Goal: Task Accomplishment & Management: Use online tool/utility

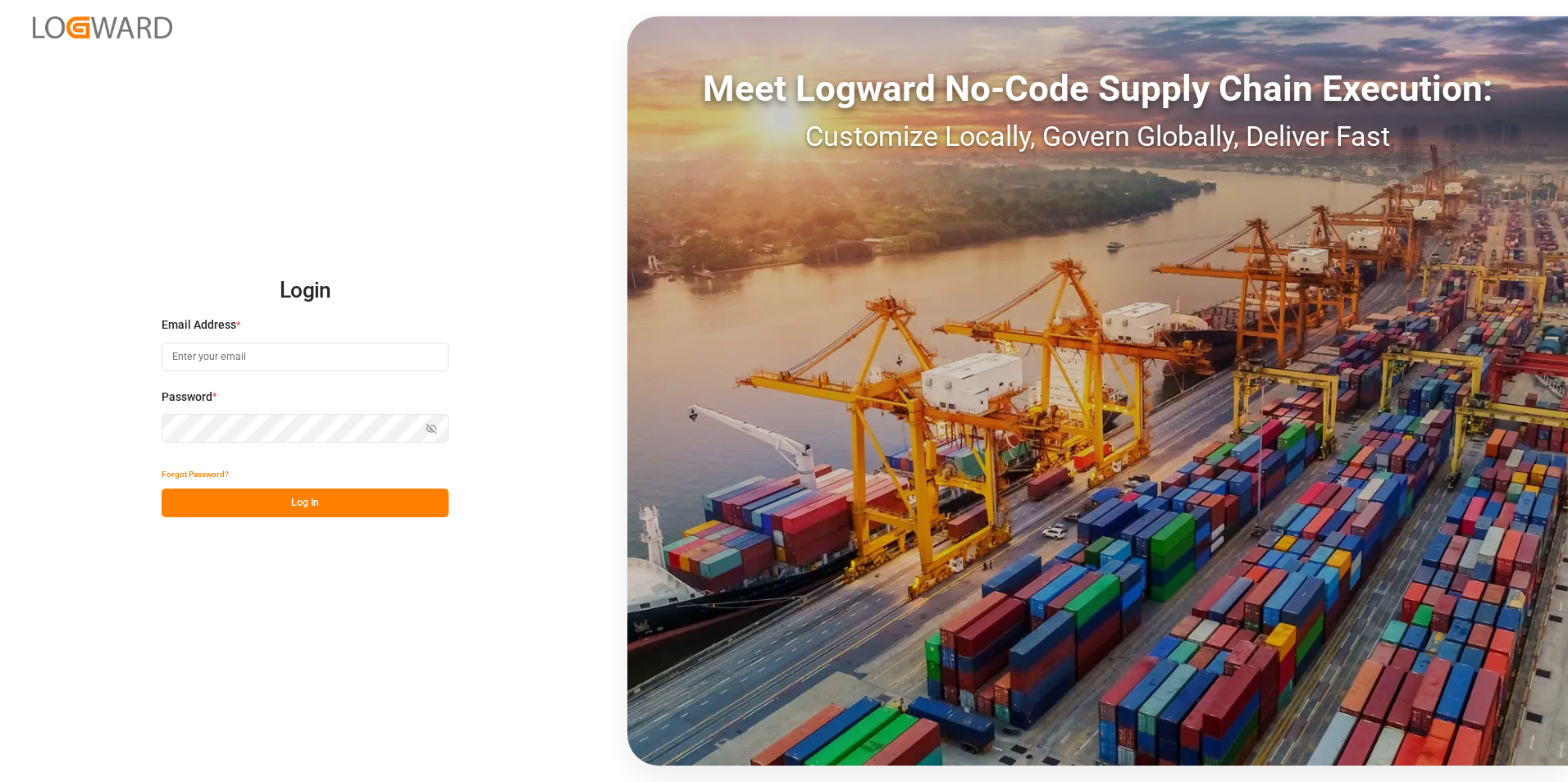
type input "[EMAIL_ADDRESS][DOMAIN_NAME]"
click at [360, 504] on button "Log In" at bounding box center [305, 503] width 287 height 29
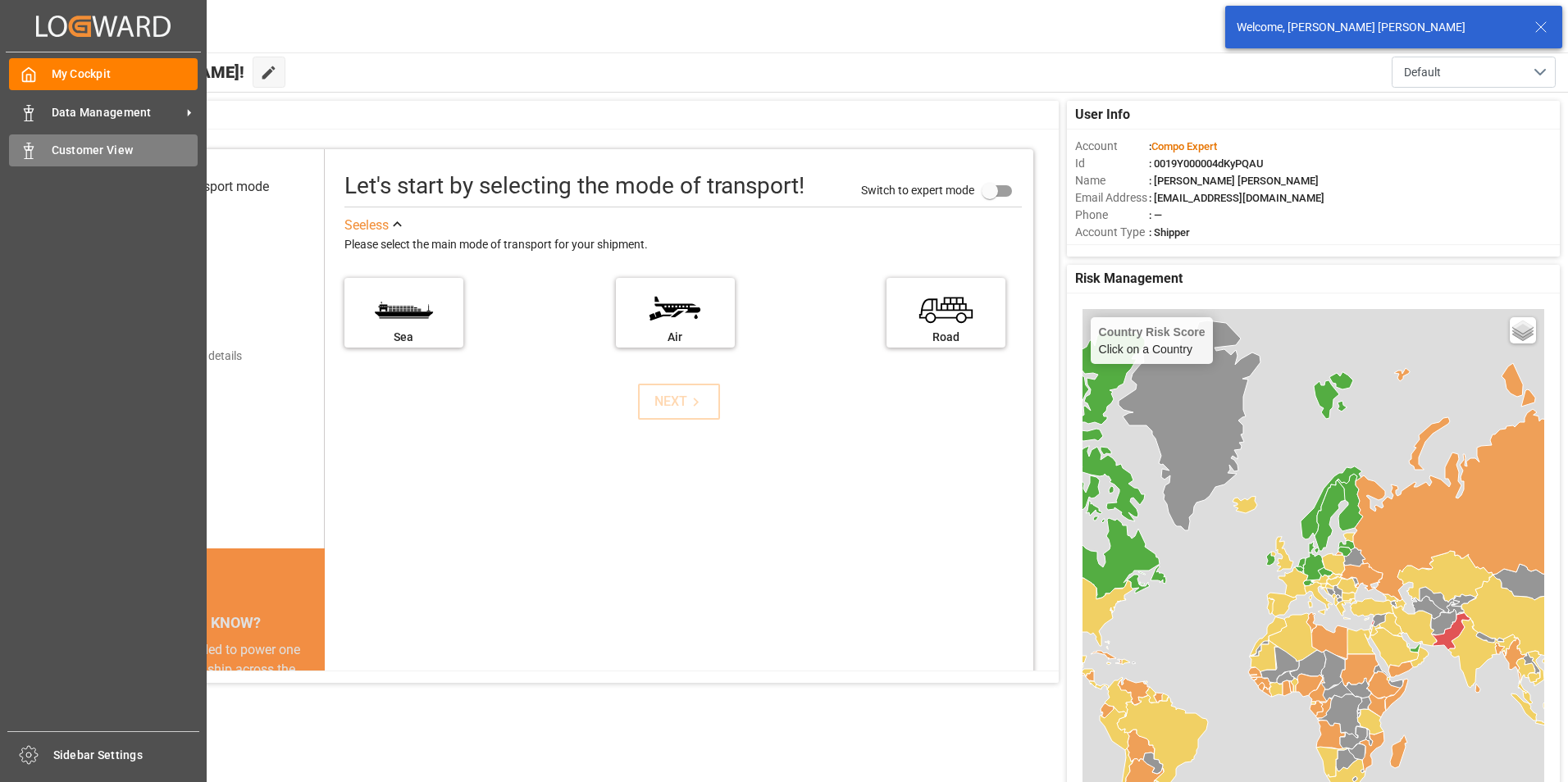
click at [28, 155] on icon at bounding box center [29, 151] width 17 height 17
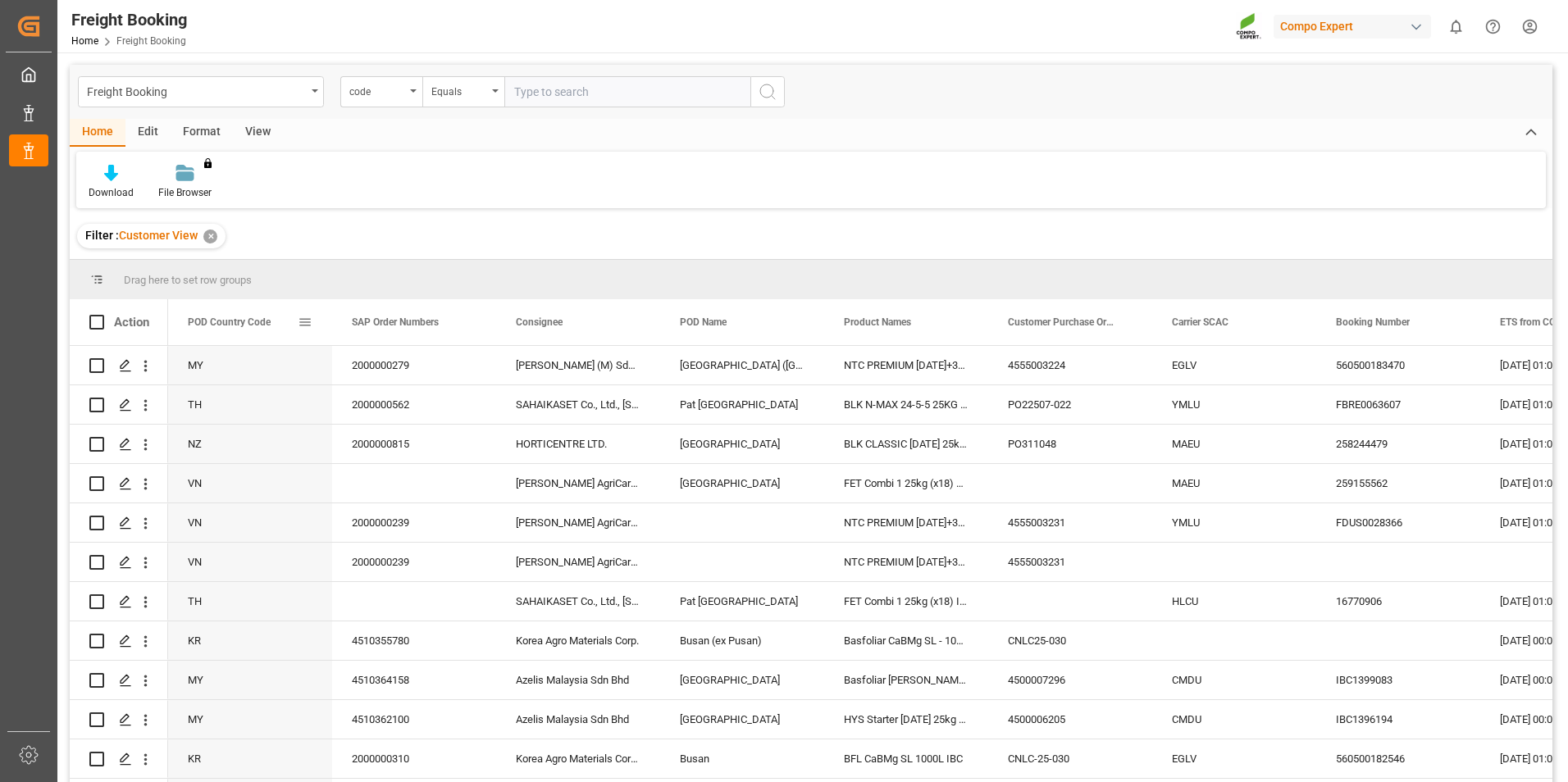
click at [302, 323] on span at bounding box center [305, 322] width 15 height 15
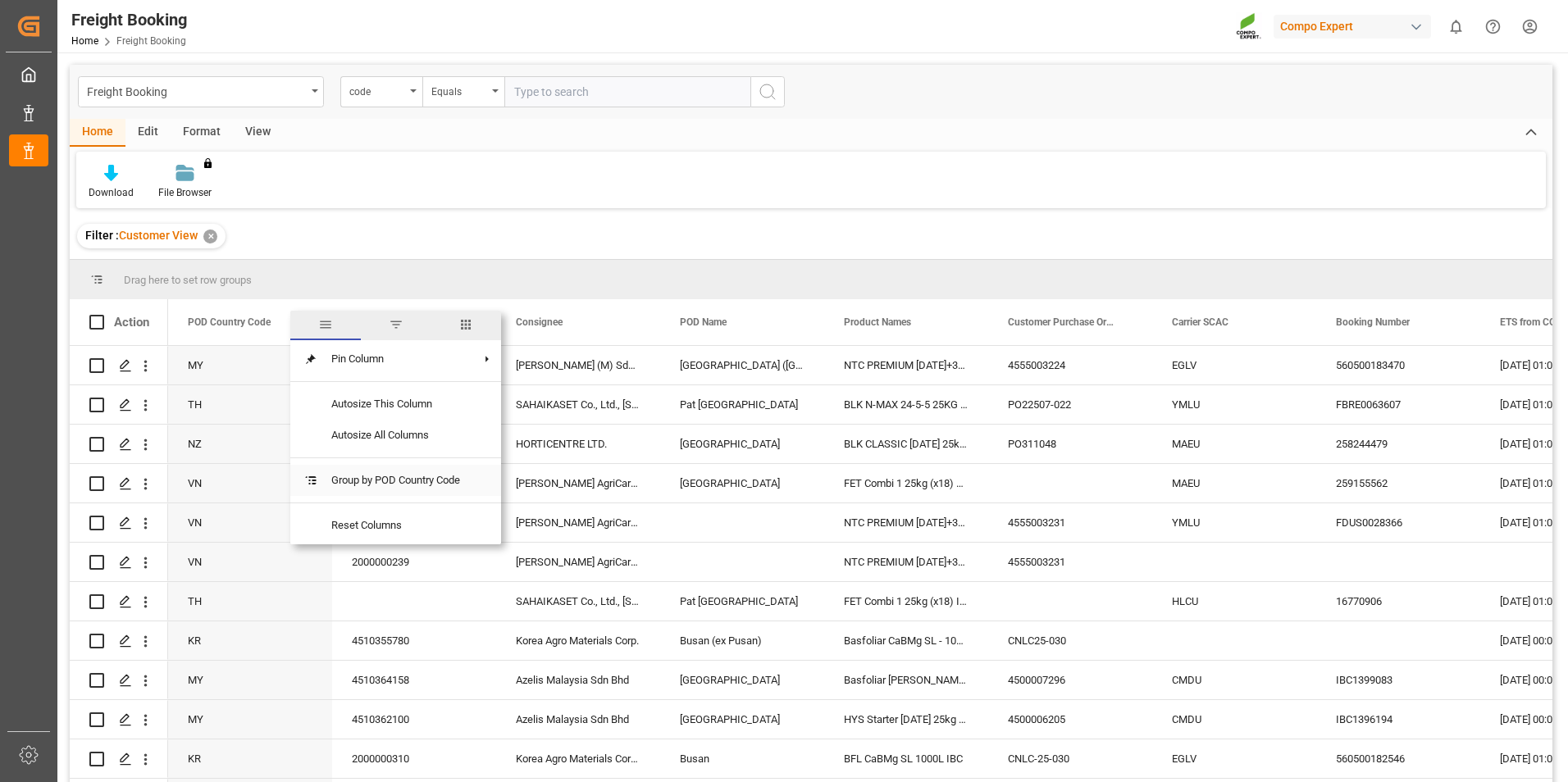
click at [371, 478] on span "Group by POD Country Code" at bounding box center [396, 480] width 155 height 31
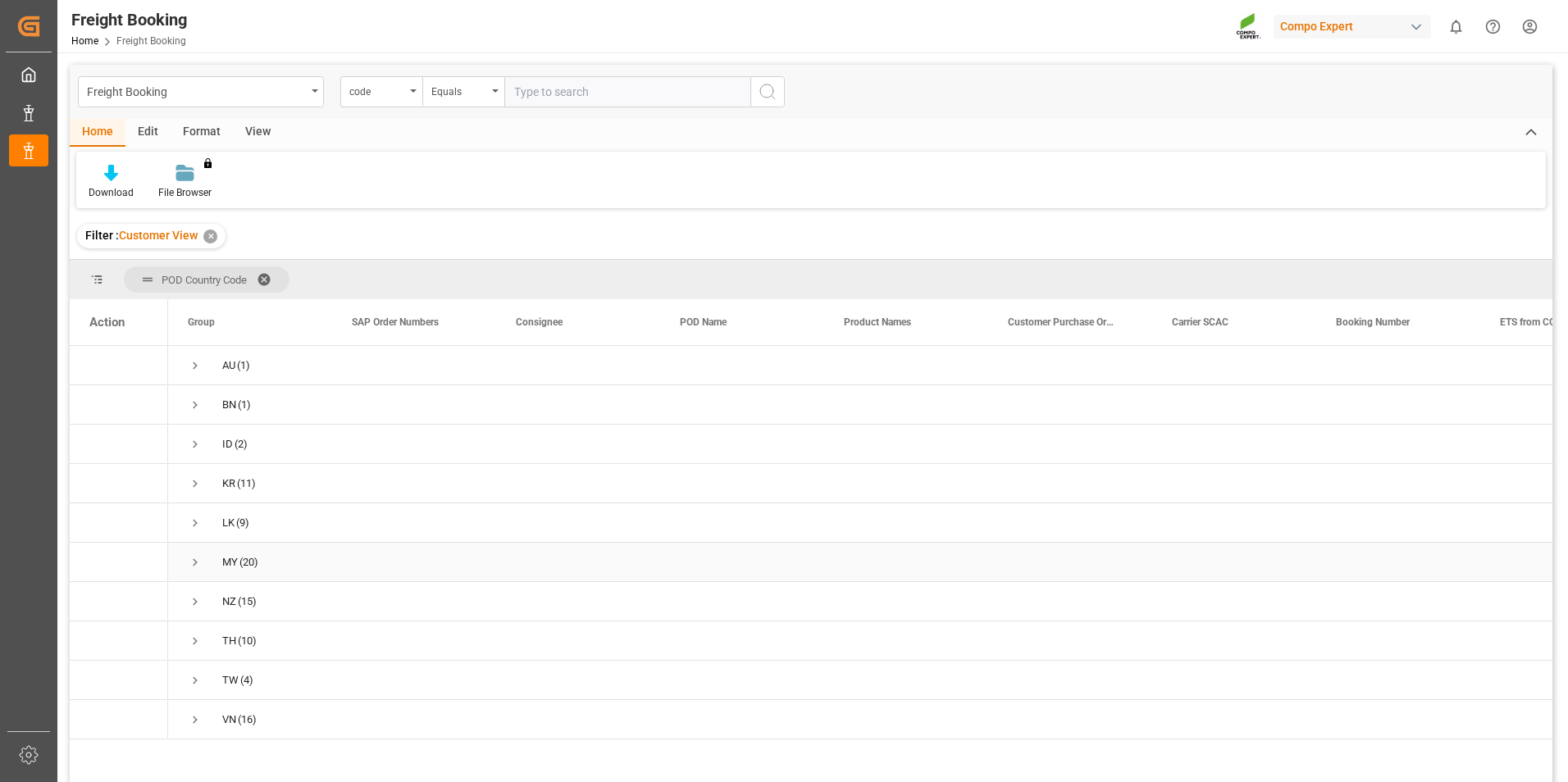
click at [195, 564] on span "Press SPACE to select this row." at bounding box center [196, 563] width 15 height 15
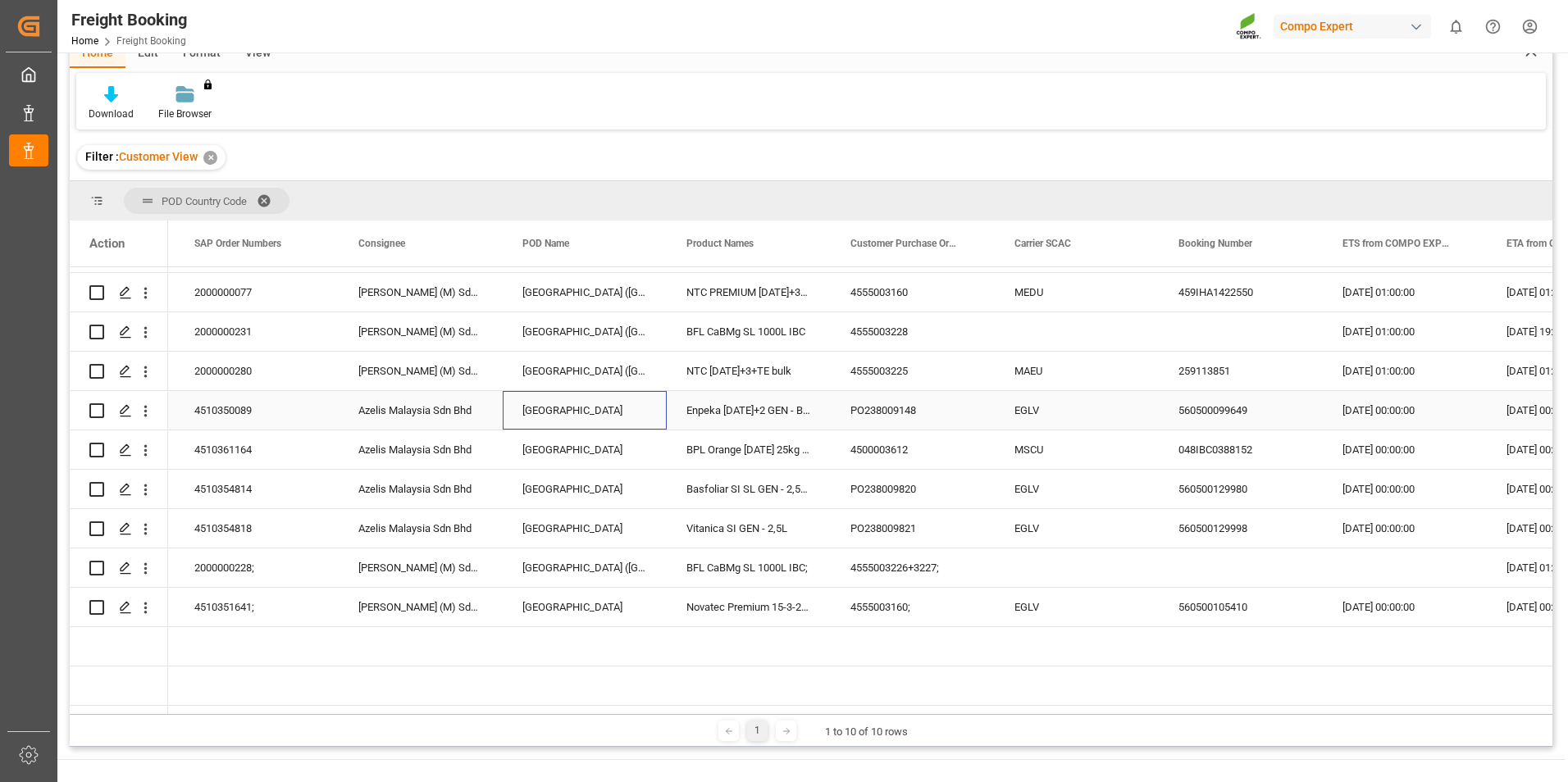
click at [627, 406] on div "Port Kelang" at bounding box center [584, 410] width 164 height 38
click at [743, 410] on div "Enpeka 12-11-18+2 GEN - BULK -" at bounding box center [748, 410] width 164 height 38
click at [96, 413] on input "Press Space to toggle row selection (unchecked)" at bounding box center [96, 411] width 15 height 15
checkbox input "true"
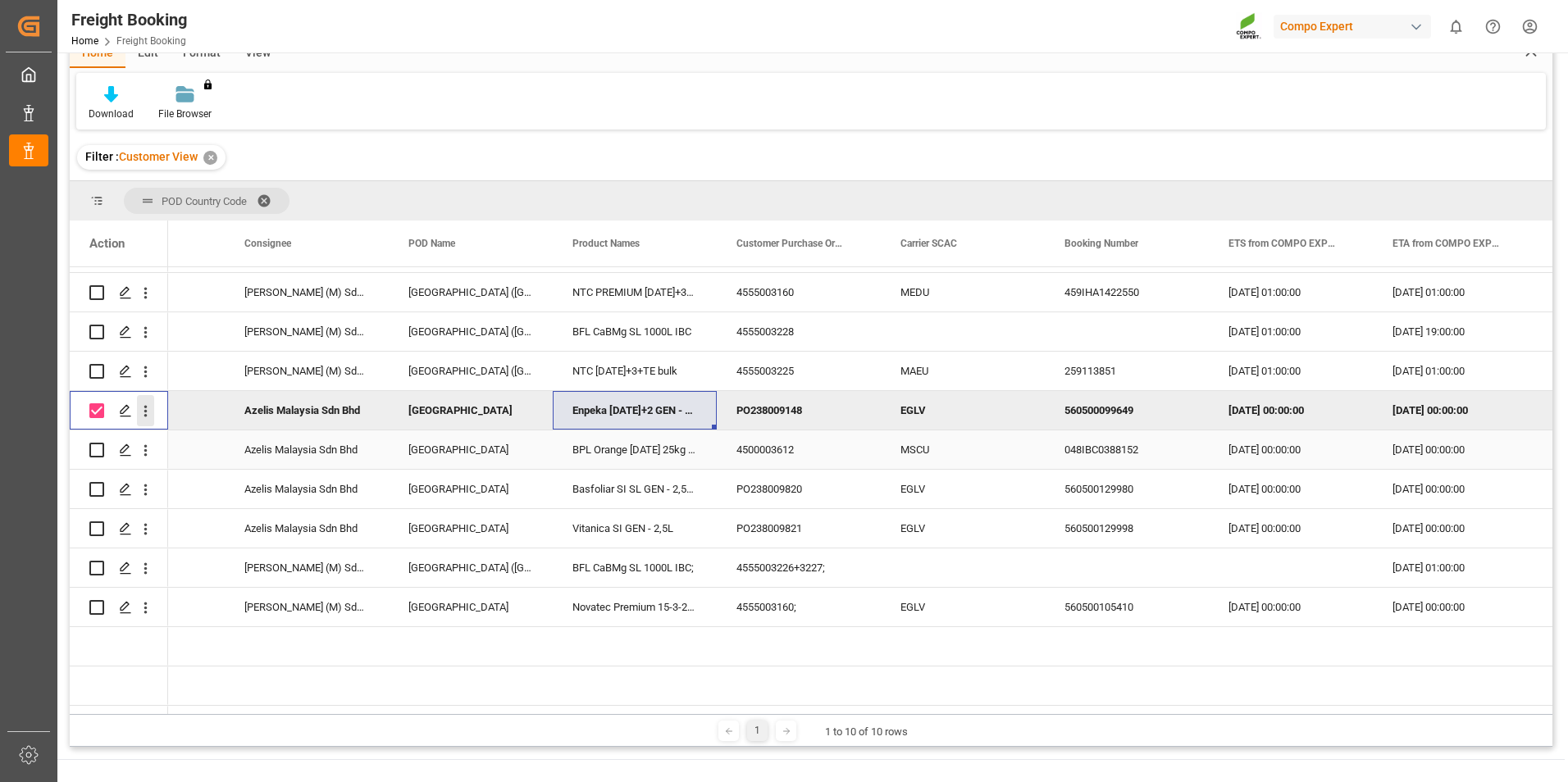
click at [152, 419] on icon "open menu" at bounding box center [145, 411] width 17 height 17
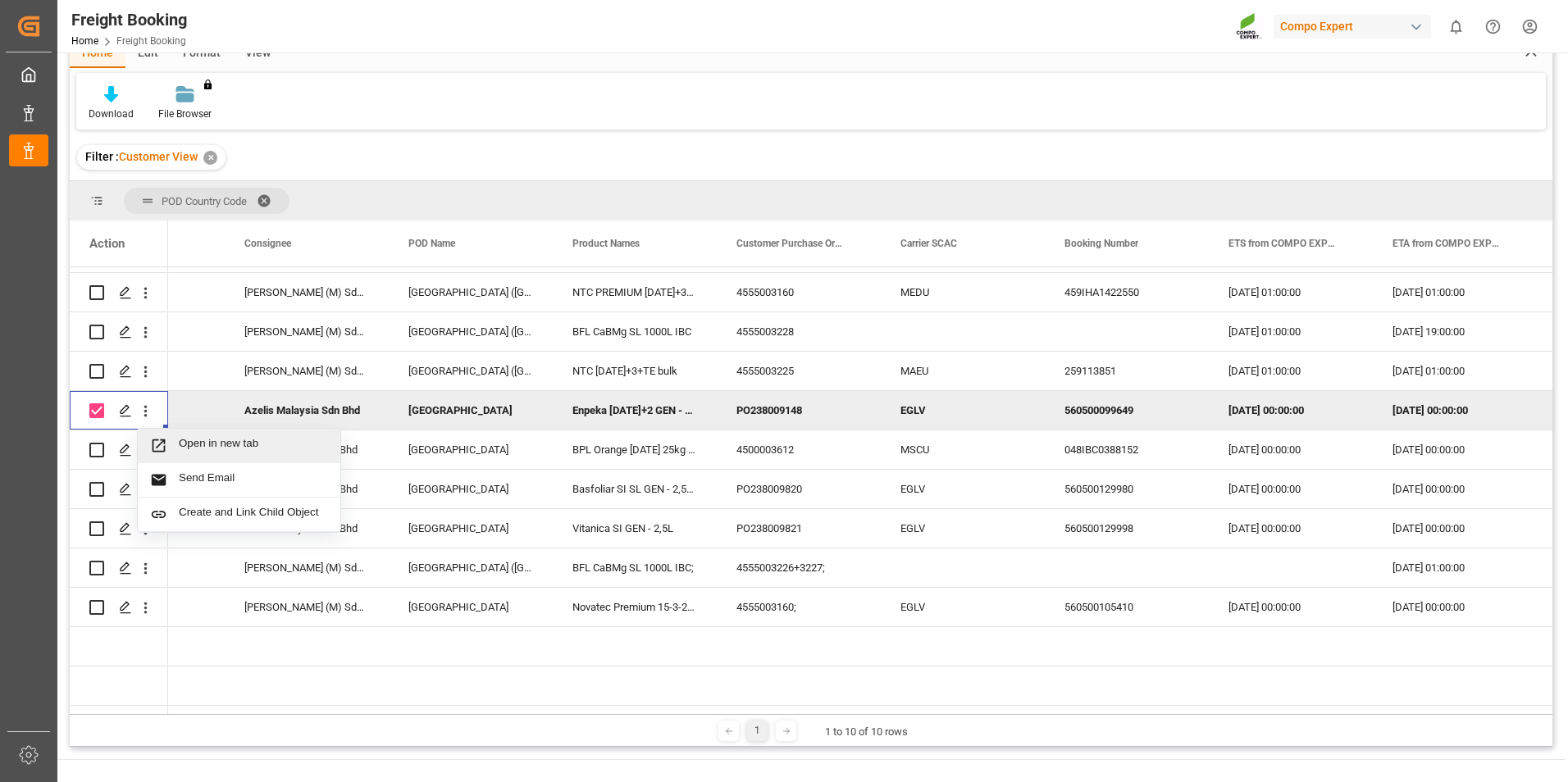
click at [205, 445] on span "Open in new tab" at bounding box center [253, 446] width 149 height 17
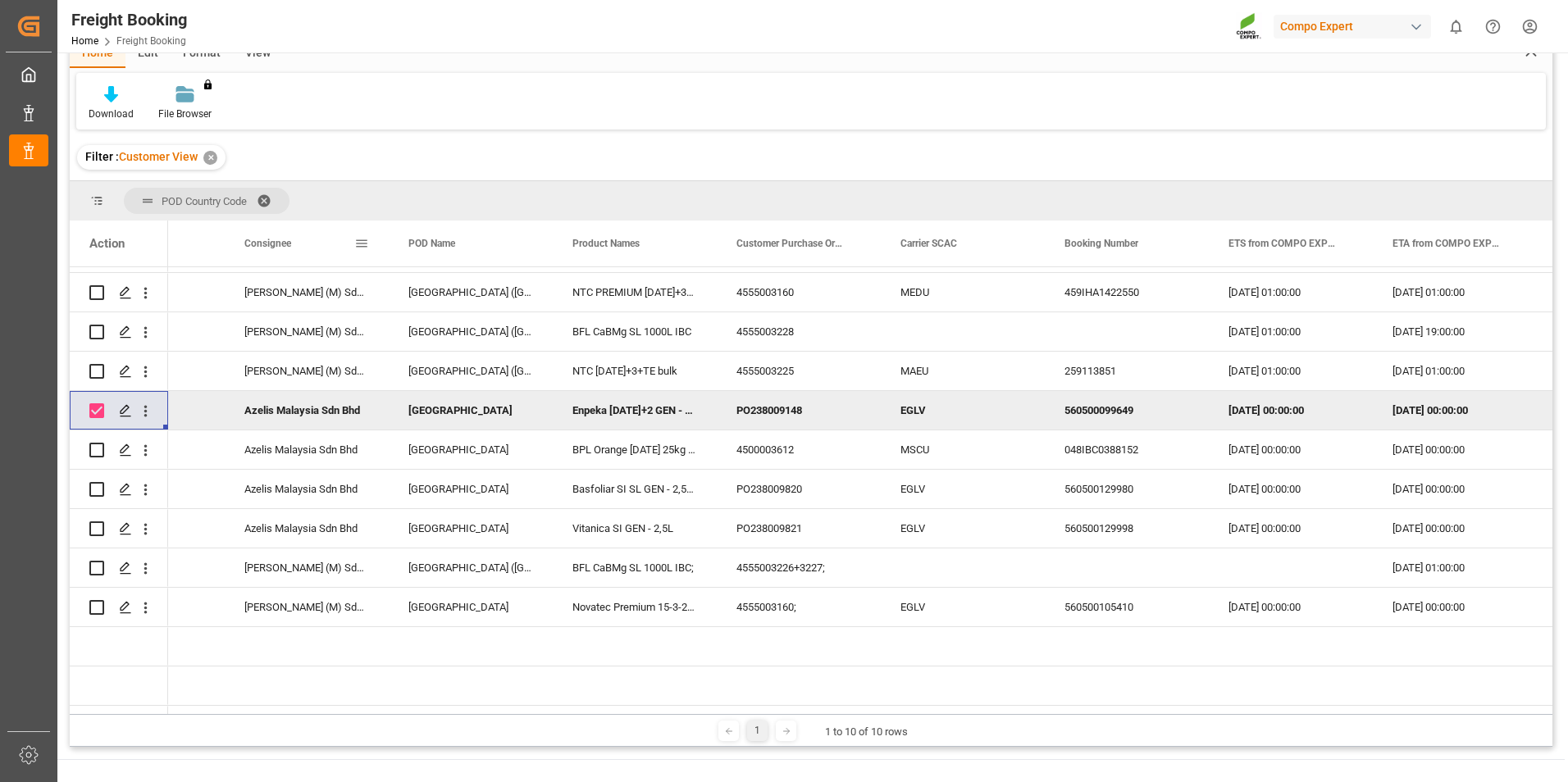
click at [362, 237] on span at bounding box center [362, 243] width 15 height 15
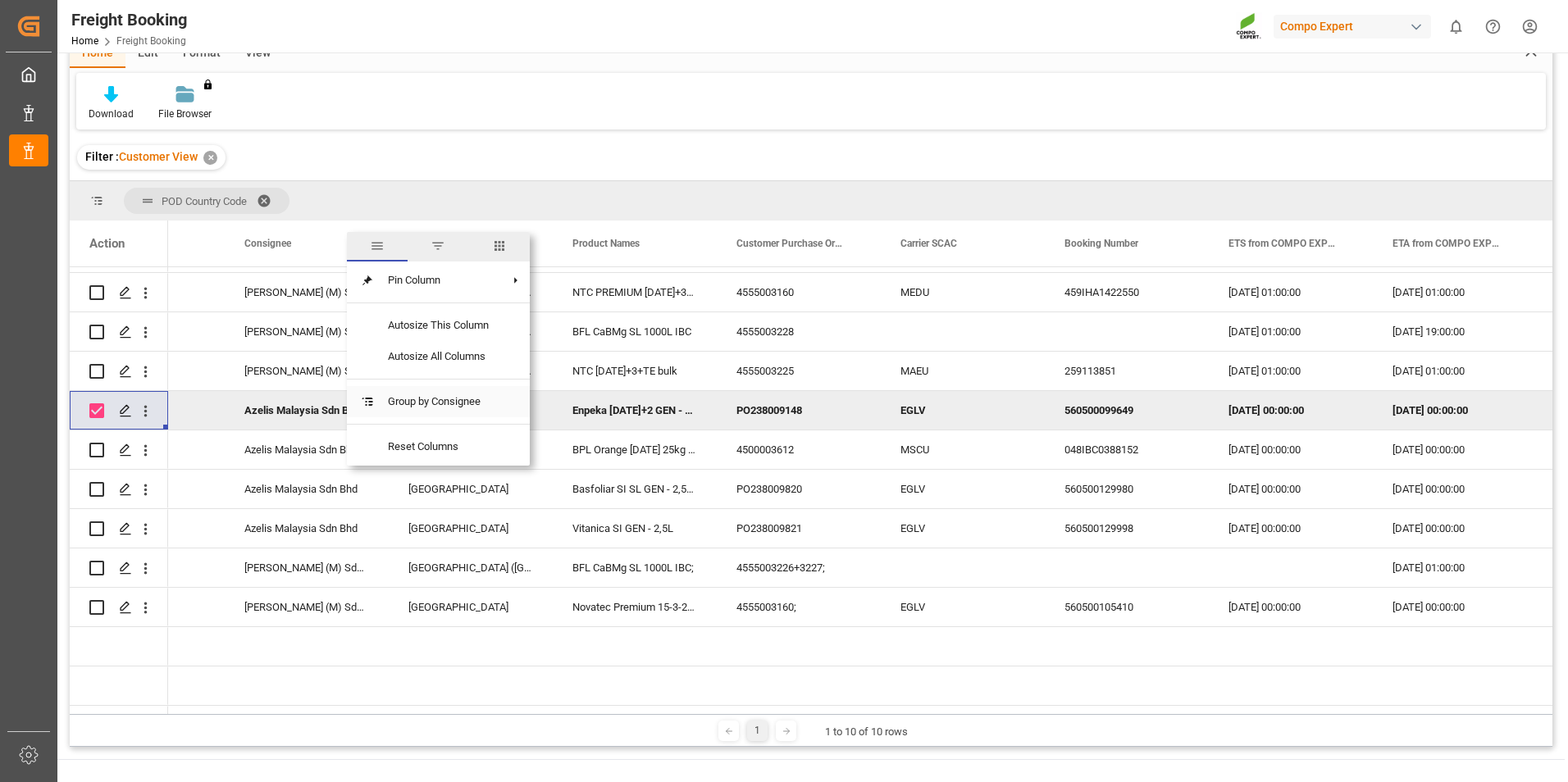
click at [443, 402] on span "Group by Consignee" at bounding box center [438, 401] width 127 height 31
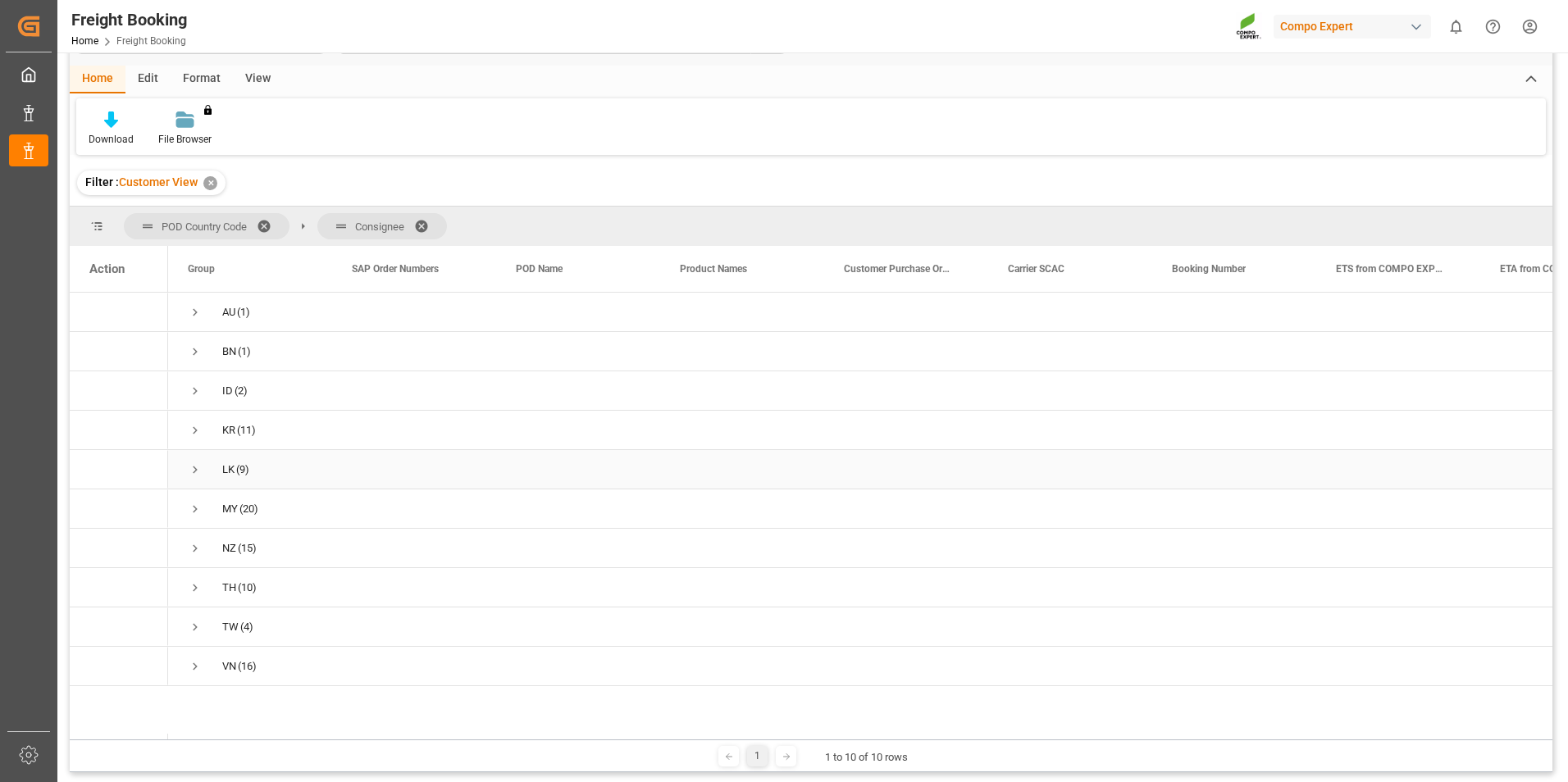
scroll to position [82, 0]
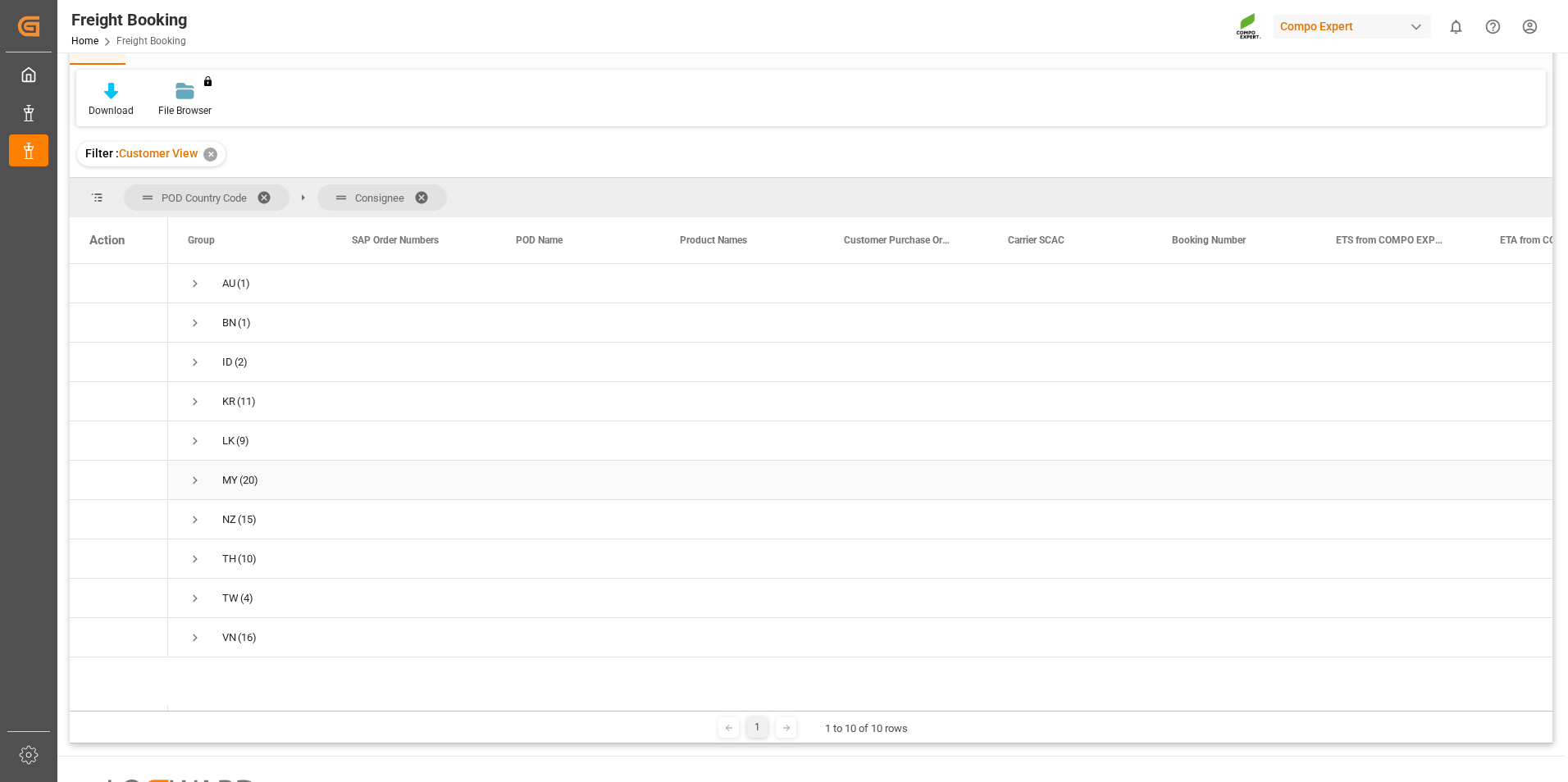
click at [192, 489] on span "Press SPACE to select this row." at bounding box center [196, 480] width 15 height 37
click at [229, 438] on span "Press SPACE to select this row." at bounding box center [229, 438] width 15 height 15
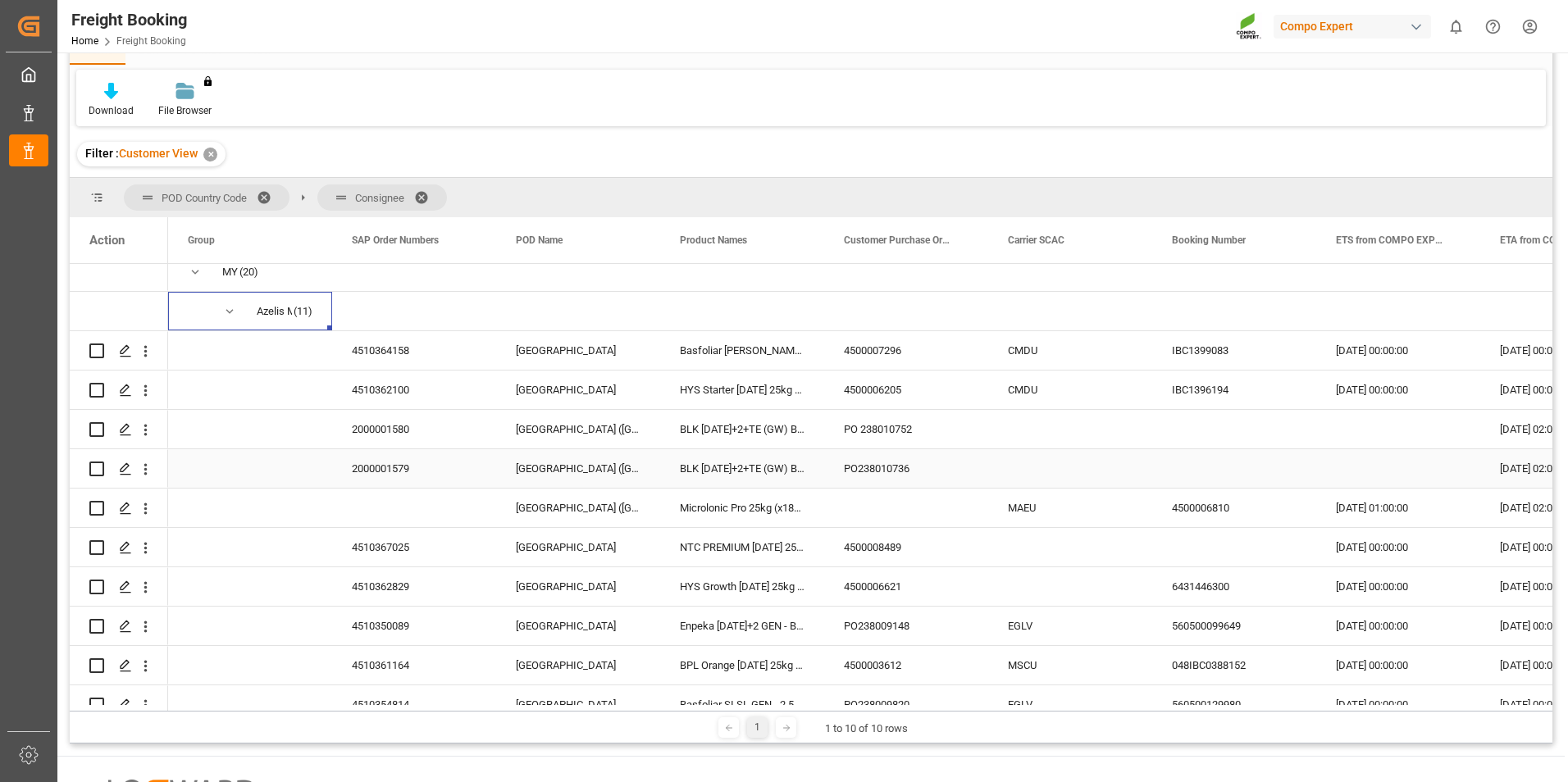
scroll to position [246, 0]
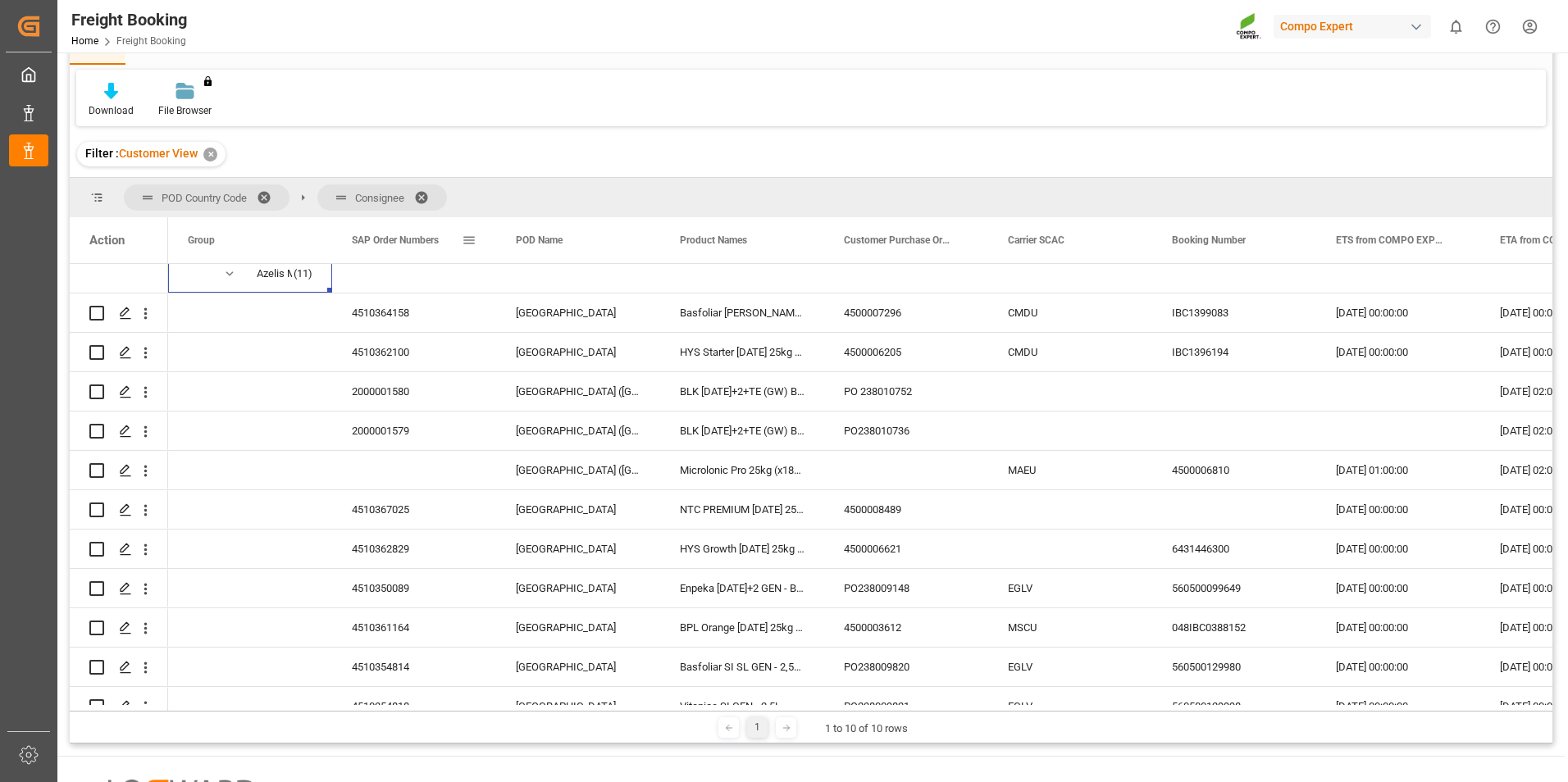
click at [467, 234] on span at bounding box center [469, 241] width 15 height 15
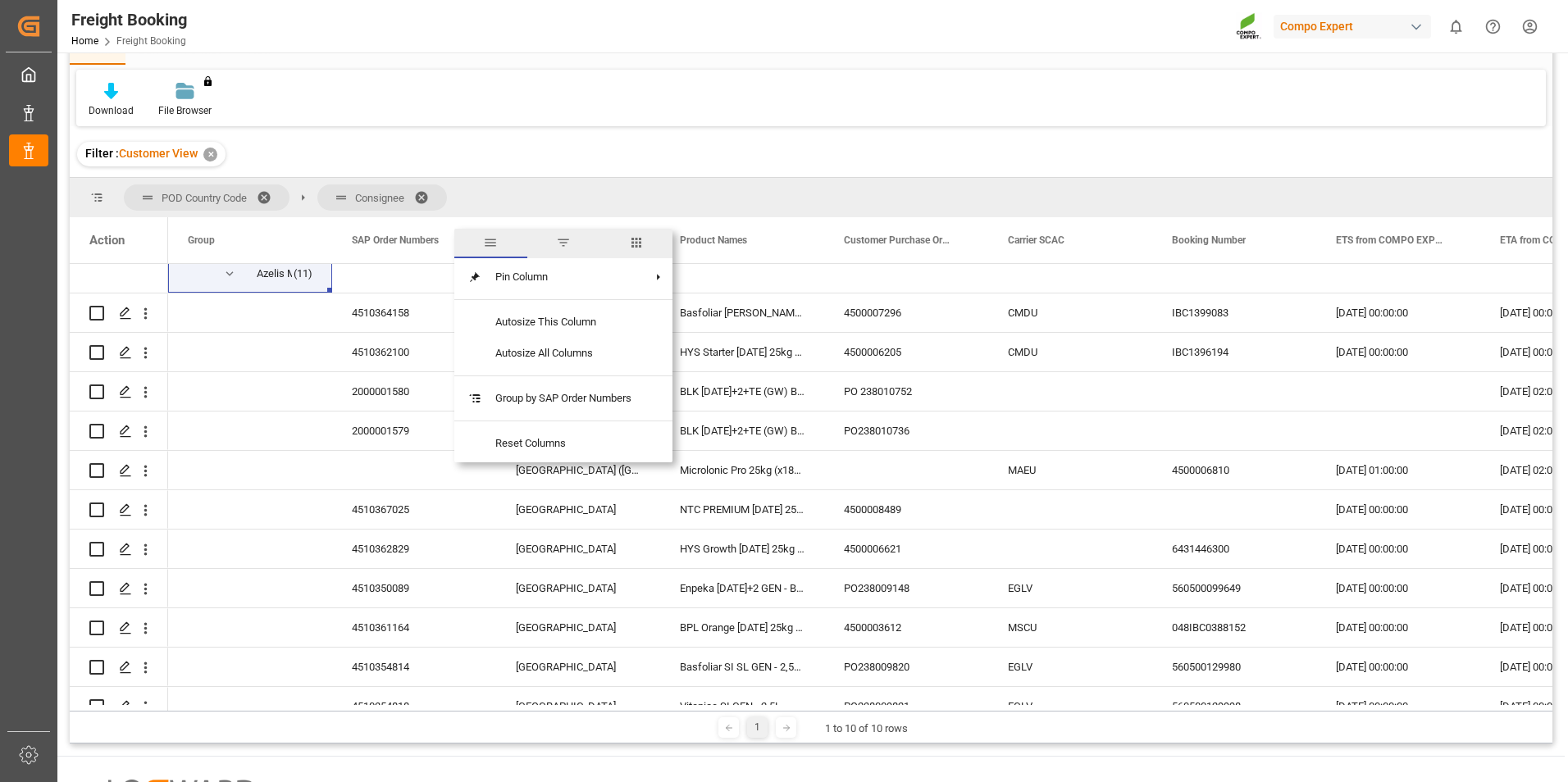
click at [772, 199] on div "POD Country Code Consignee" at bounding box center [810, 198] width 1483 height 39
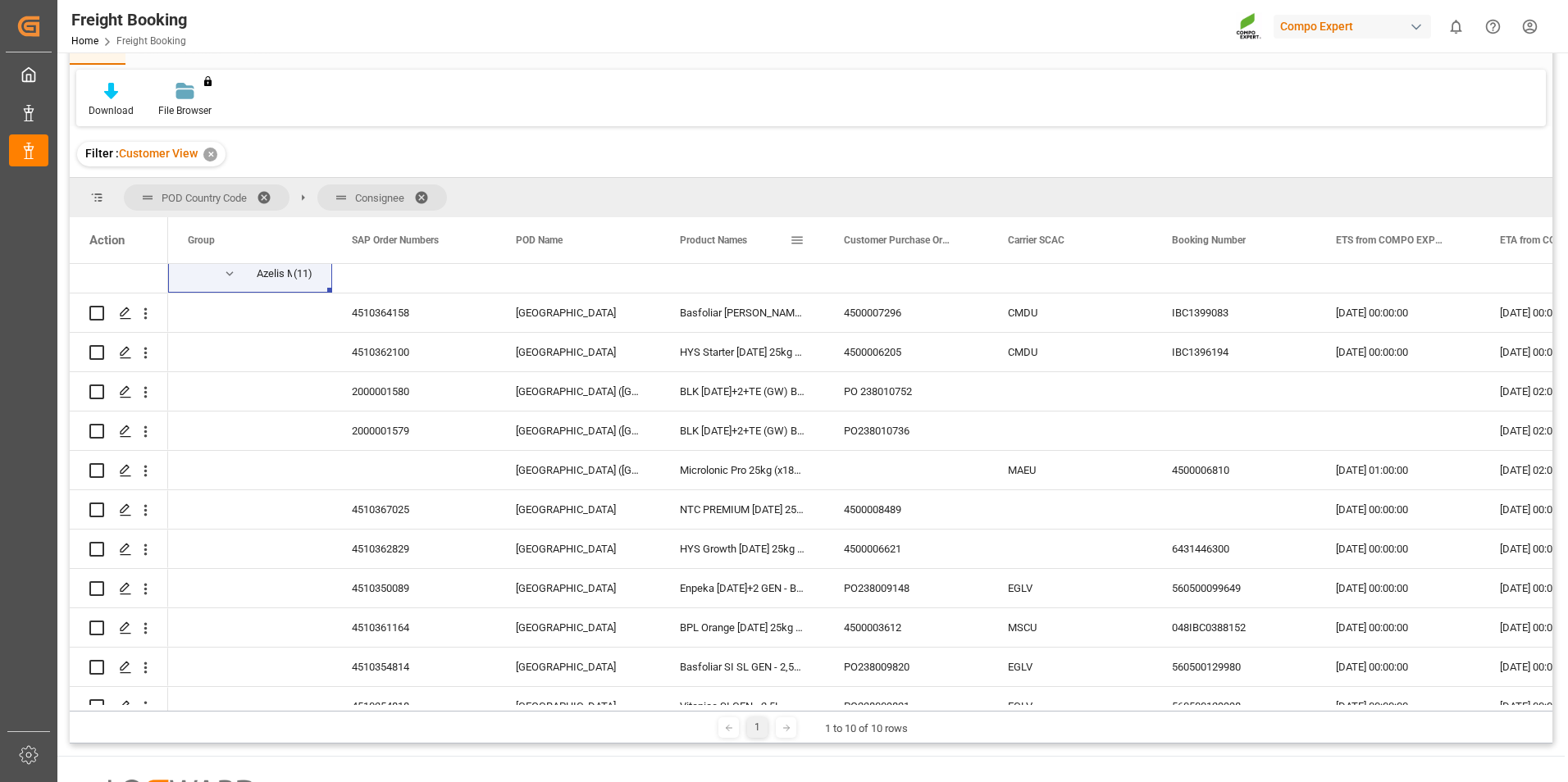
click at [802, 237] on span at bounding box center [797, 241] width 15 height 15
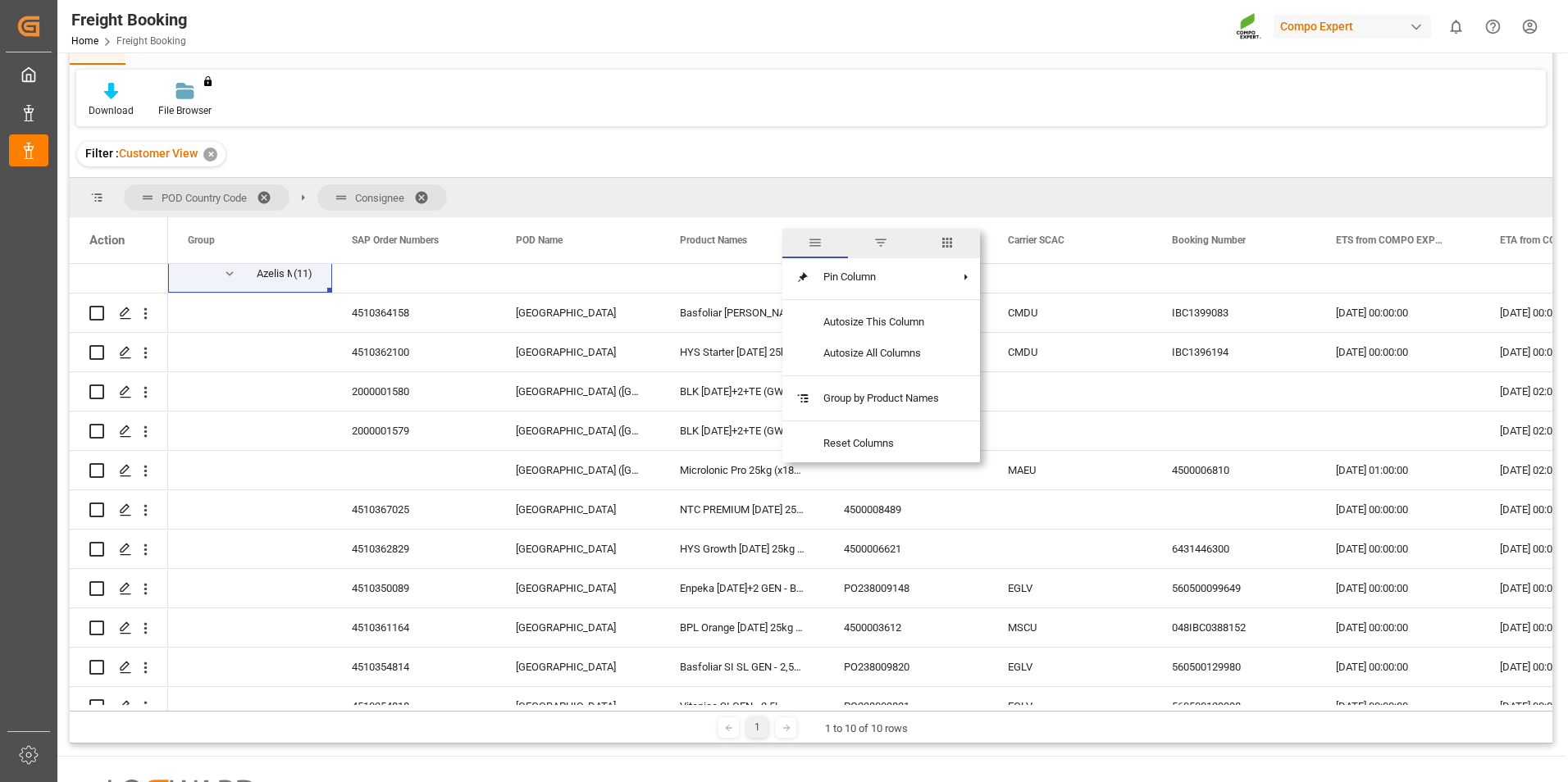
click at [776, 190] on div "POD Country Code Consignee" at bounding box center [810, 198] width 1483 height 39
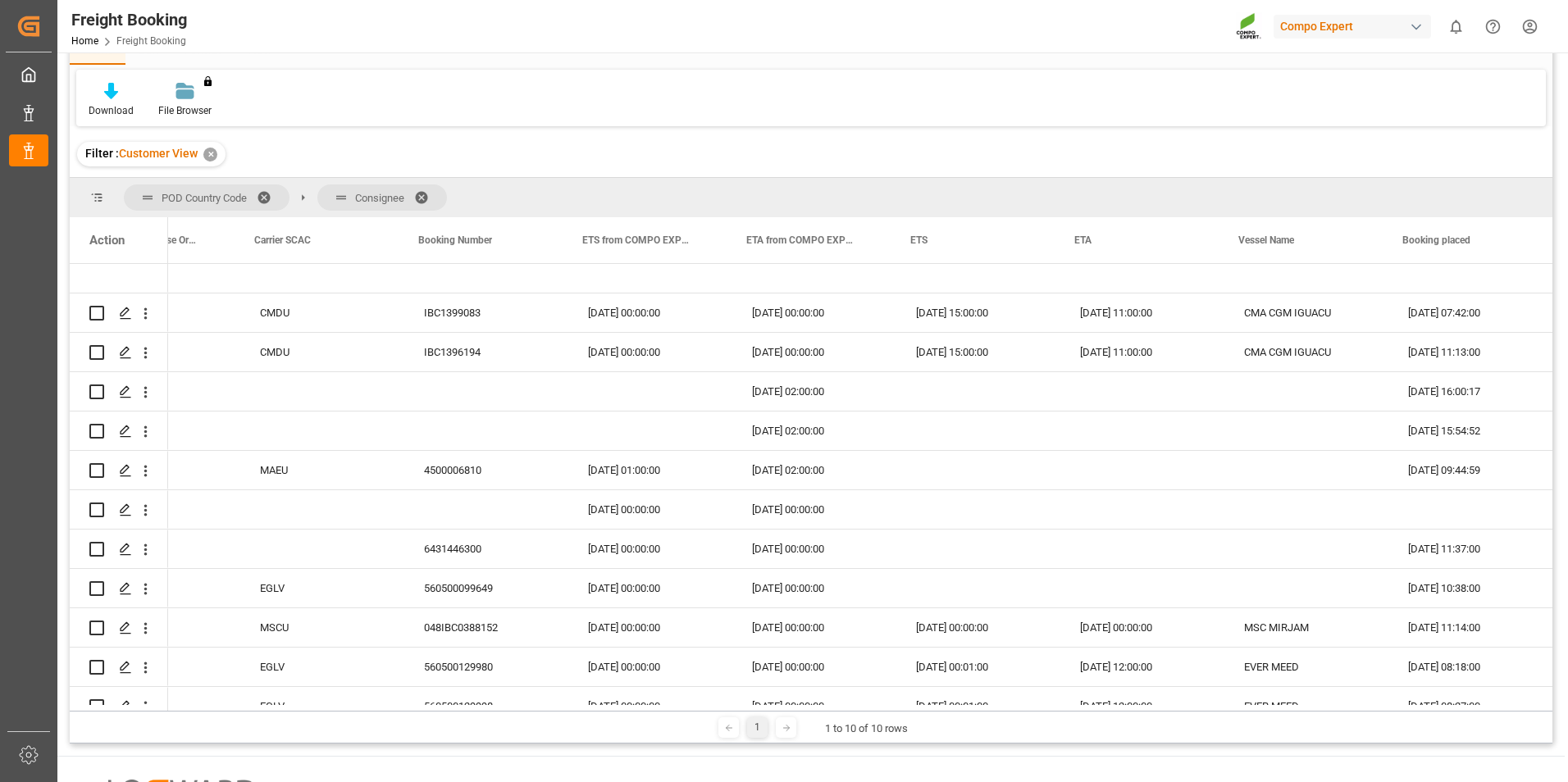
scroll to position [0, 557]
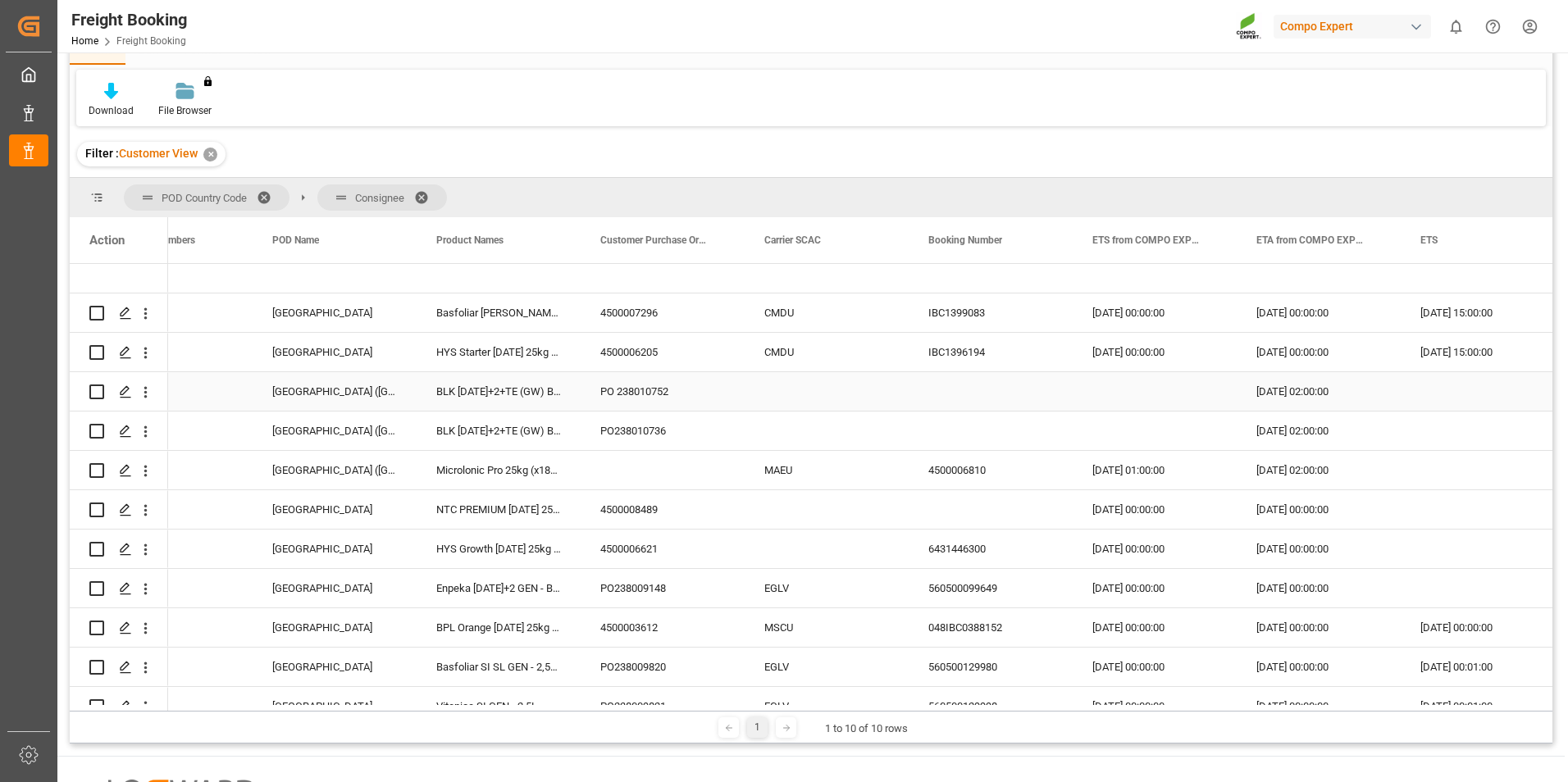
click at [465, 396] on div "BLK 12-12-17+2+TE (GW) BULK" at bounding box center [498, 391] width 164 height 38
click at [153, 391] on icon "open menu" at bounding box center [145, 392] width 17 height 17
click at [274, 435] on span "Open in new tab" at bounding box center [253, 427] width 149 height 17
click at [147, 392] on icon "open menu" at bounding box center [146, 392] width 4 height 11
click at [215, 459] on span "Send Email" at bounding box center [253, 461] width 149 height 17
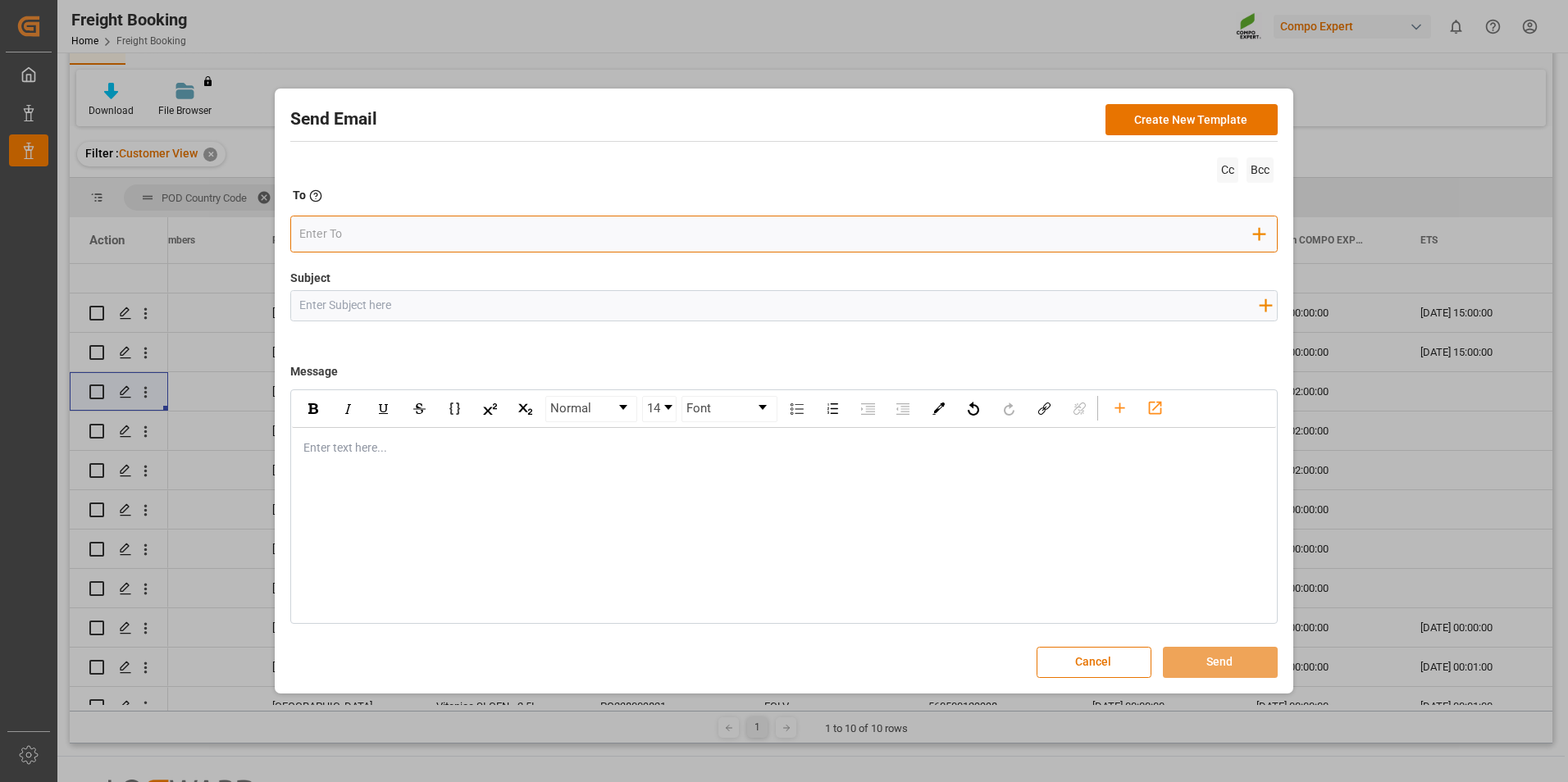
click at [752, 235] on input "email" at bounding box center [777, 234] width 954 height 24
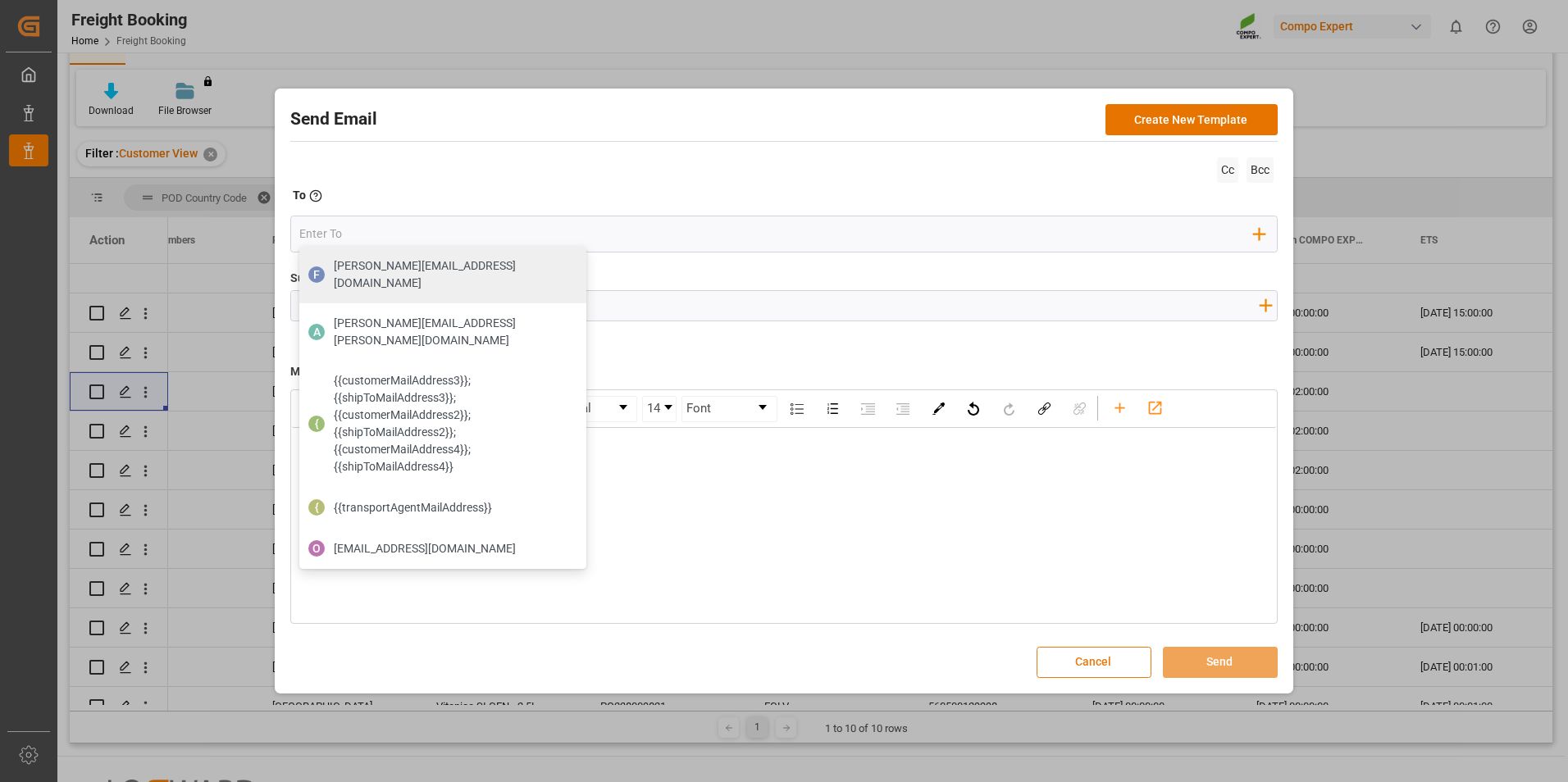
click at [1098, 666] on button "Cancel" at bounding box center [1094, 662] width 115 height 31
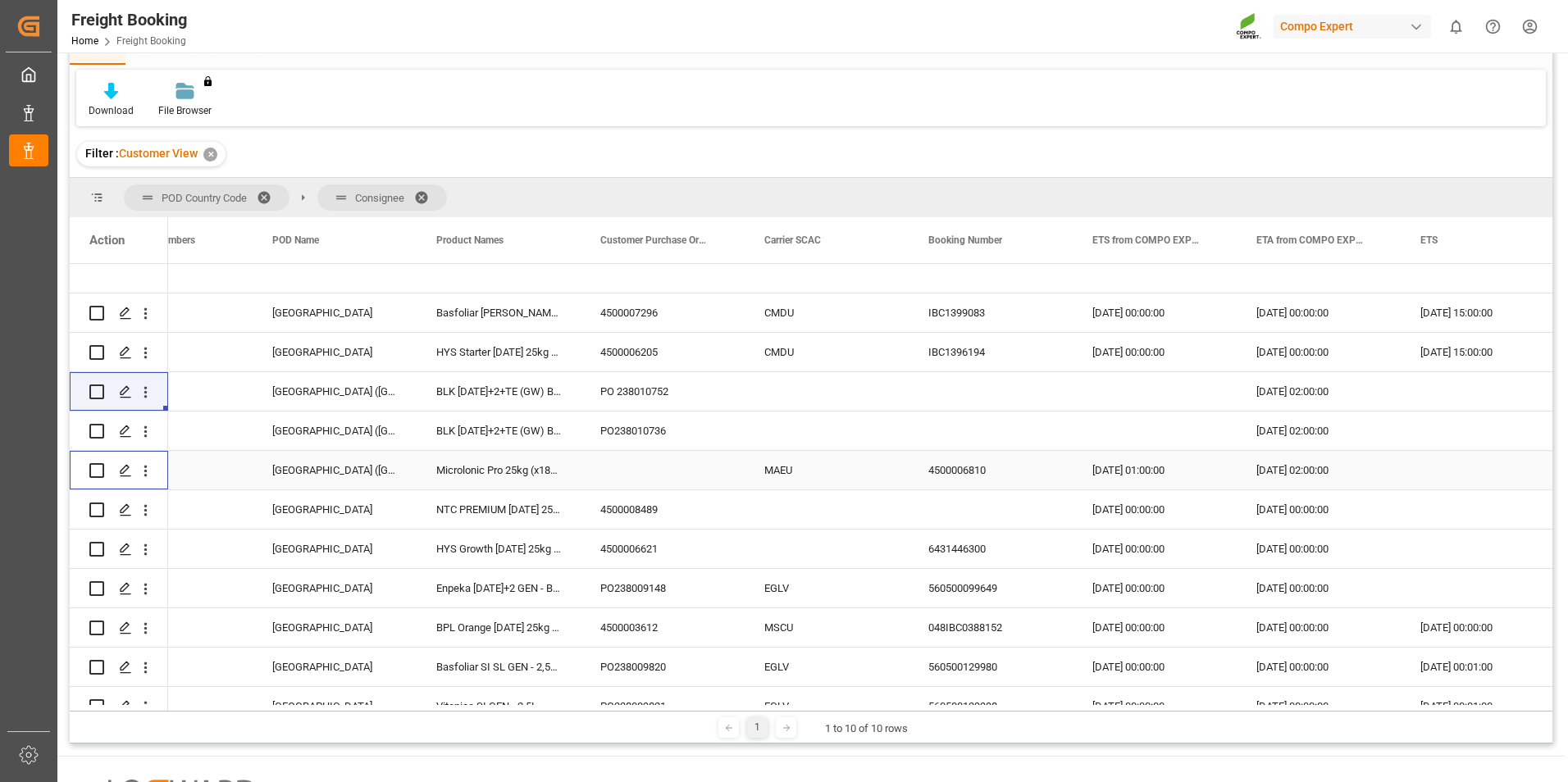
click at [96, 465] on input "Press Space to toggle row selection (unchecked)" at bounding box center [96, 471] width 15 height 15
checkbox input "true"
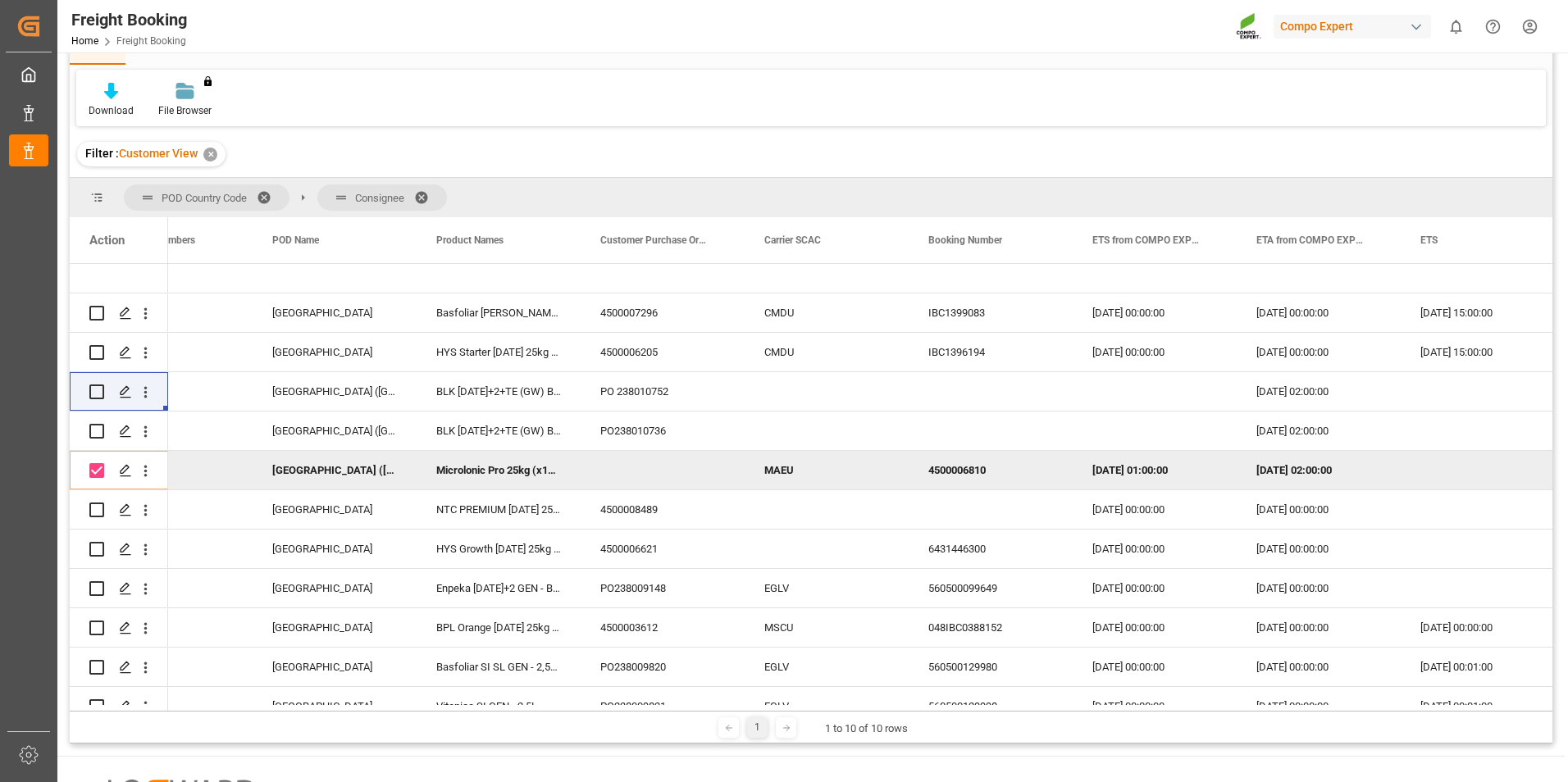
drag, startPoint x: 482, startPoint y: 711, endPoint x: 802, endPoint y: 703, distance: 320.1
click at [802, 703] on div "POD Country Code Consignee Drag here to set column labels Action Group SAP Orde…" at bounding box center [810, 461] width 1483 height 566
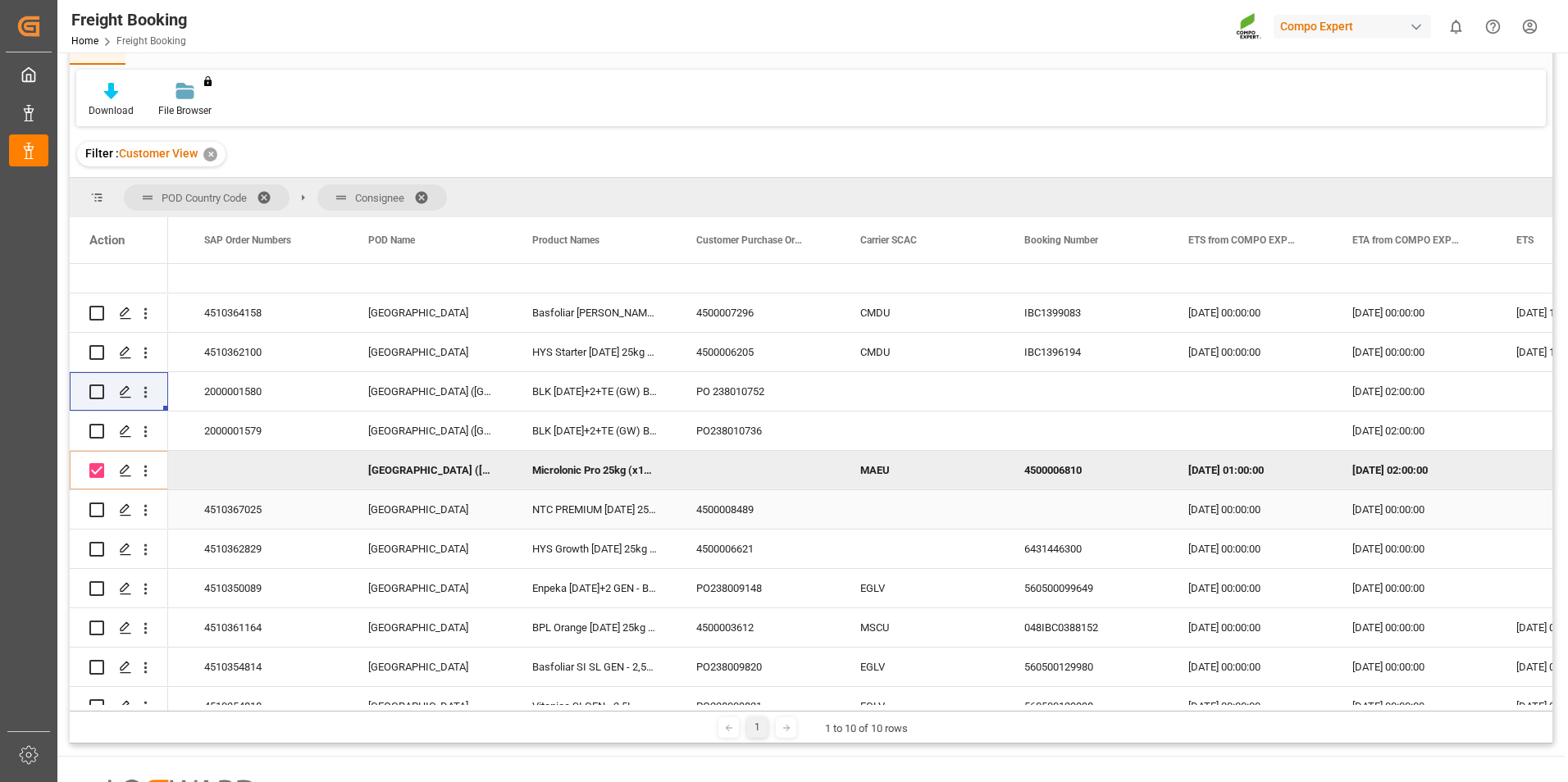
click at [94, 514] on input "Press Space to toggle row selection (unchecked)" at bounding box center [96, 510] width 15 height 15
checkbox input "true"
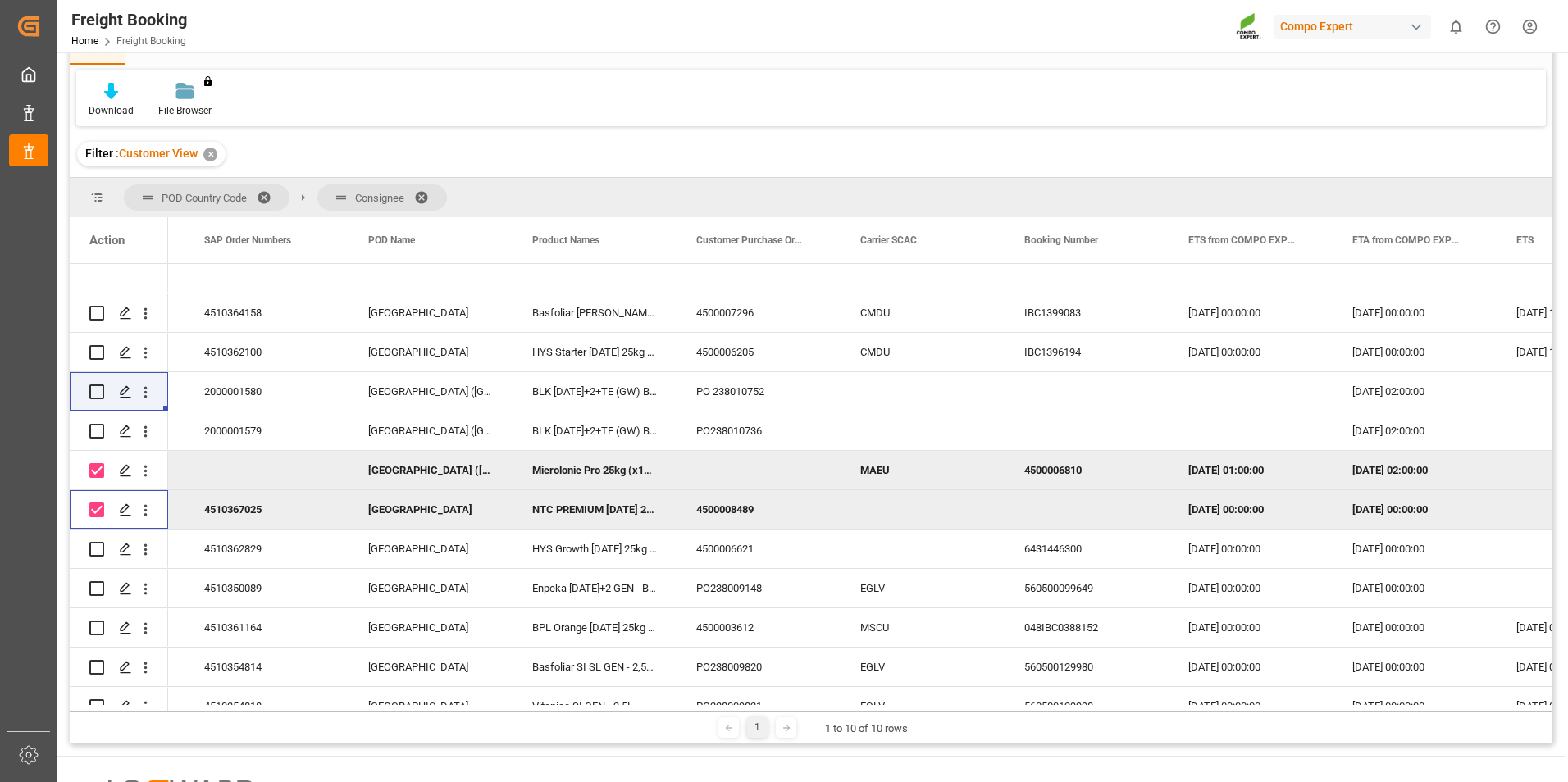
click at [96, 475] on input "Press Space to toggle row selection (checked)" at bounding box center [96, 471] width 15 height 15
checkbox input "false"
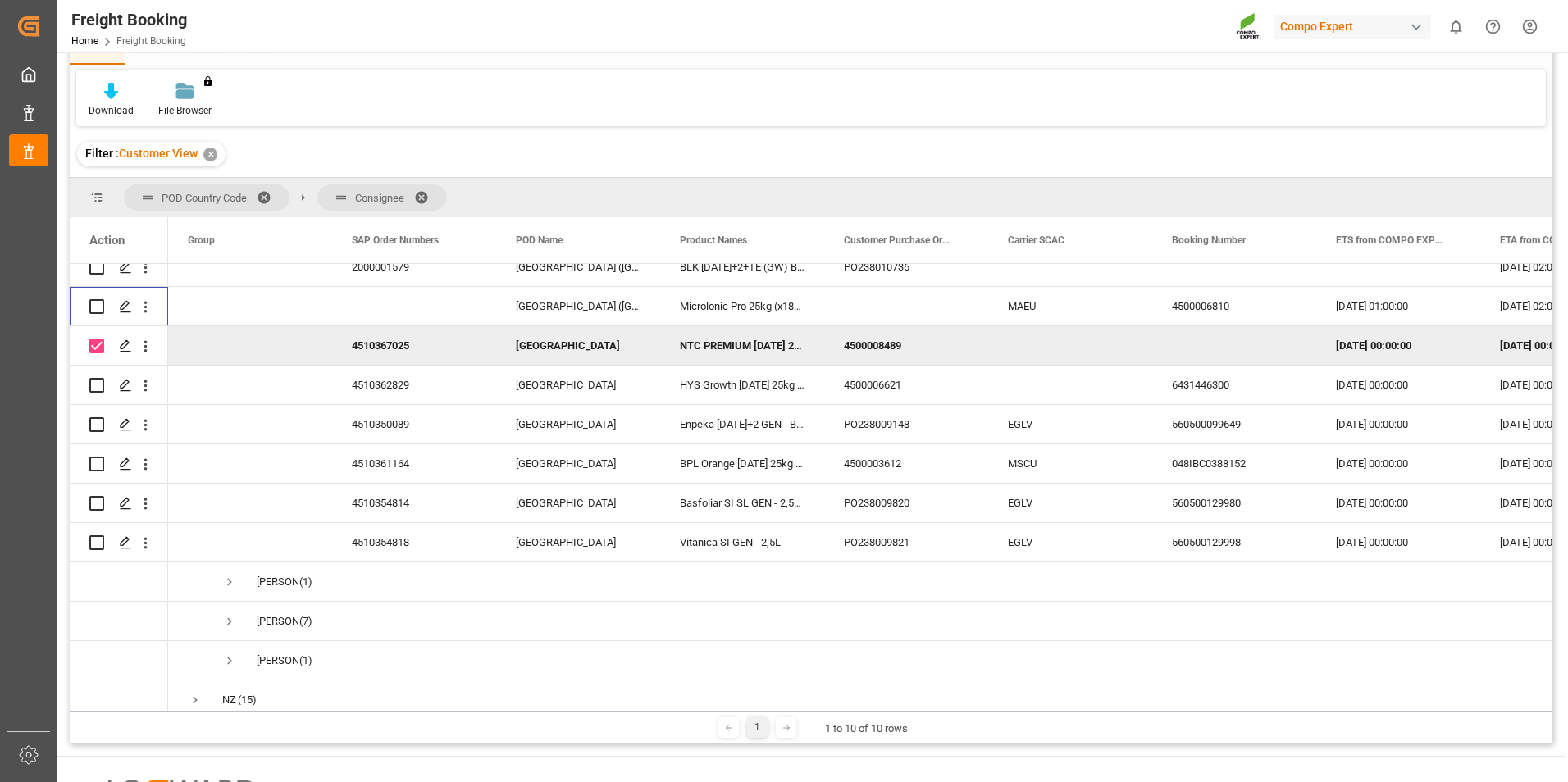
click at [94, 353] on div "Press SPACE to deselect this row." at bounding box center [96, 346] width 15 height 37
click at [94, 347] on input "Press Space to toggle row selection (checked)" at bounding box center [96, 347] width 15 height 15
checkbox input "false"
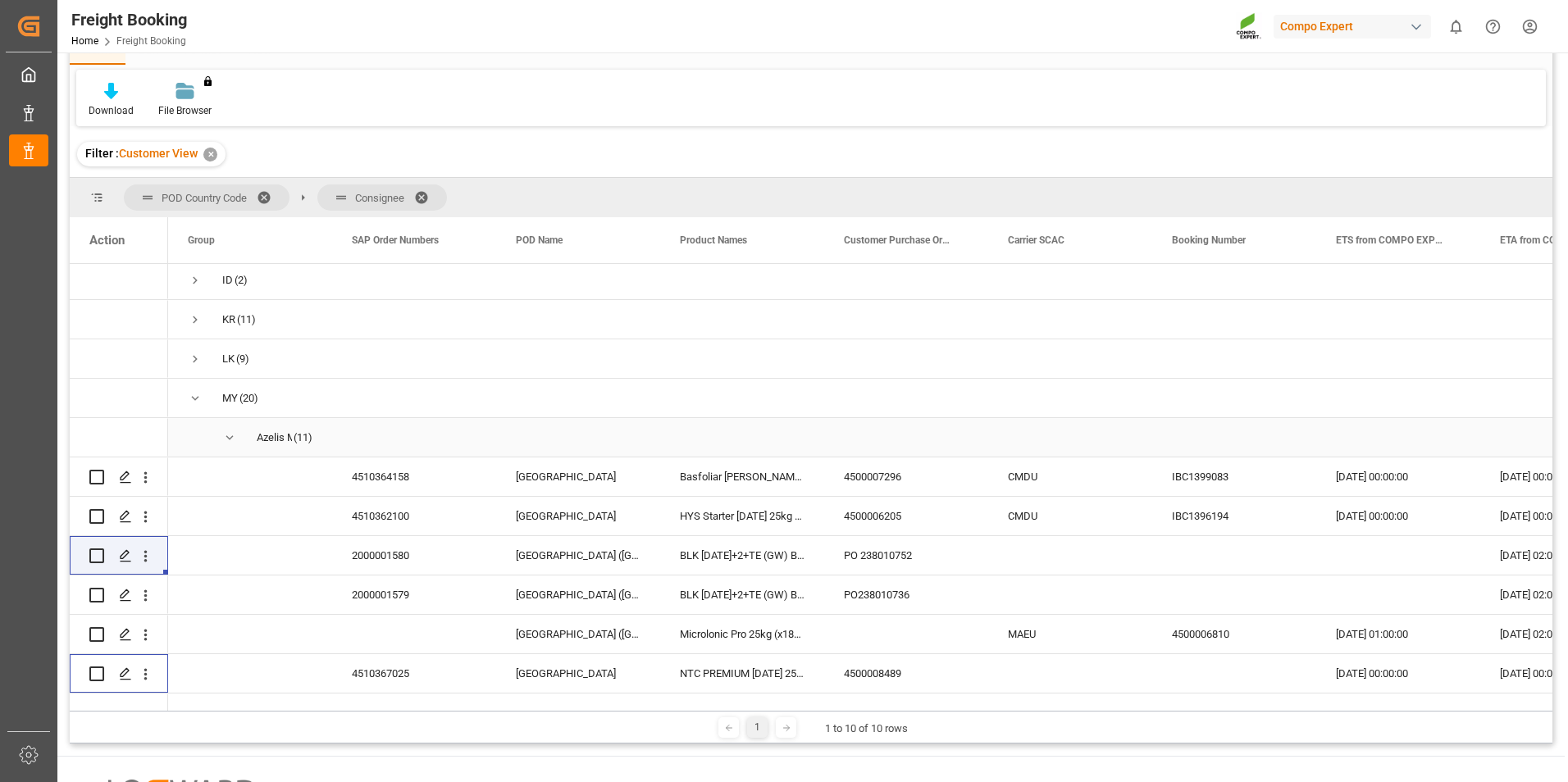
click at [234, 438] on span "Press SPACE to select this row." at bounding box center [229, 438] width 15 height 15
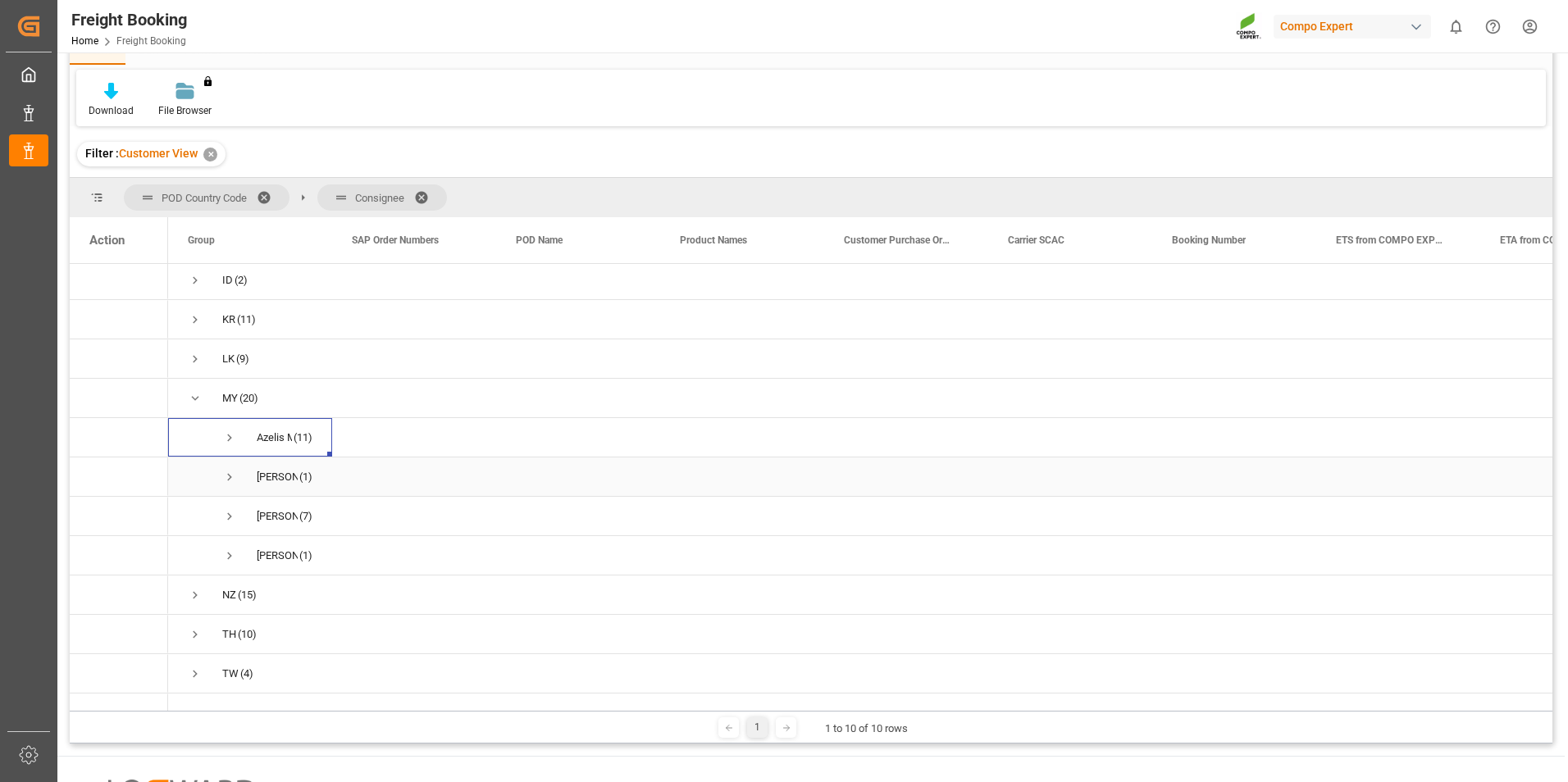
click at [229, 480] on span "Press SPACE to select this row." at bounding box center [229, 478] width 15 height 15
click at [234, 478] on span "Press SPACE to select this row." at bounding box center [229, 478] width 15 height 15
click at [233, 516] on span "Press SPACE to select this row." at bounding box center [229, 517] width 15 height 15
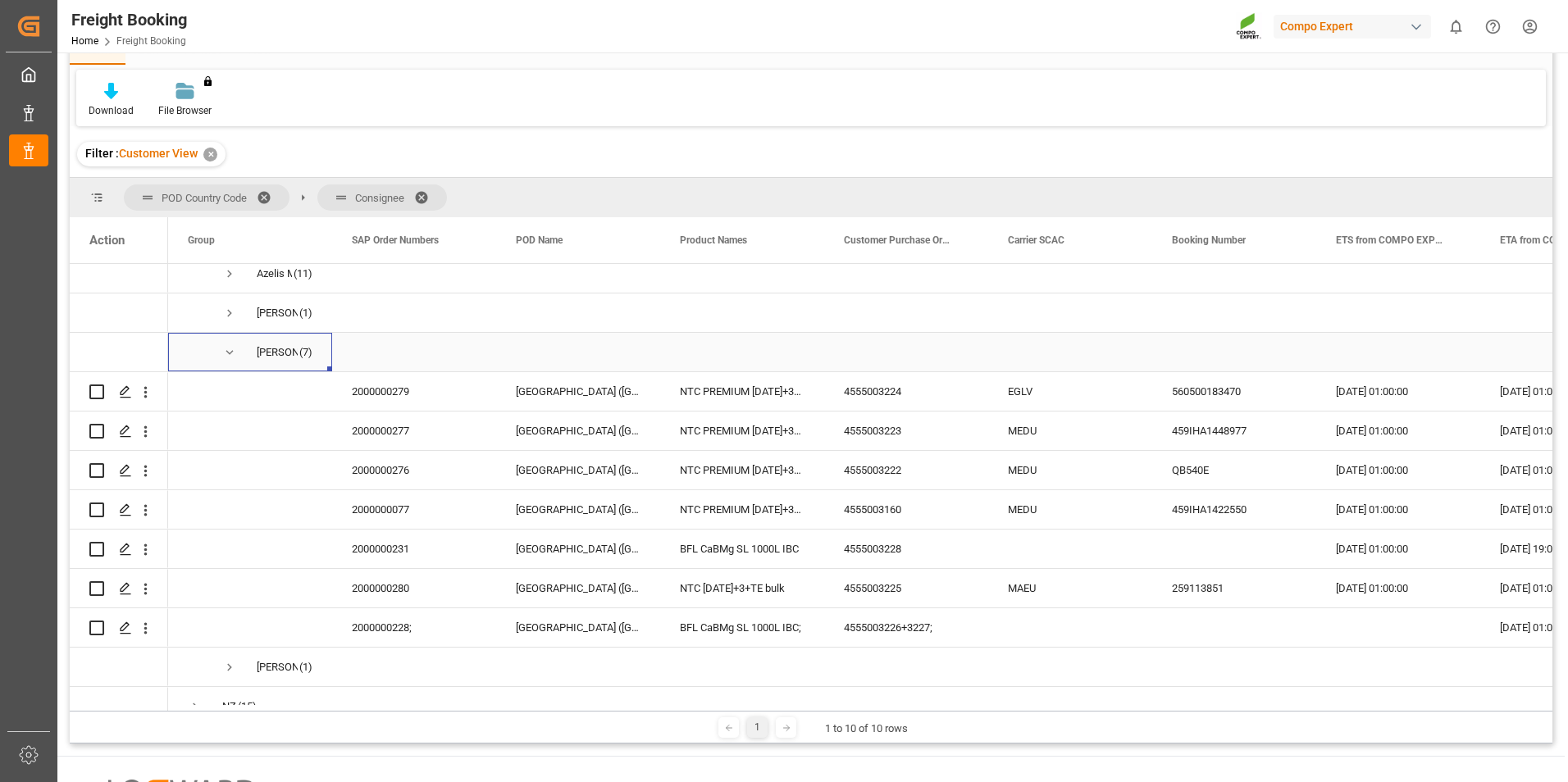
click at [226, 348] on span "Press SPACE to select this row." at bounding box center [229, 353] width 15 height 15
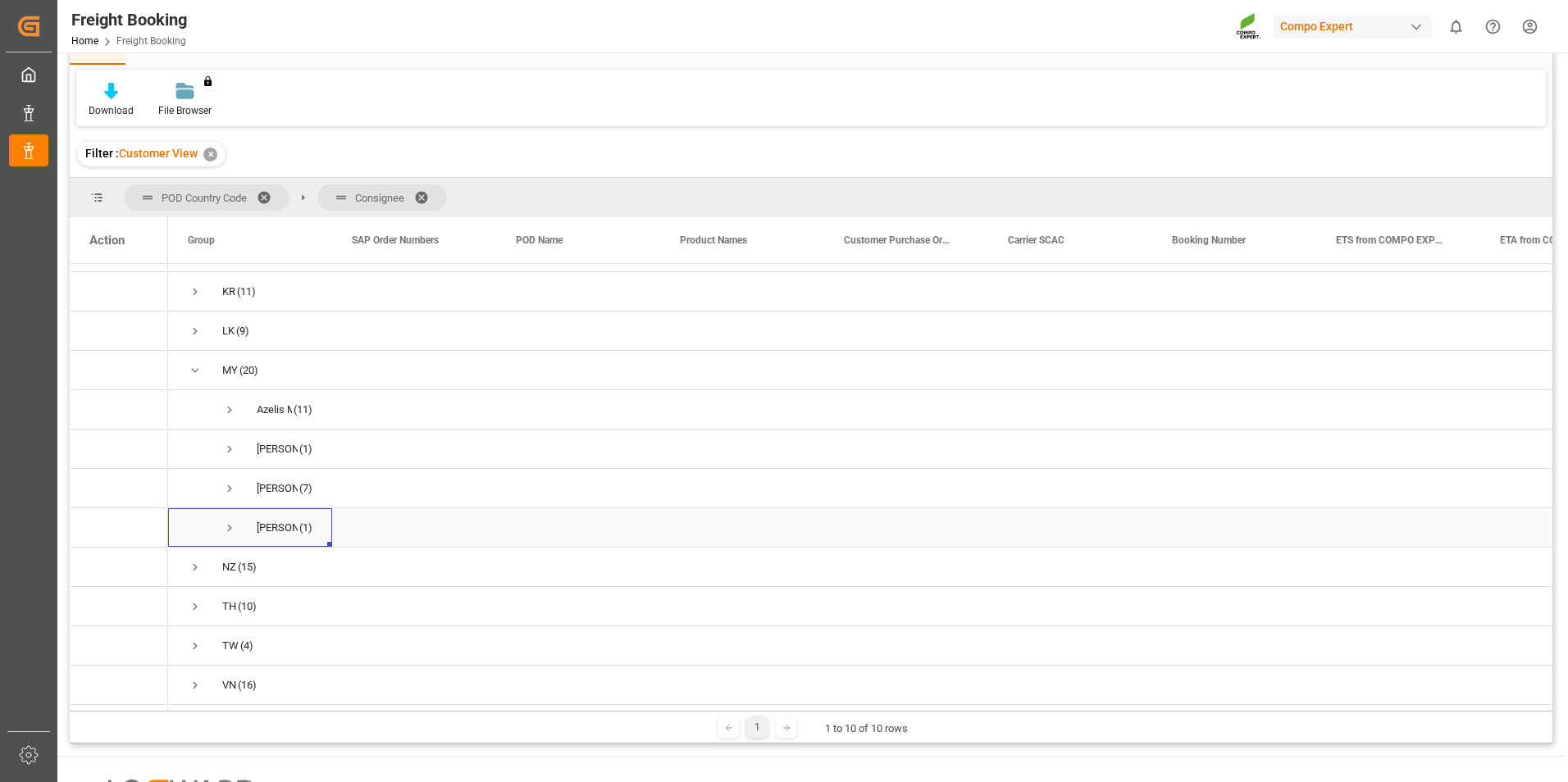
click at [226, 521] on span "Press SPACE to select this row." at bounding box center [229, 528] width 15 height 15
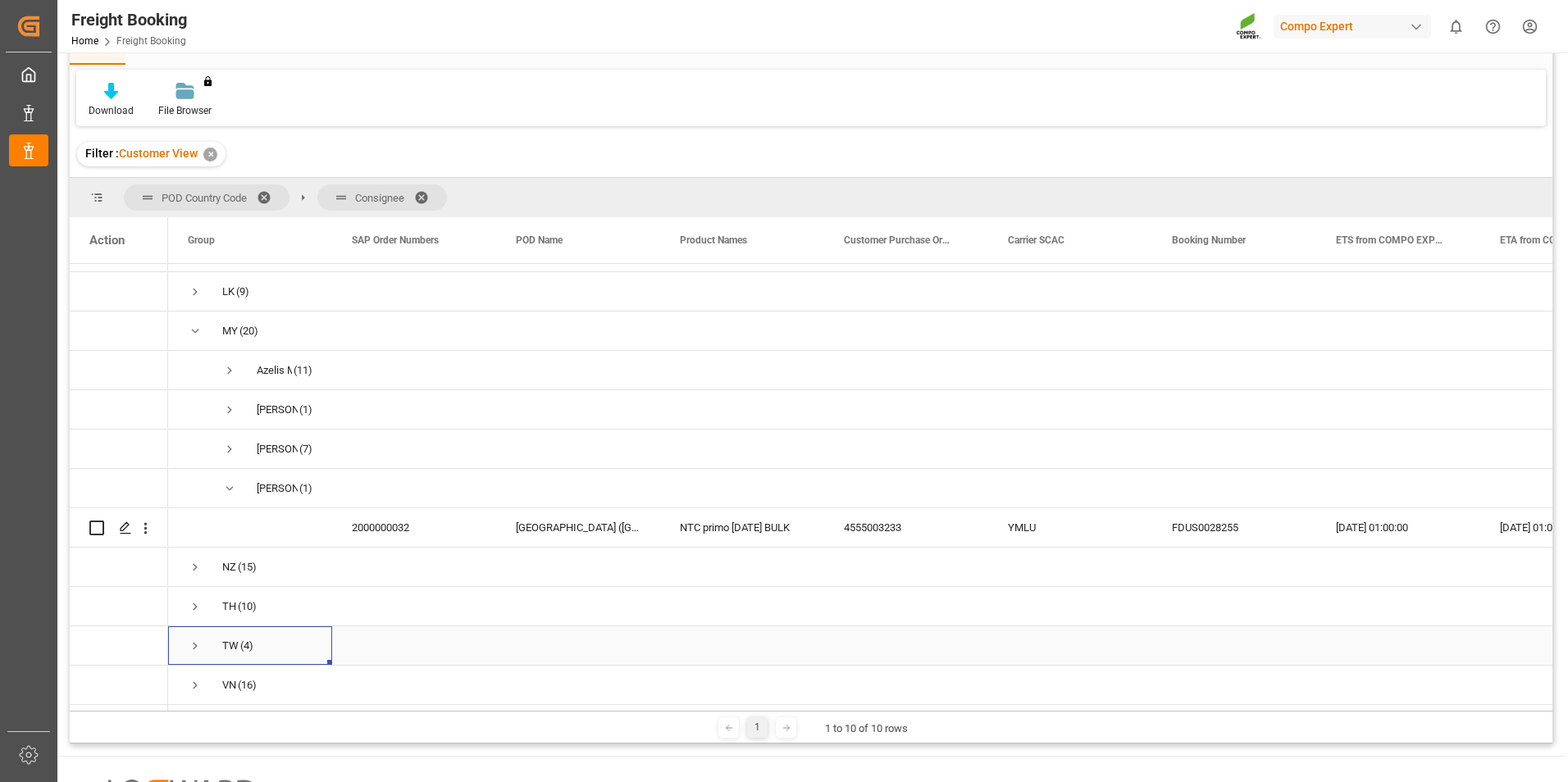
click at [200, 642] on span "Press SPACE to select this row." at bounding box center [196, 646] width 15 height 15
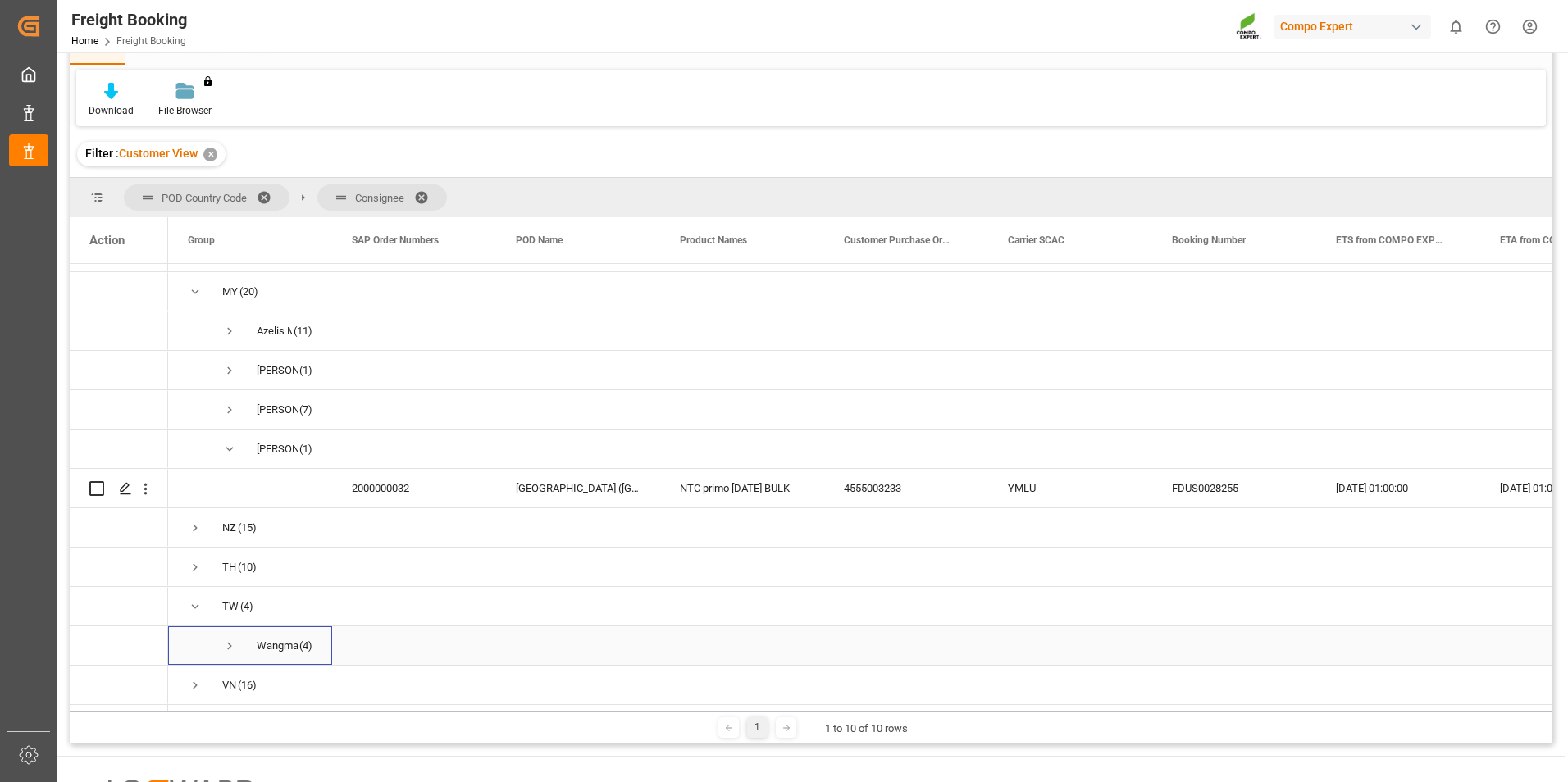
click at [215, 651] on span "Wangma Enterprise Co., Ltd. (4)" at bounding box center [250, 645] width 125 height 37
click at [230, 644] on span "Press SPACE to select this row." at bounding box center [229, 646] width 15 height 15
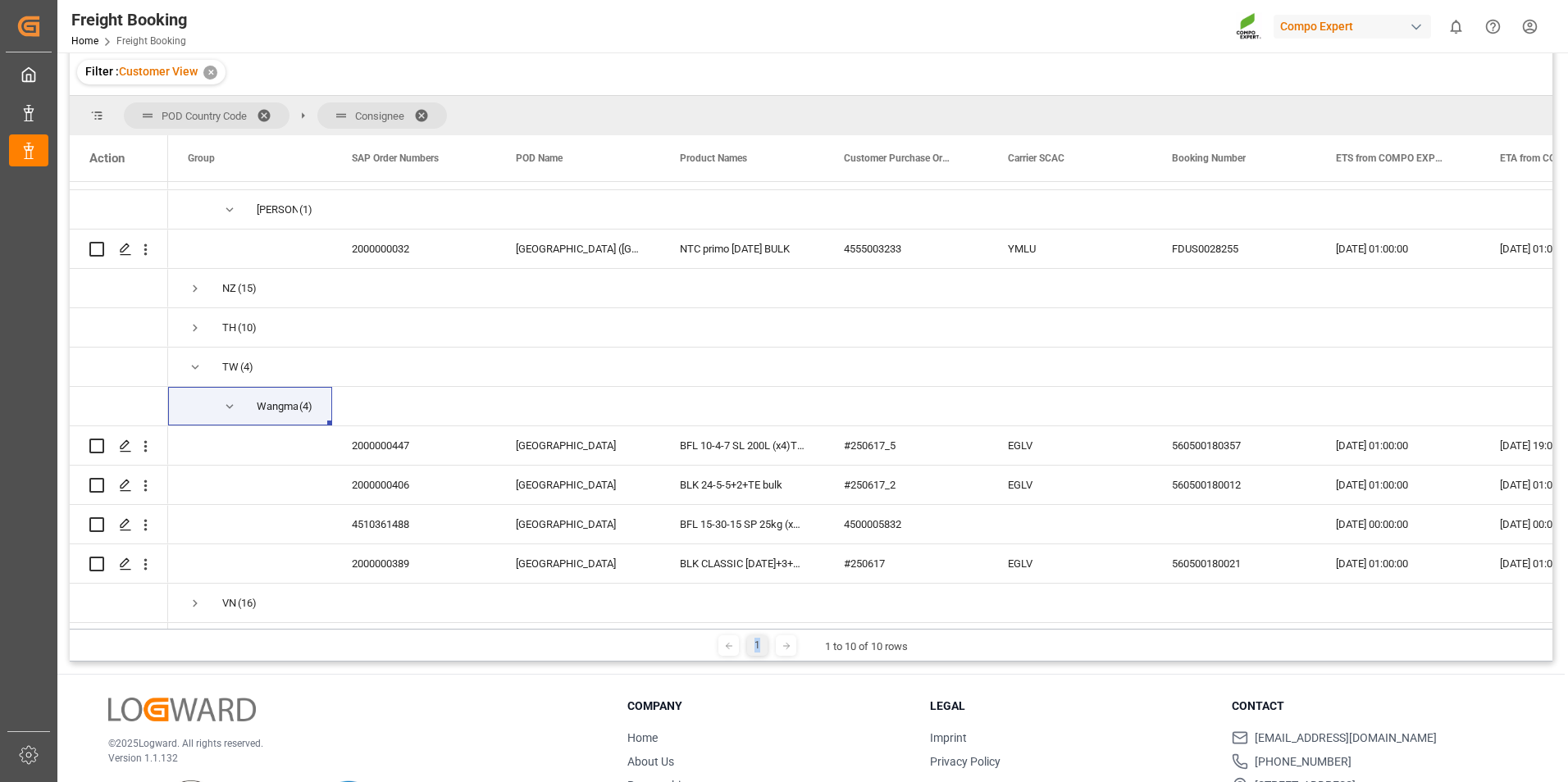
drag, startPoint x: 756, startPoint y: 630, endPoint x: 766, endPoint y: 630, distance: 10.0
click at [766, 630] on div "1 1 to 10 of 10 rows" at bounding box center [810, 645] width 1483 height 33
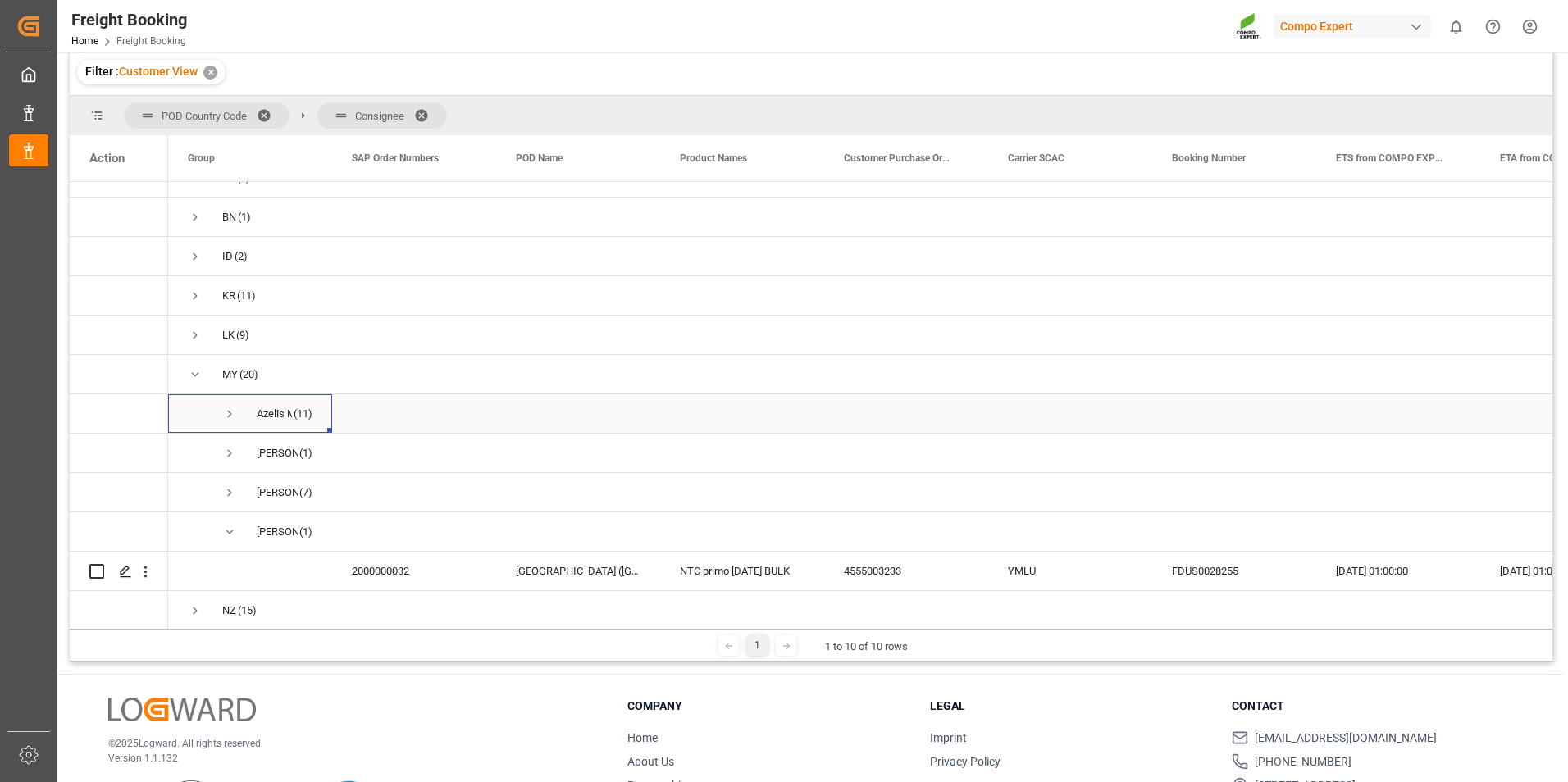
click at [232, 417] on span "Press SPACE to select this row." at bounding box center [229, 414] width 15 height 15
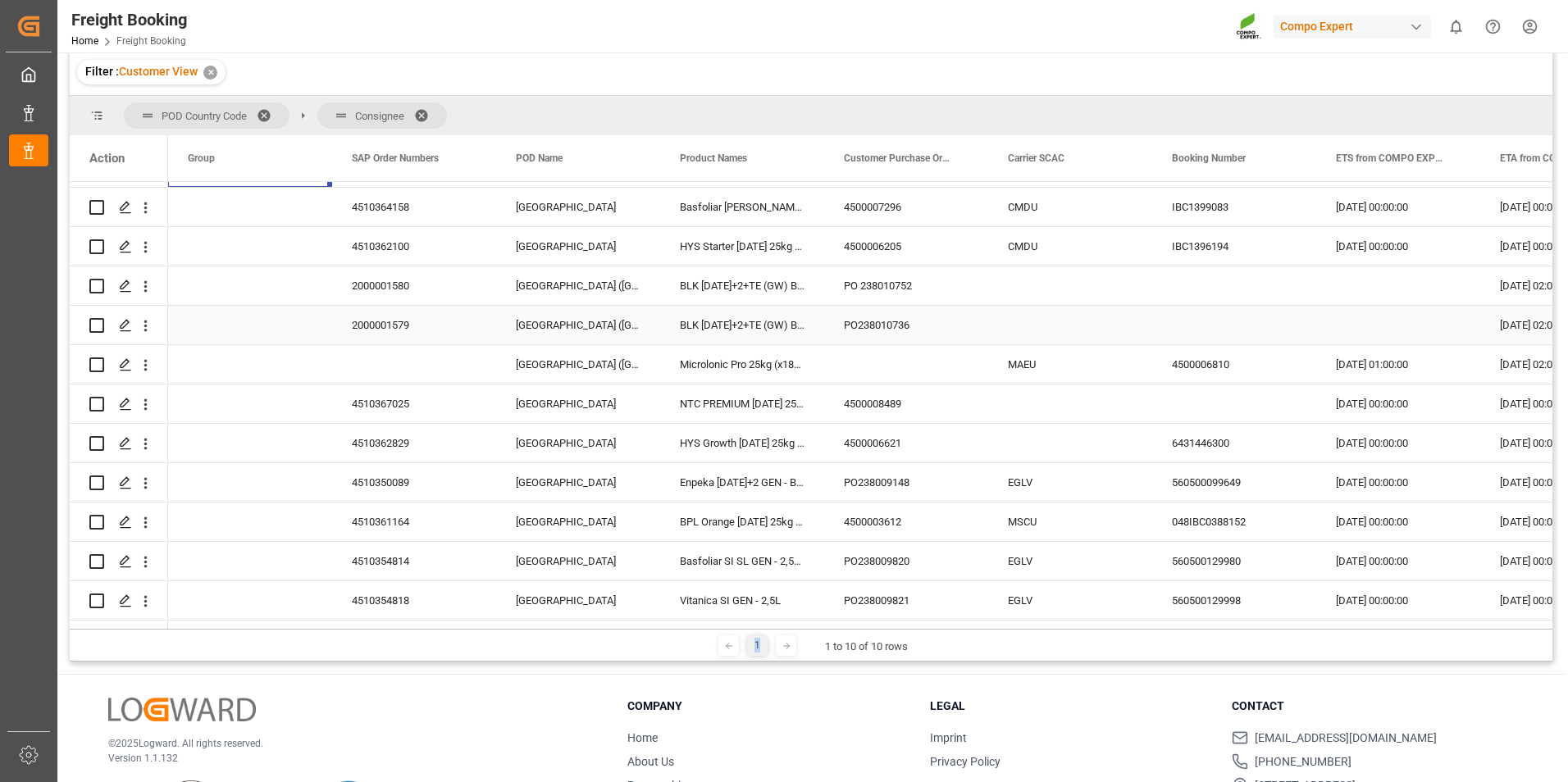
scroll to position [352, 0]
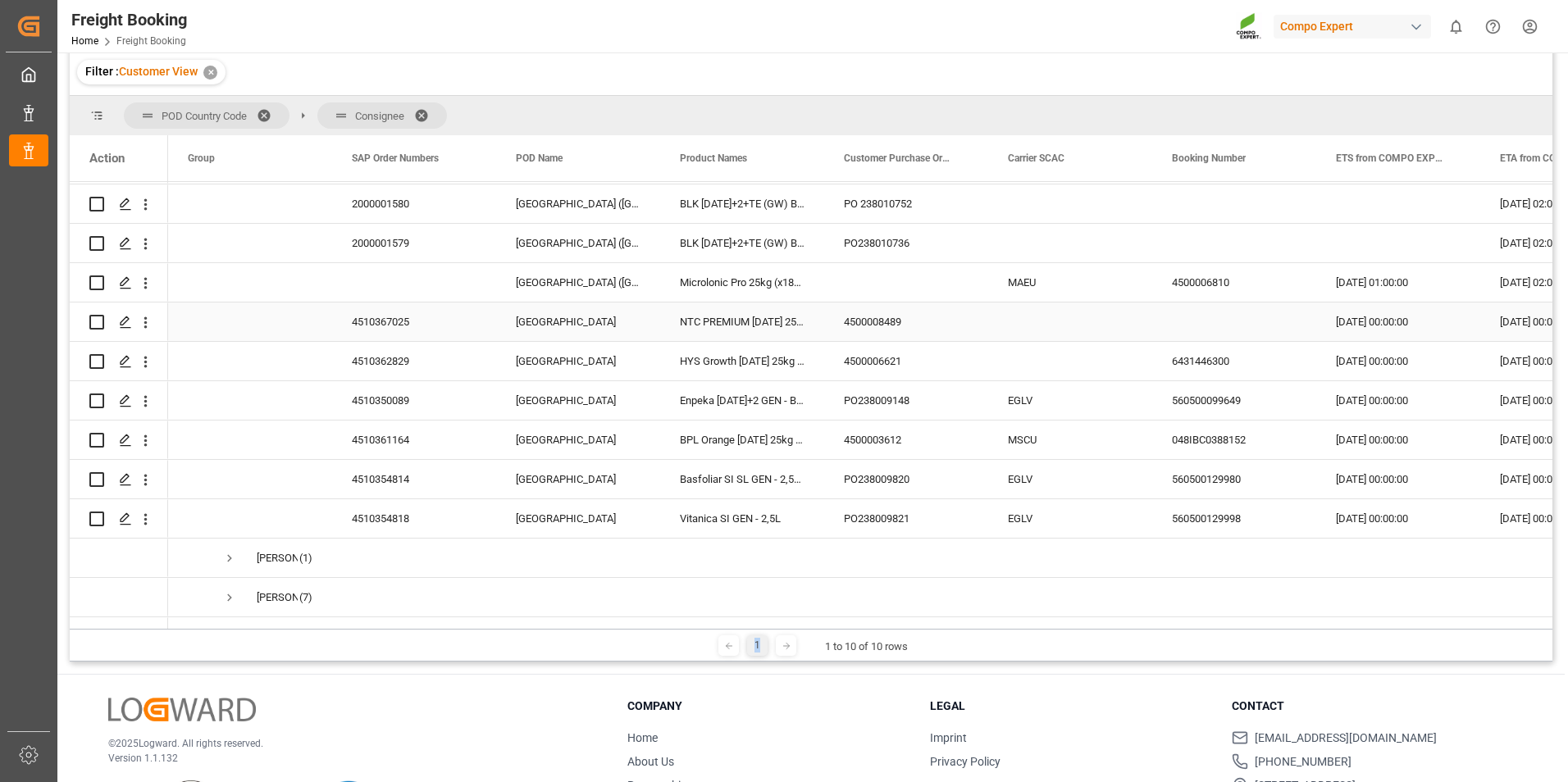
click at [86, 323] on div "Press SPACE to select this row." at bounding box center [118, 321] width 98 height 38
click at [105, 326] on div "Press SPACE to select this row." at bounding box center [118, 321] width 59 height 37
click at [100, 324] on input "Press Space to toggle row selection (unchecked)" at bounding box center [96, 322] width 15 height 15
checkbox input "true"
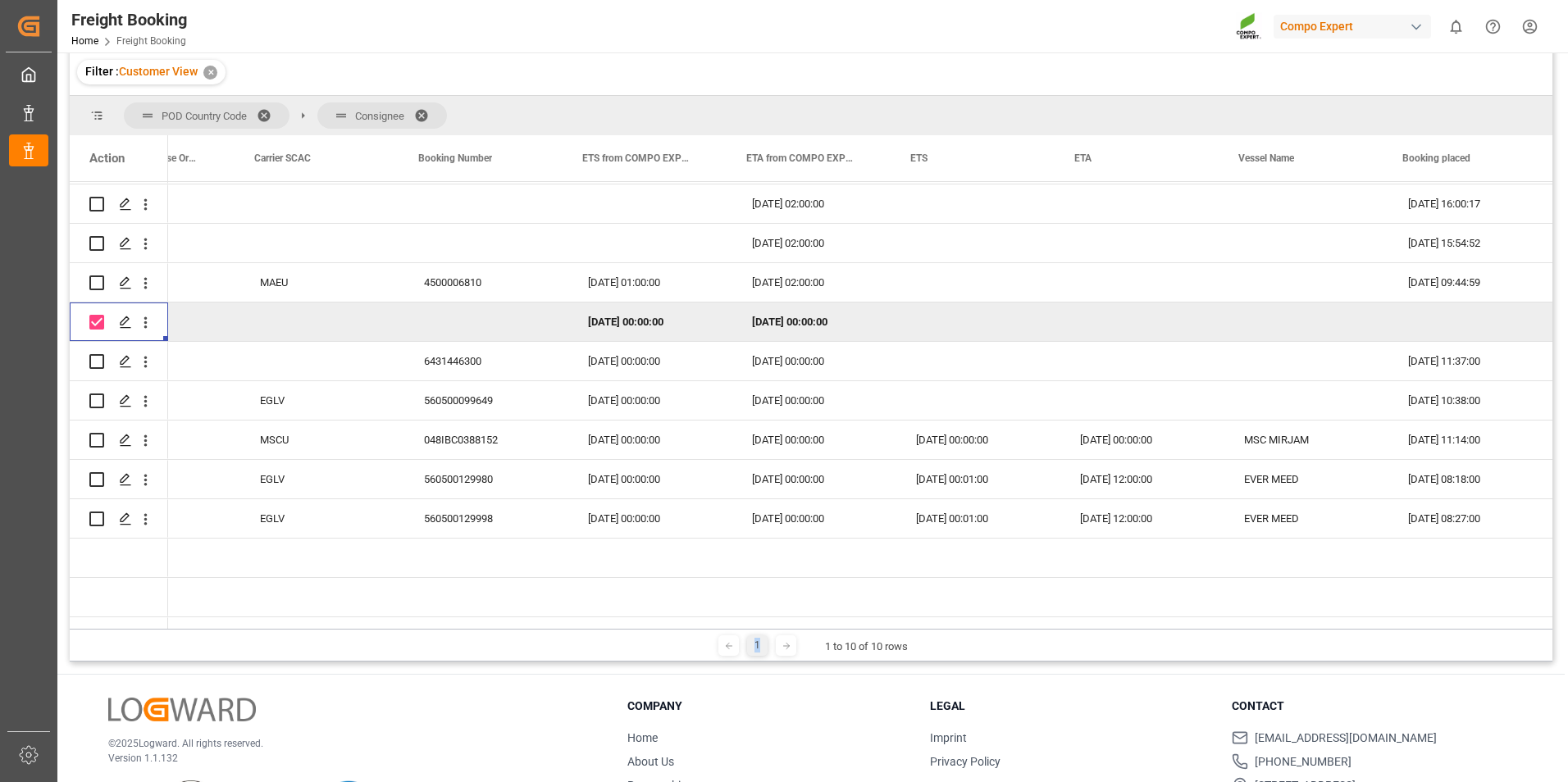
scroll to position [0, 0]
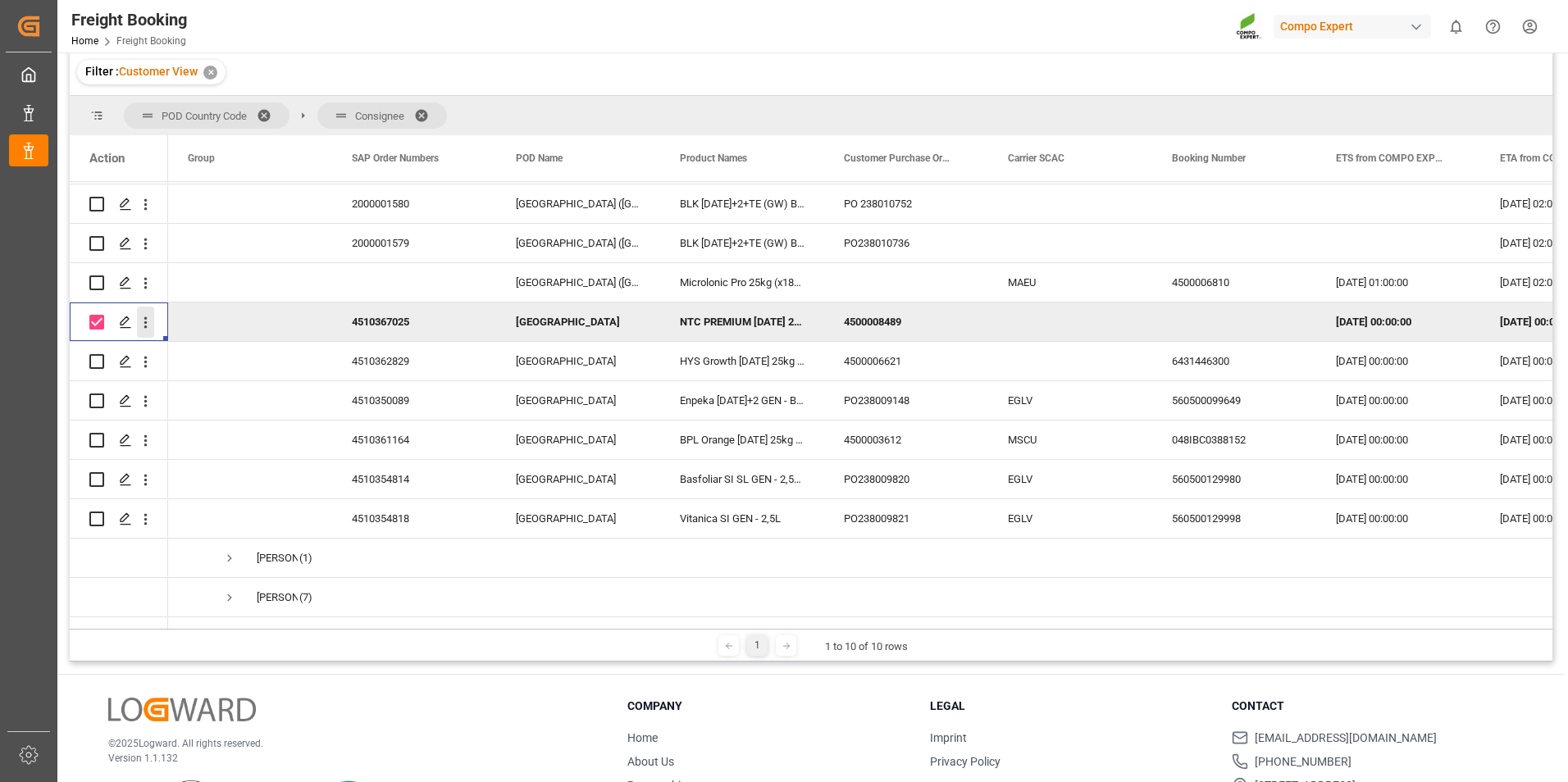
click at [144, 320] on icon "open menu" at bounding box center [145, 322] width 17 height 17
click at [221, 348] on span "Open in new tab" at bounding box center [253, 357] width 149 height 17
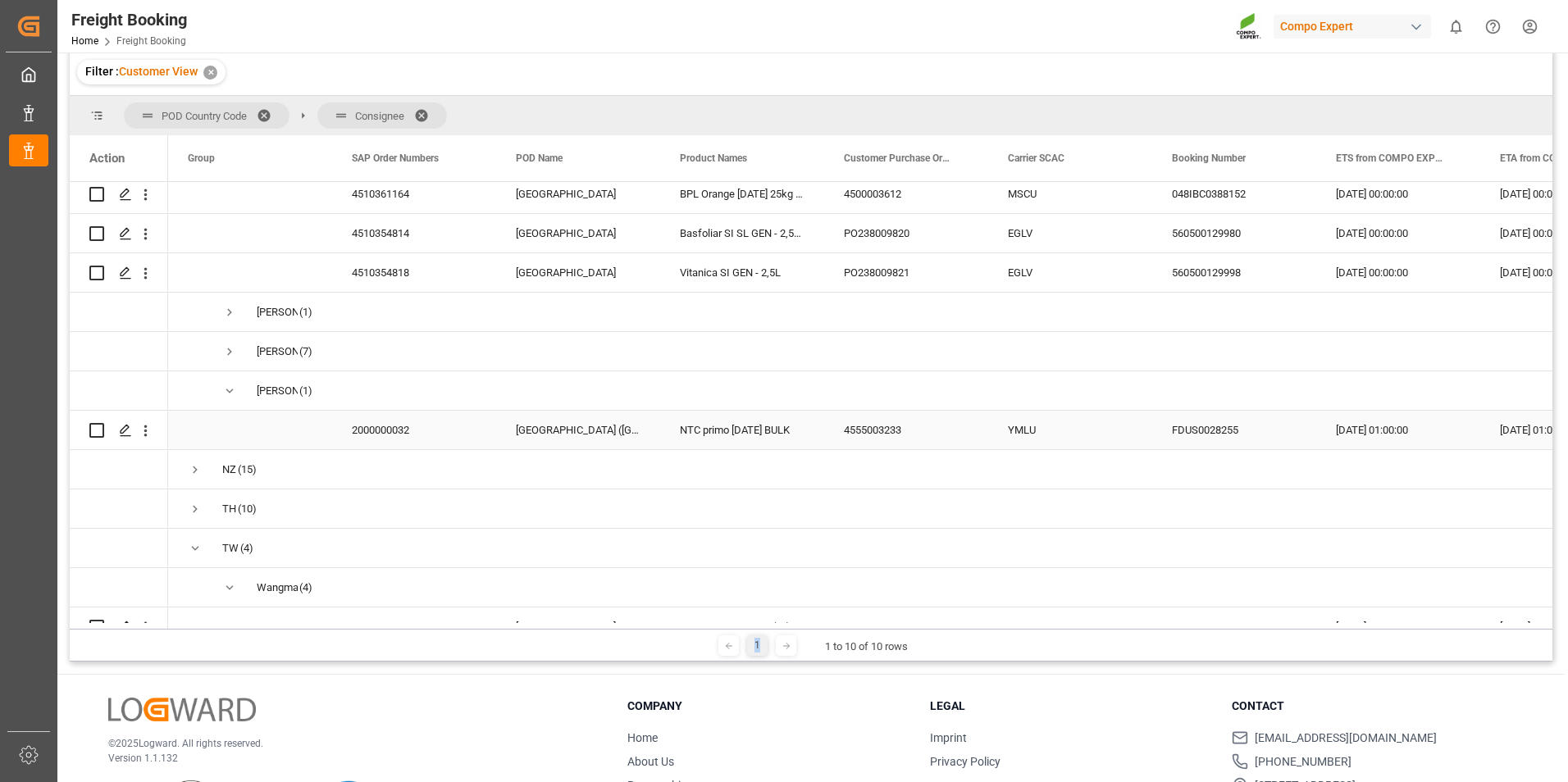
click at [368, 426] on div "2000000032" at bounding box center [414, 430] width 164 height 38
click at [144, 428] on icon "open menu" at bounding box center [145, 431] width 17 height 17
click at [257, 461] on span "Open in new tab" at bounding box center [253, 465] width 149 height 17
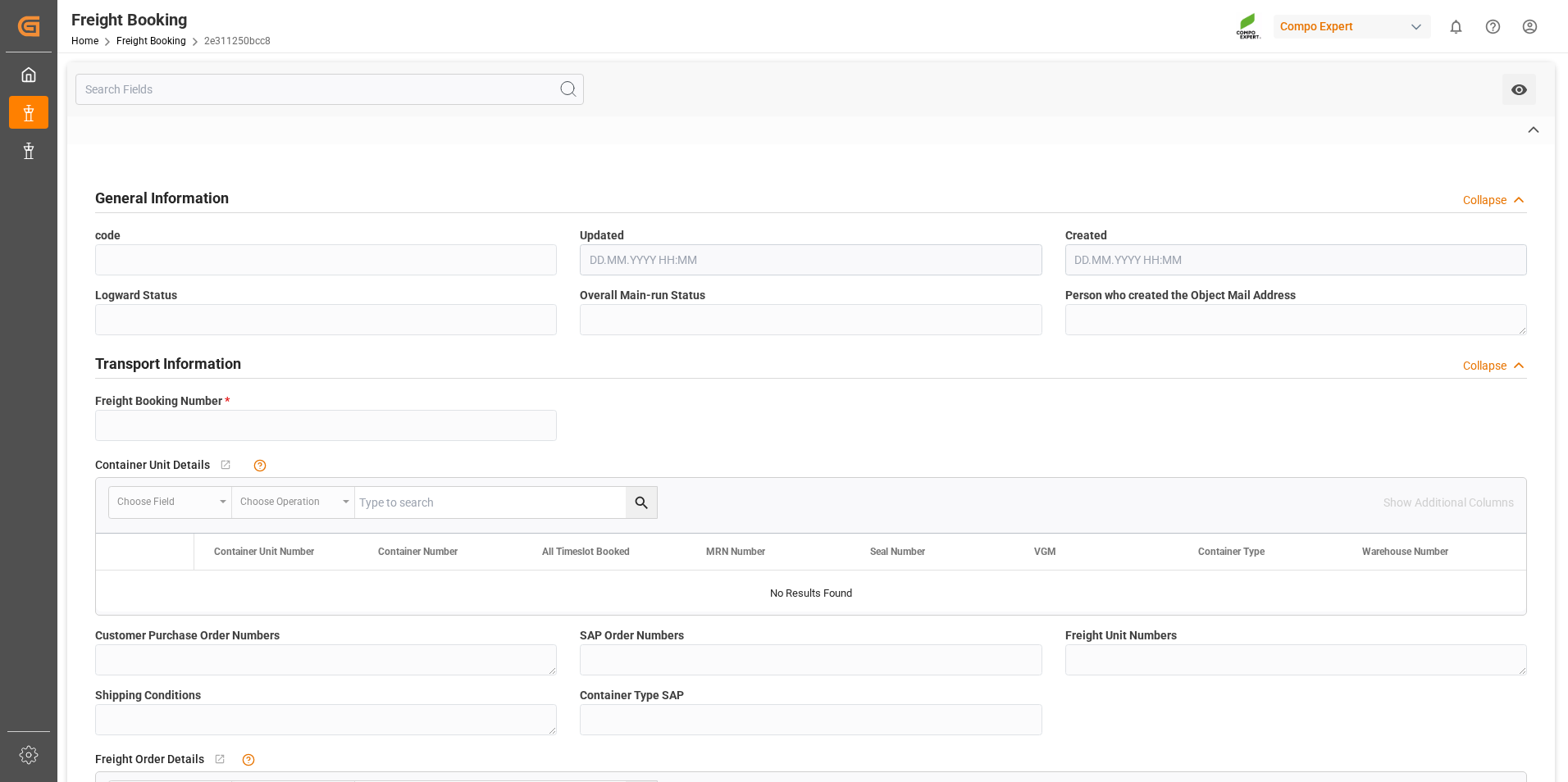
type input "14040941"
type textarea "PO238009148"
type input "4510350089"
type textarea "47569555; 47569550; 47569554; 47569556; 47569552; 47569553; 47569557; 47569551;…"
type textarea "Z1"
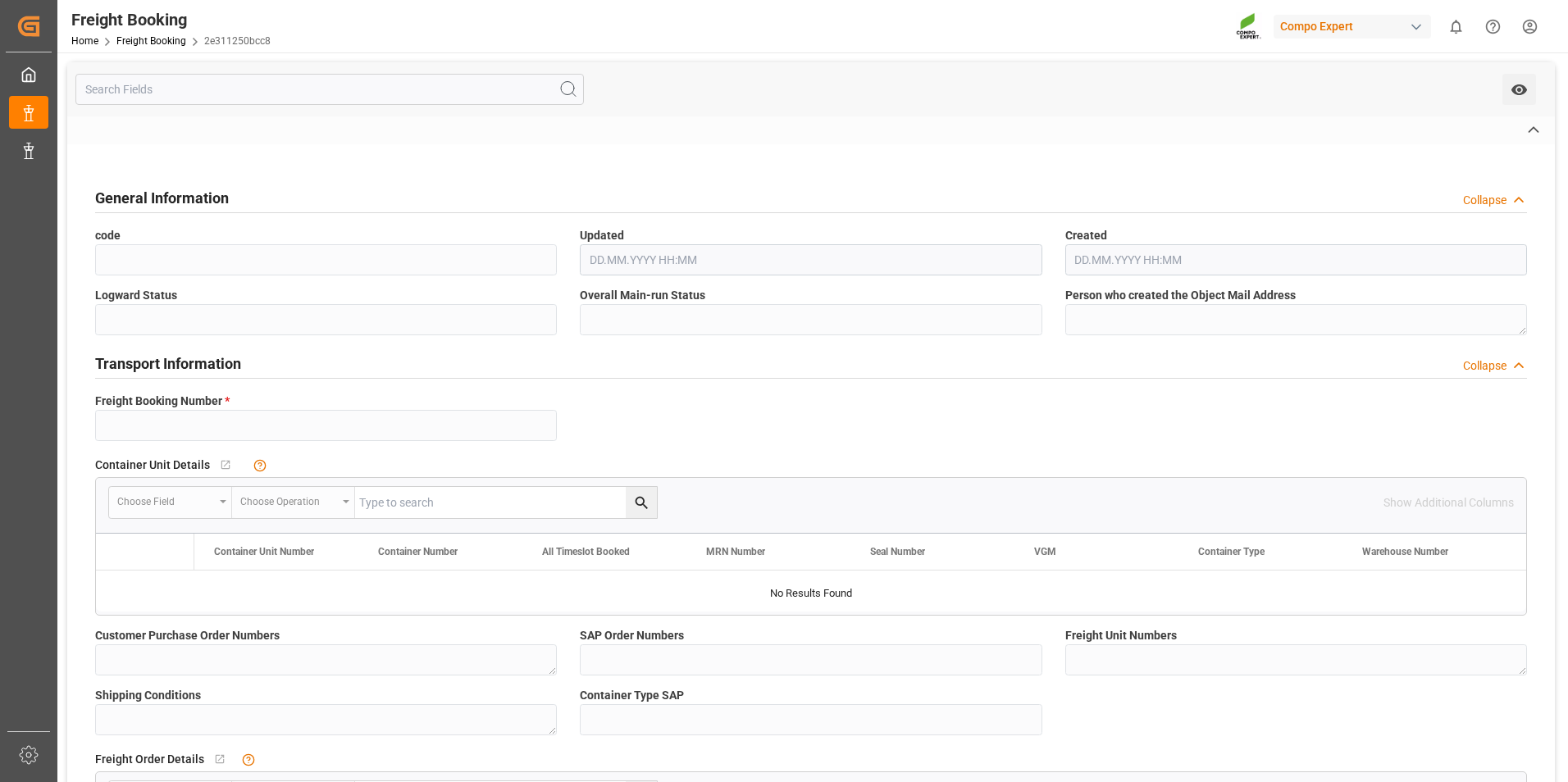
type input "EGLV"
type input "560500099649"
type input "EVER ALP"
type input "Rotterdam"
type input "[GEOGRAPHIC_DATA]"
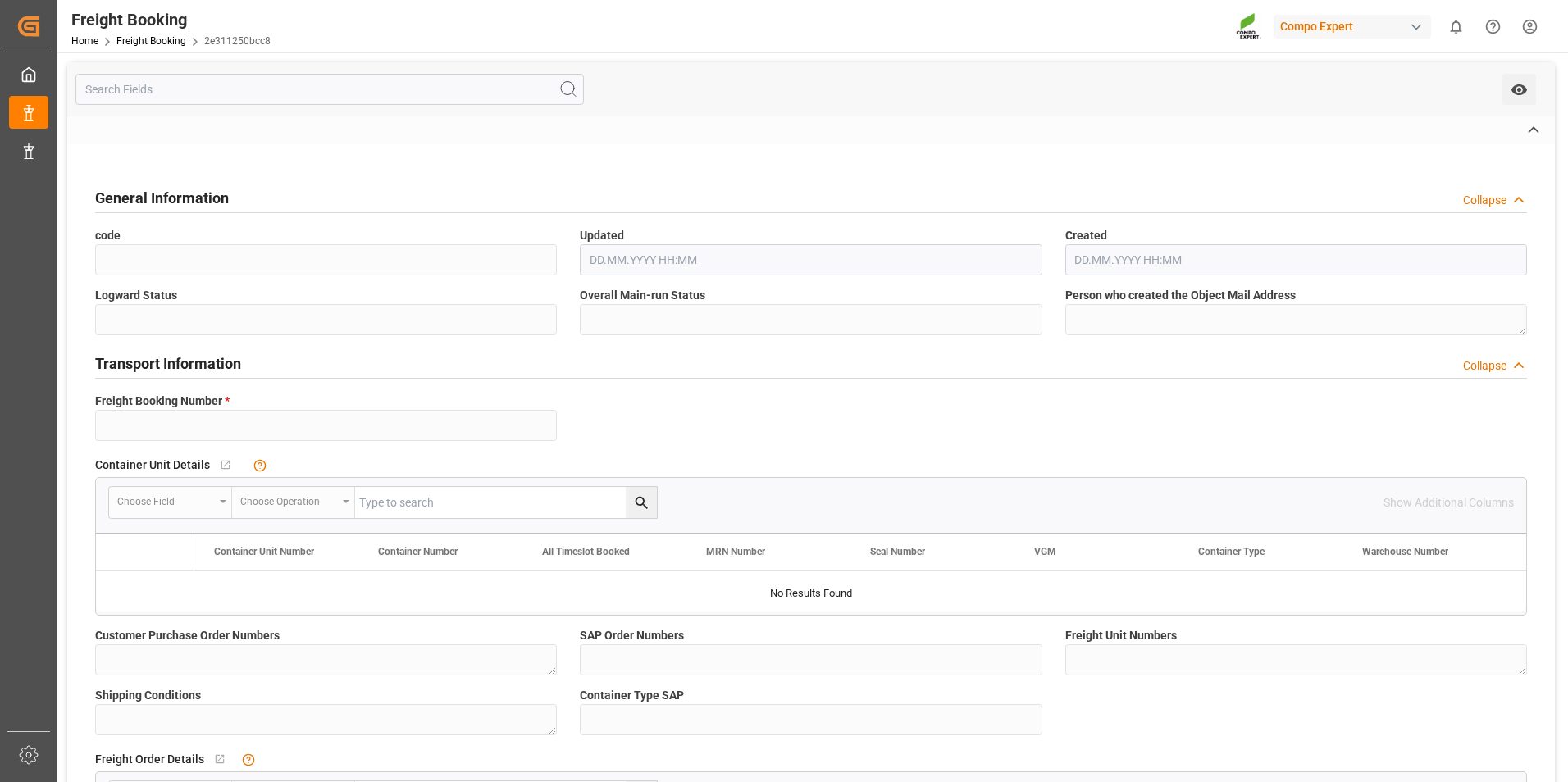
type textarea "CIF"
type textarea "Enpeka [DATE]+2 GEN - BULK -"
type textarea "2228002000"
type input "EGLV"
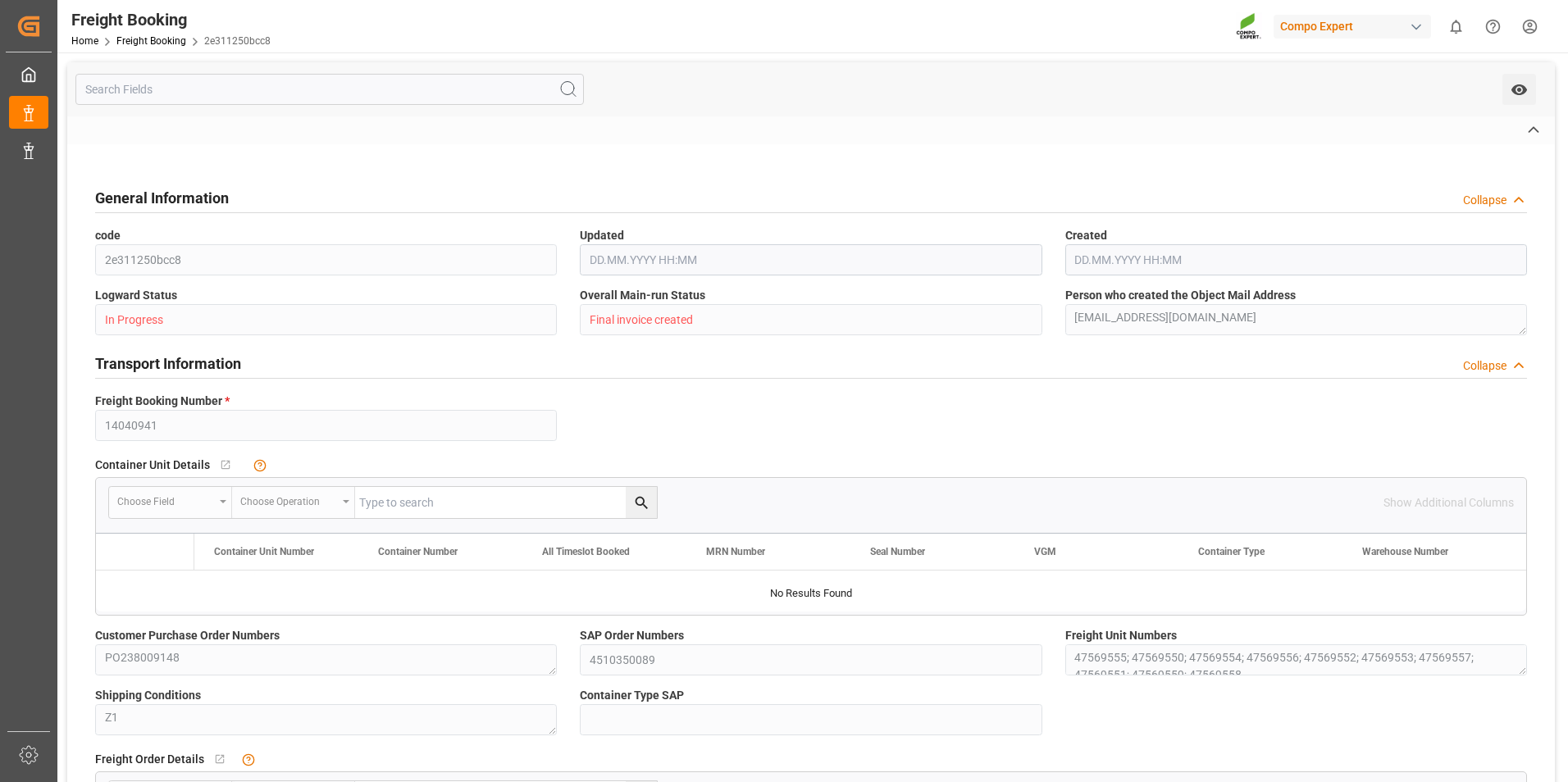
type input "9893929"
type input "NLRTM"
type input "MYPKG"
type input "10"
type input "23.04.2025 00:00"
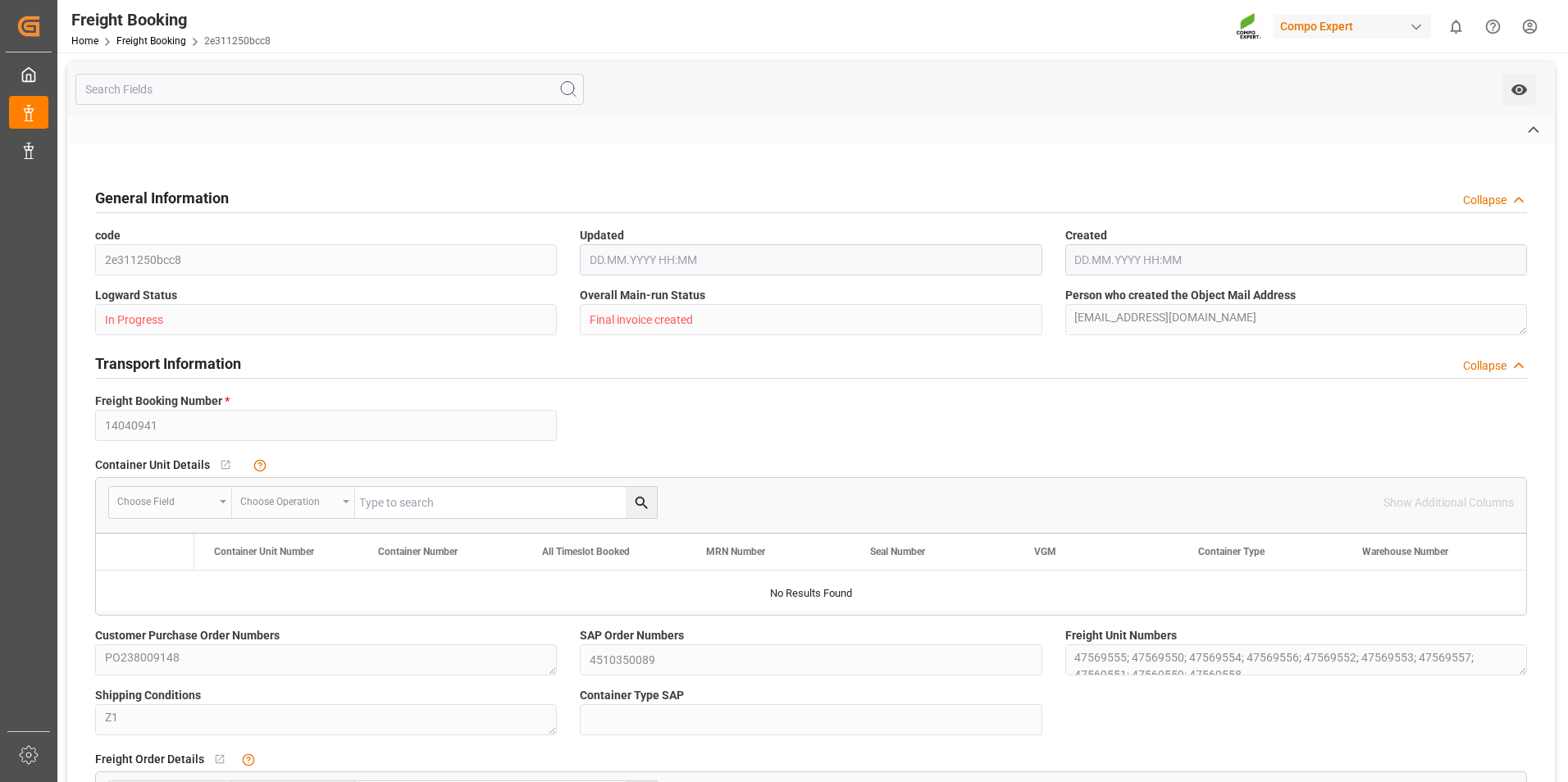
type input "06.07.2025 00:00"
type input "05.08.2025 00:00"
type input "30.06.2025 15:33"
type input "30.06.2025 10:38"
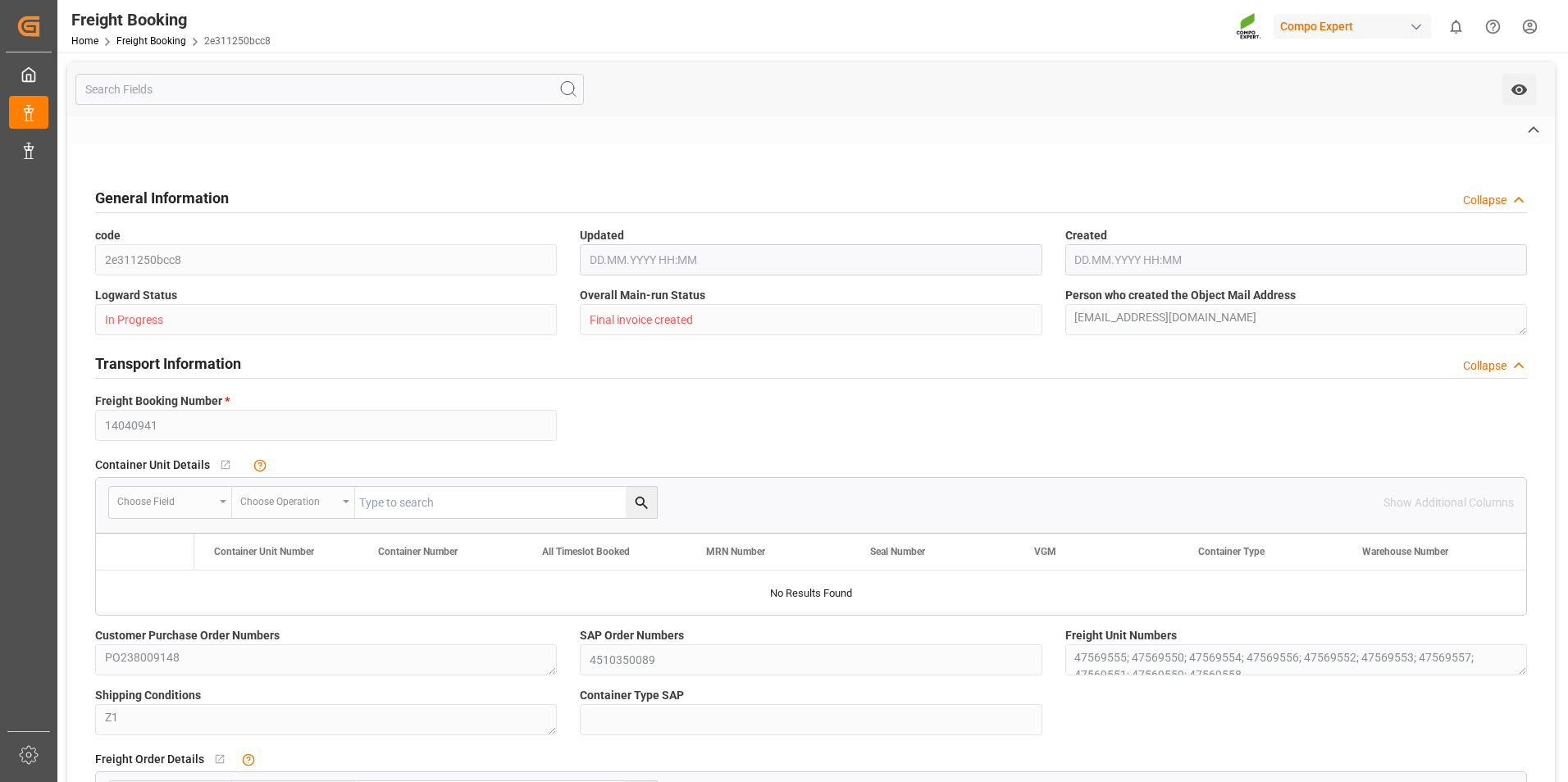
type input "30.06.2025 10:38"
type input "30.06.2025 11:45"
type input "30.06.2025 13:14"
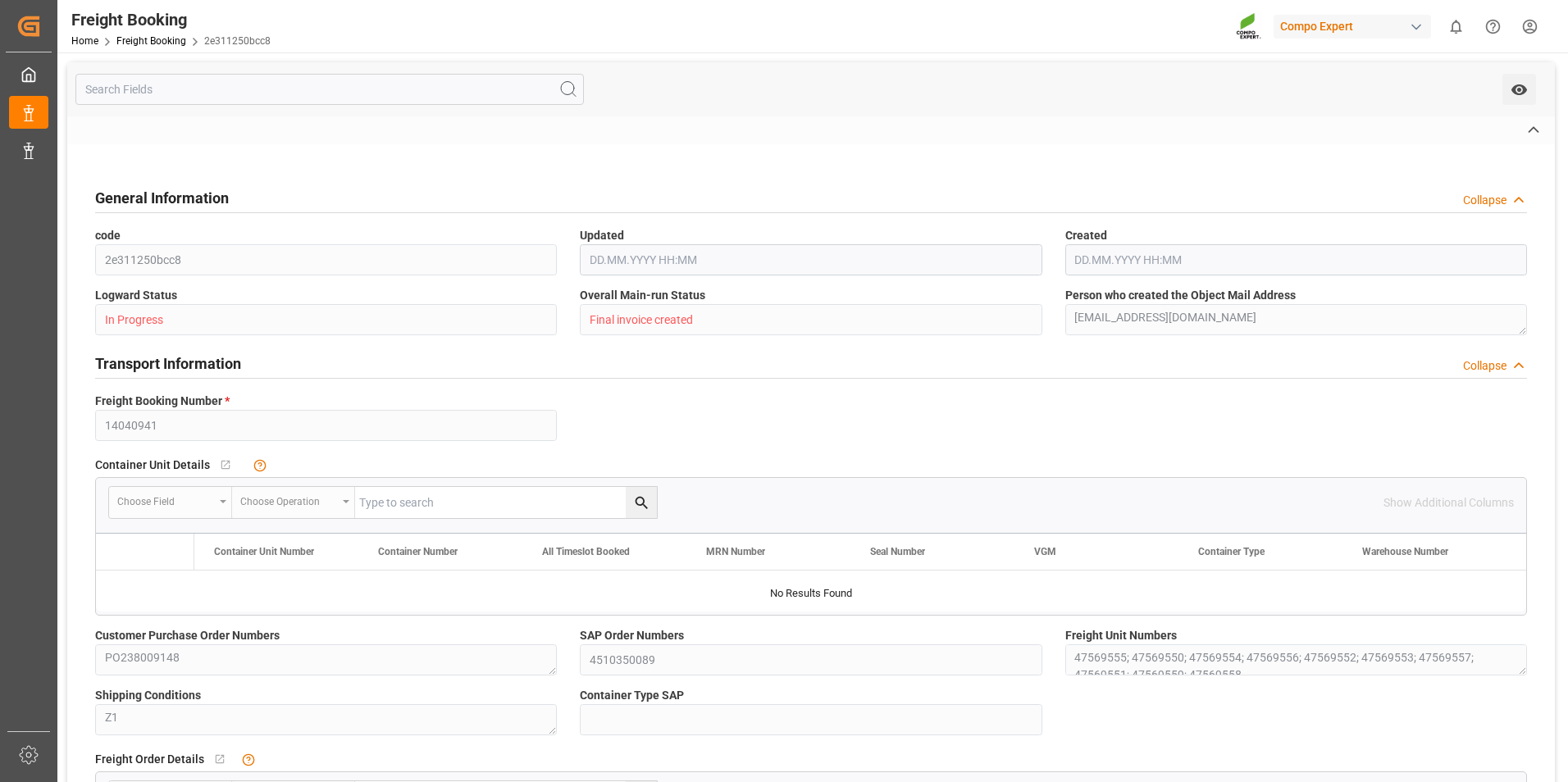
type input "06.07.2025 13:14"
type input "05.08.2025 13:14"
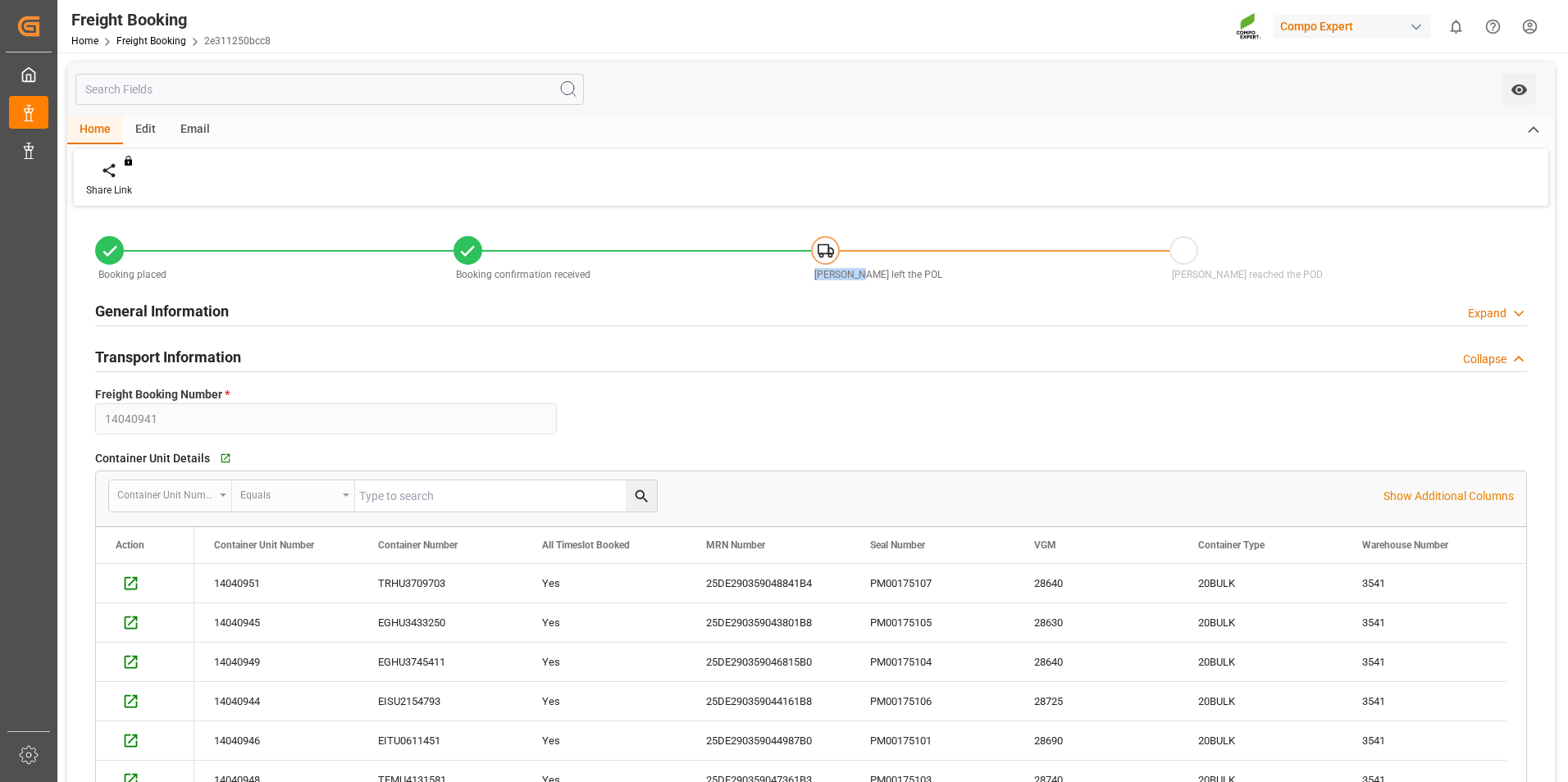
drag, startPoint x: 811, startPoint y: 269, endPoint x: 854, endPoint y: 270, distance: 43.0
click at [854, 270] on div "Vessel left the POL" at bounding box center [990, 273] width 359 height 18
click at [854, 270] on span "Vessel left the POL" at bounding box center [879, 274] width 128 height 11
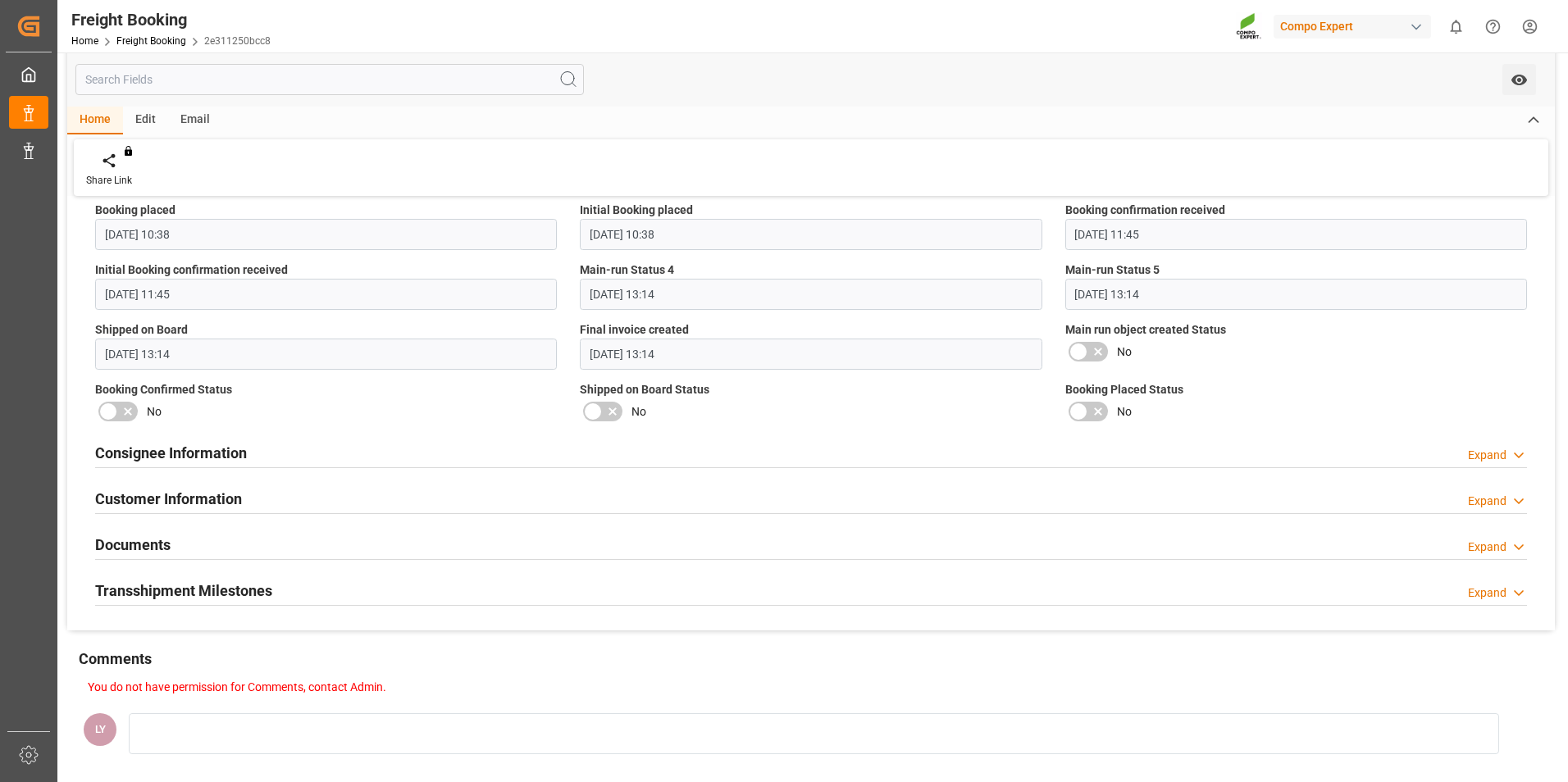
scroll to position [2050, 0]
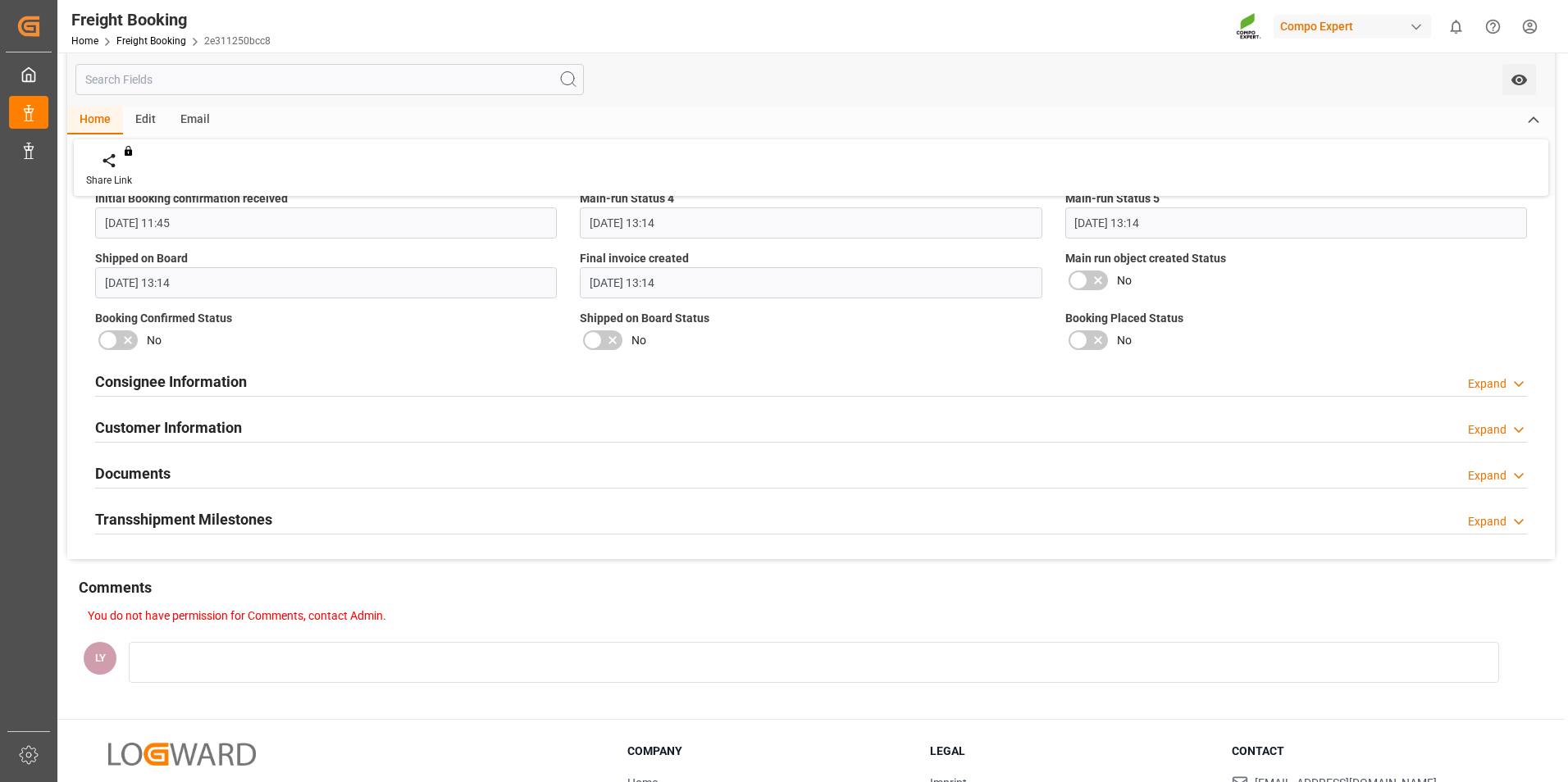
click at [1375, 391] on div "Consignee Information Expand" at bounding box center [811, 380] width 1432 height 31
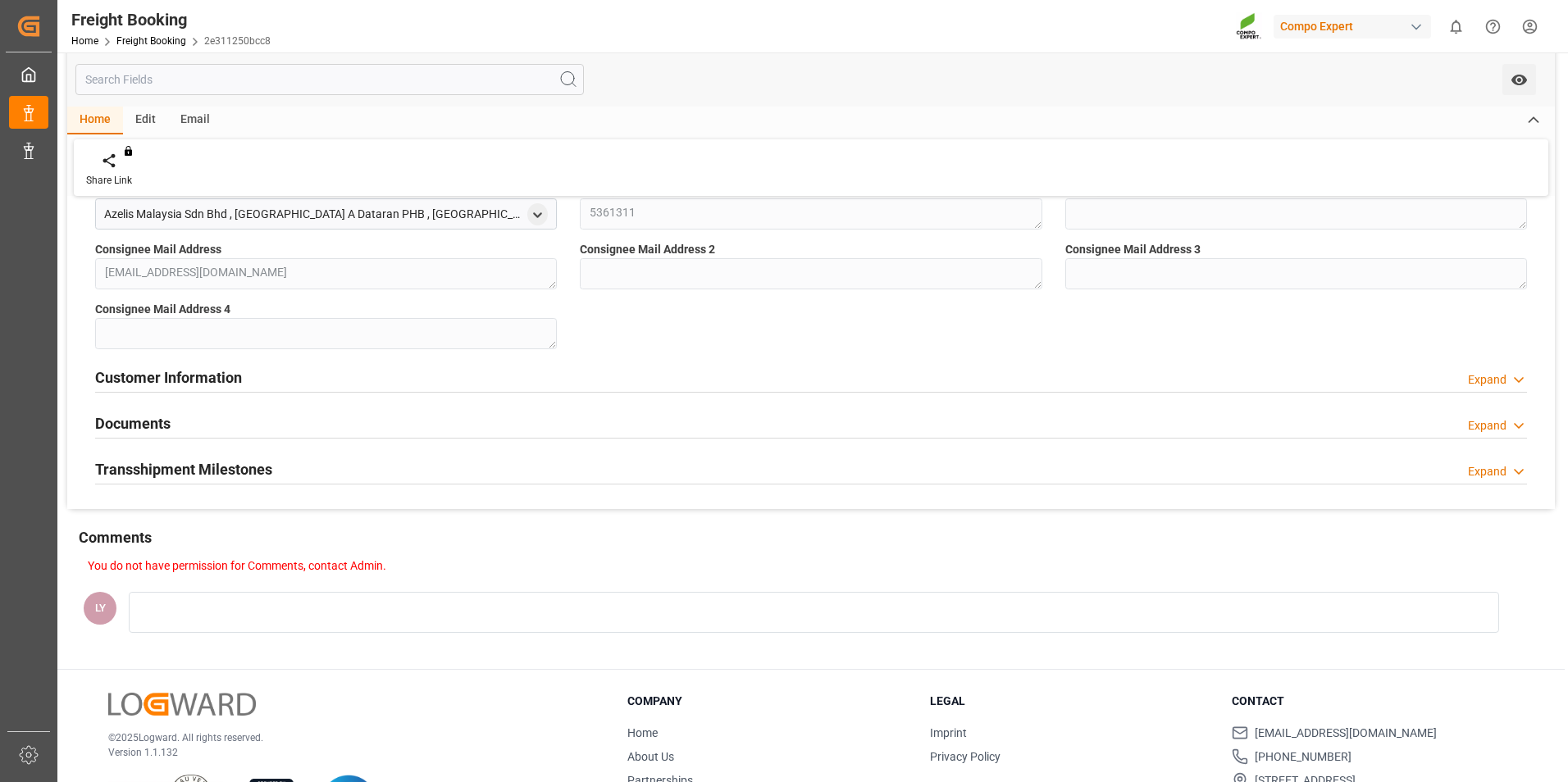
scroll to position [2296, 0]
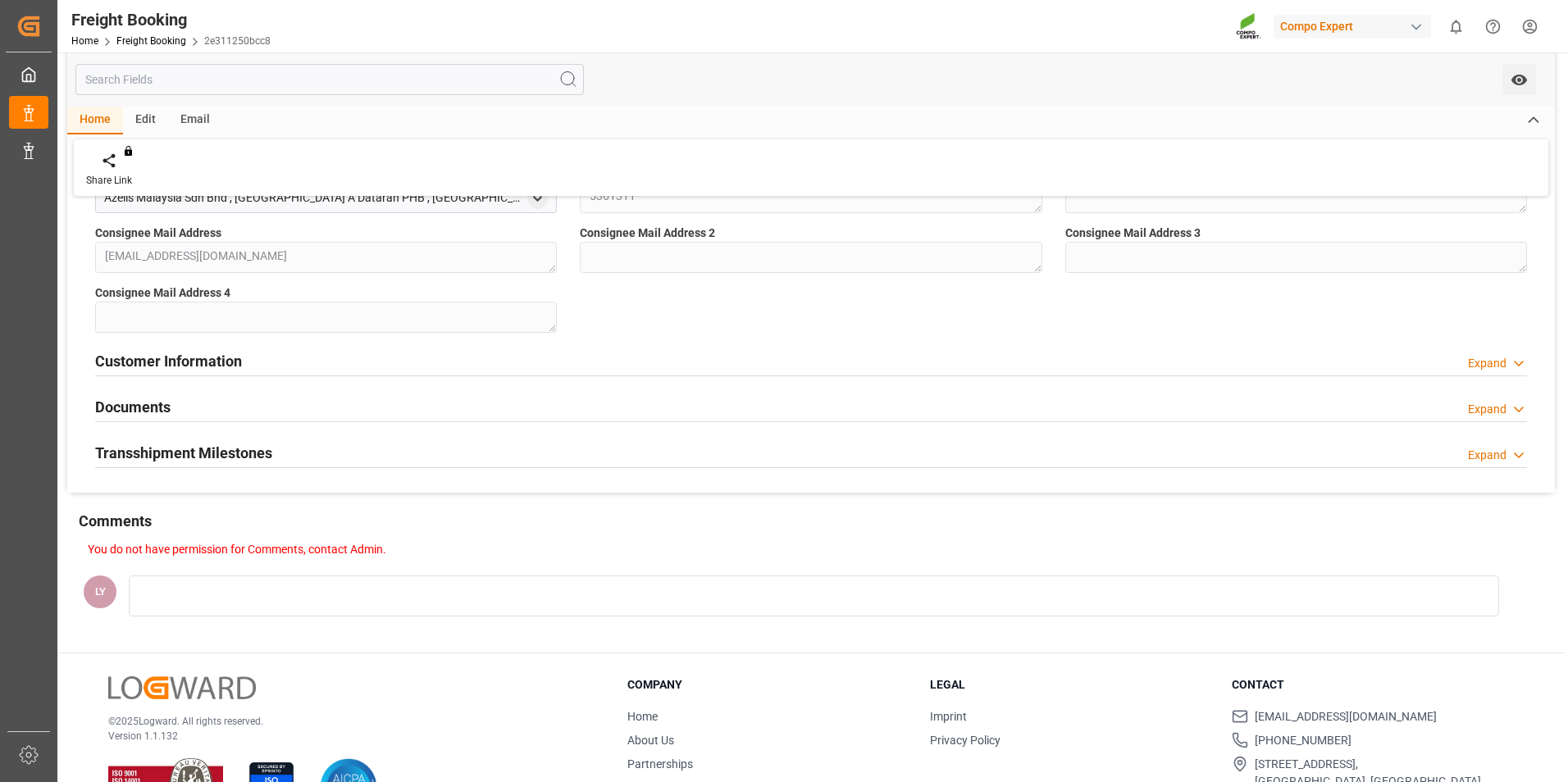
click at [1472, 366] on div "Expand" at bounding box center [1487, 363] width 38 height 17
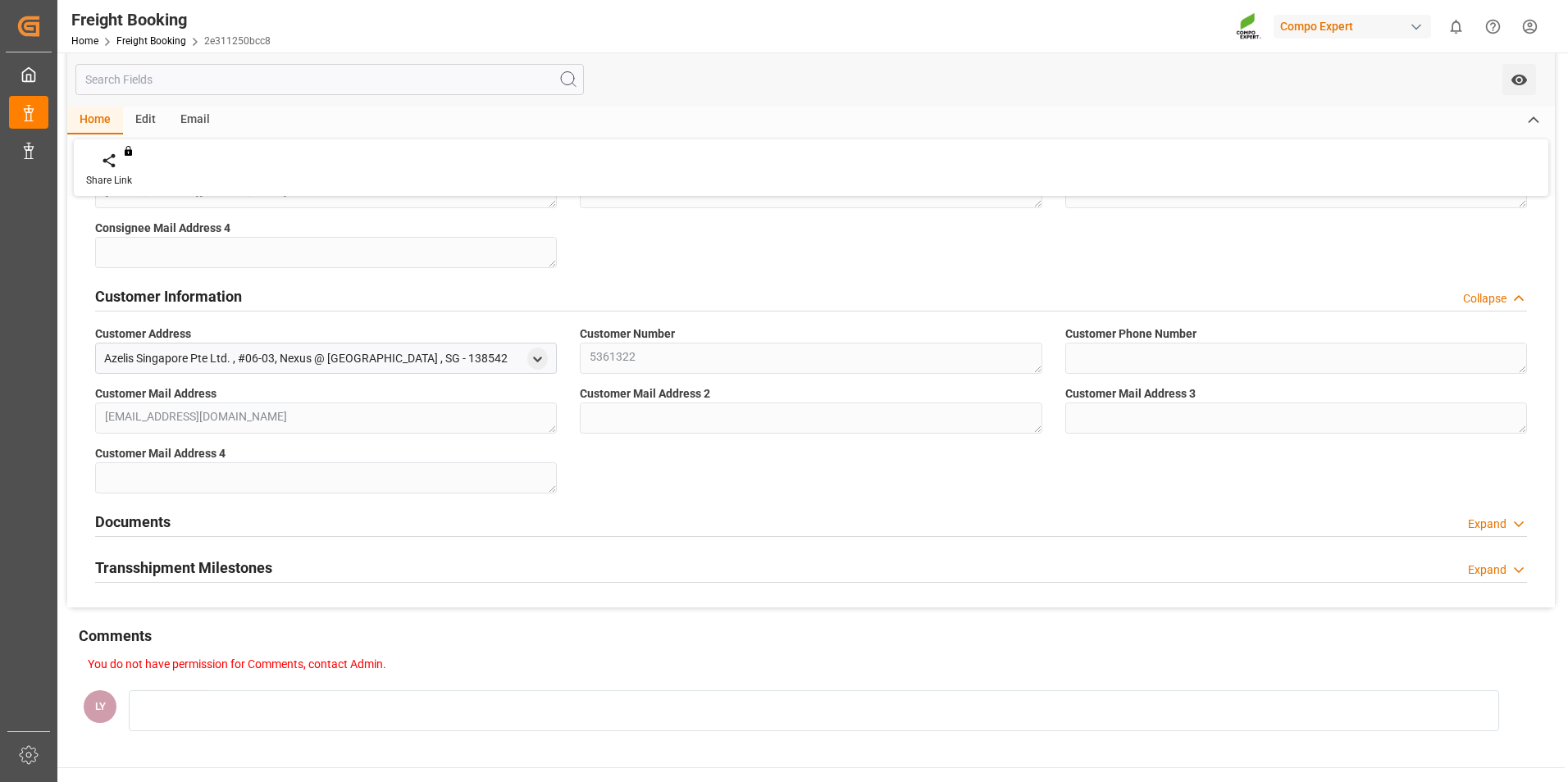
scroll to position [2460, 0]
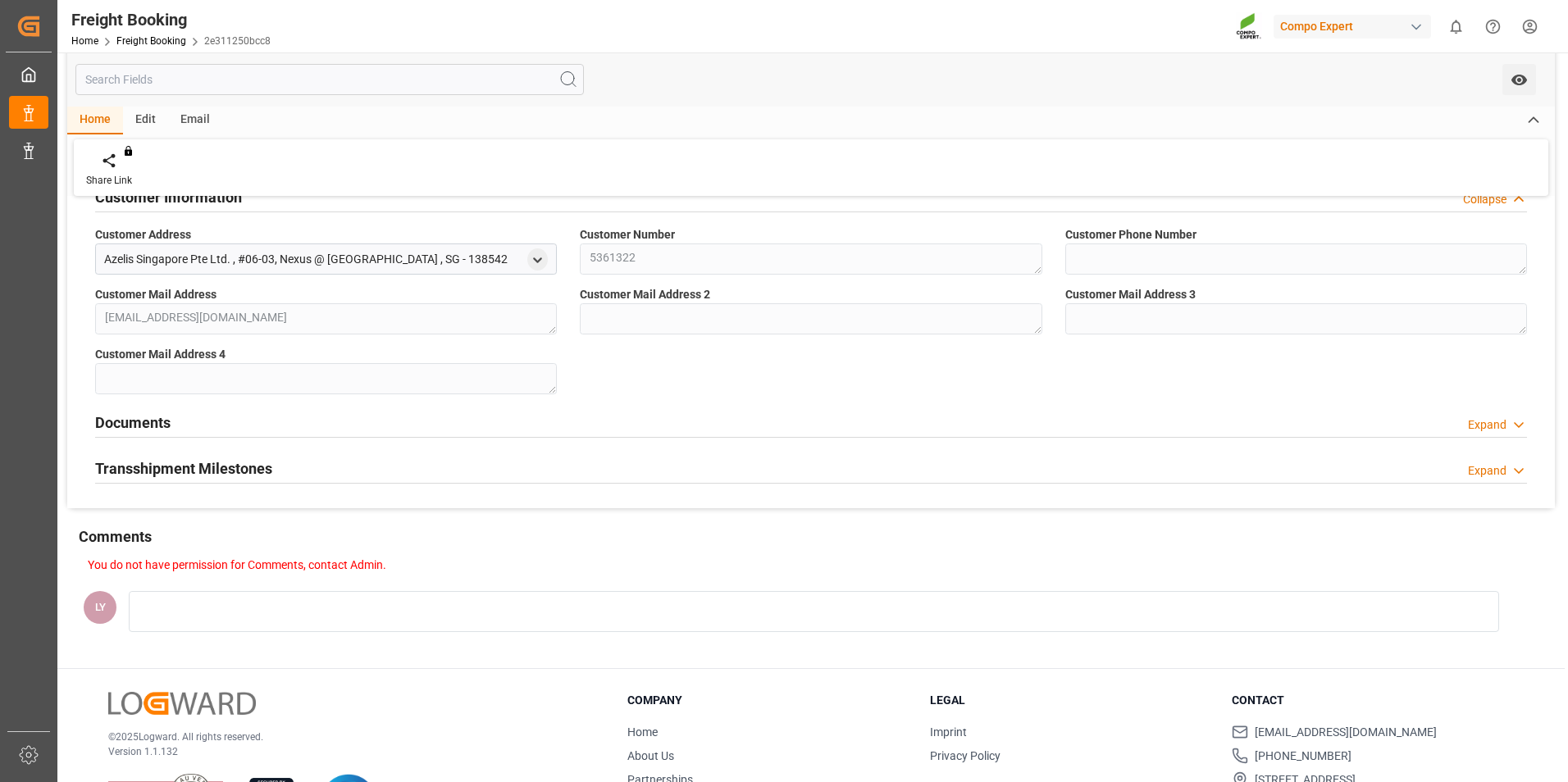
click at [1482, 420] on div "Expand" at bounding box center [1487, 425] width 38 height 17
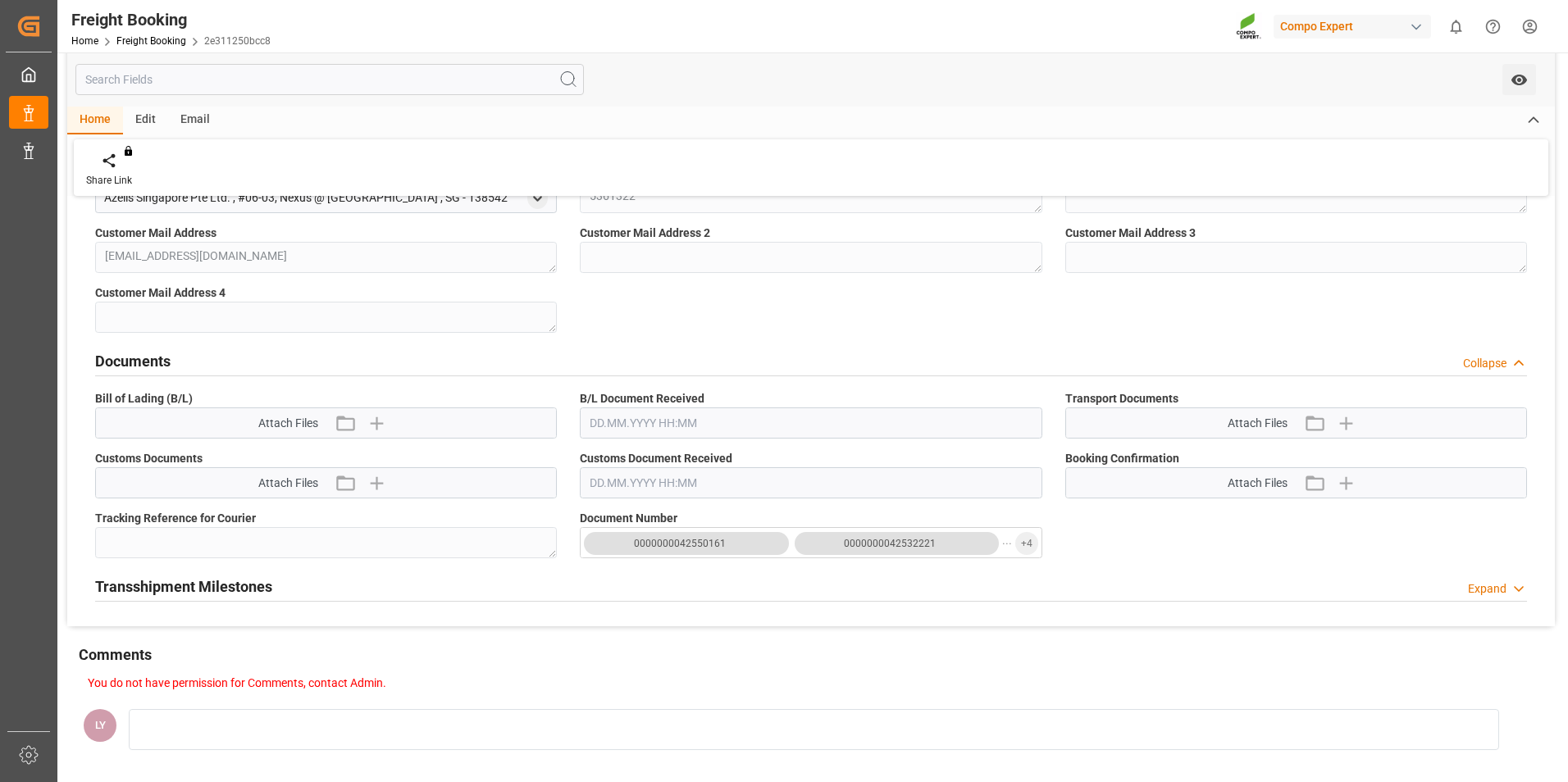
scroll to position [2624, 0]
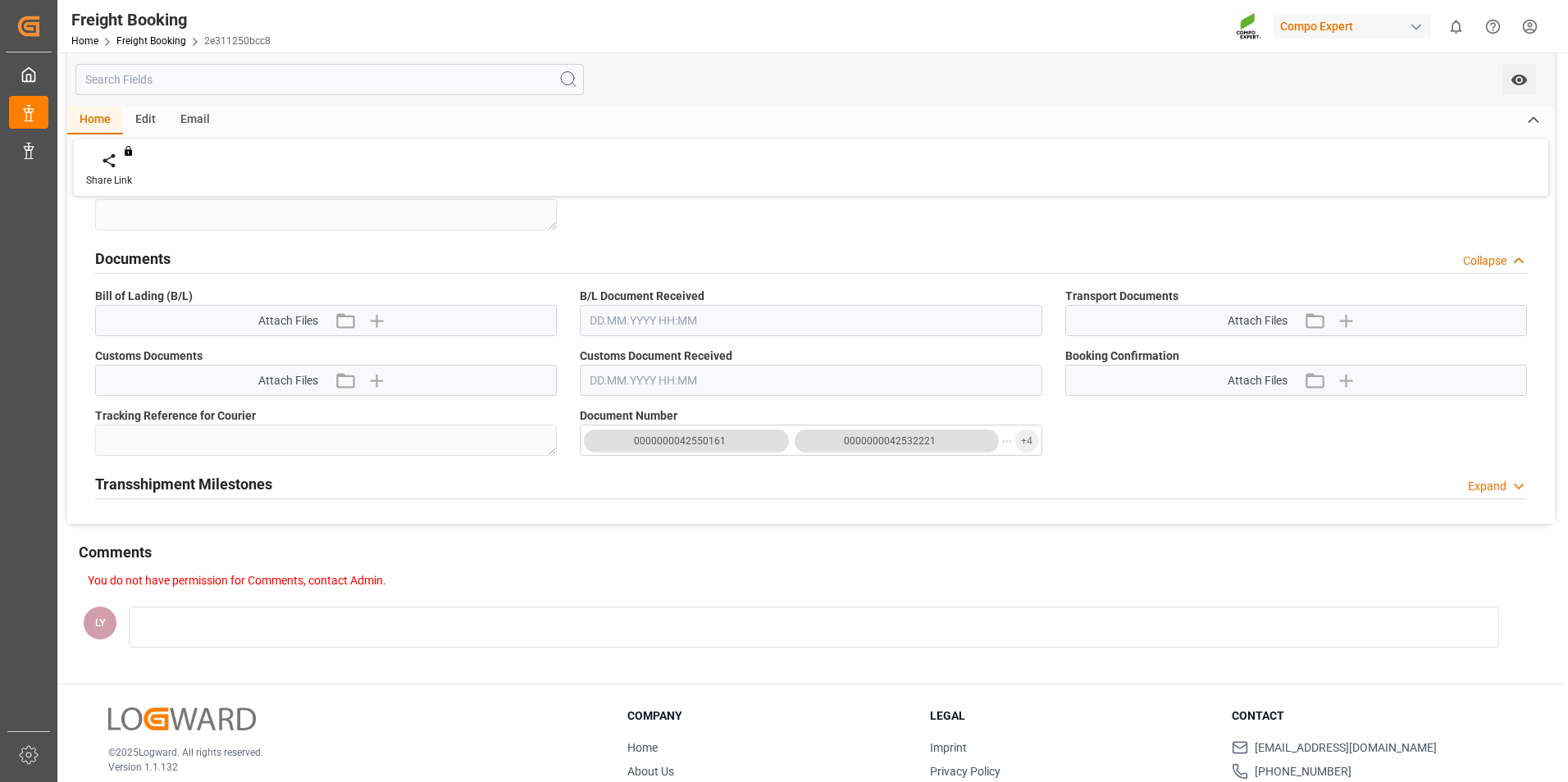
click at [1481, 484] on div "Expand" at bounding box center [1487, 487] width 38 height 17
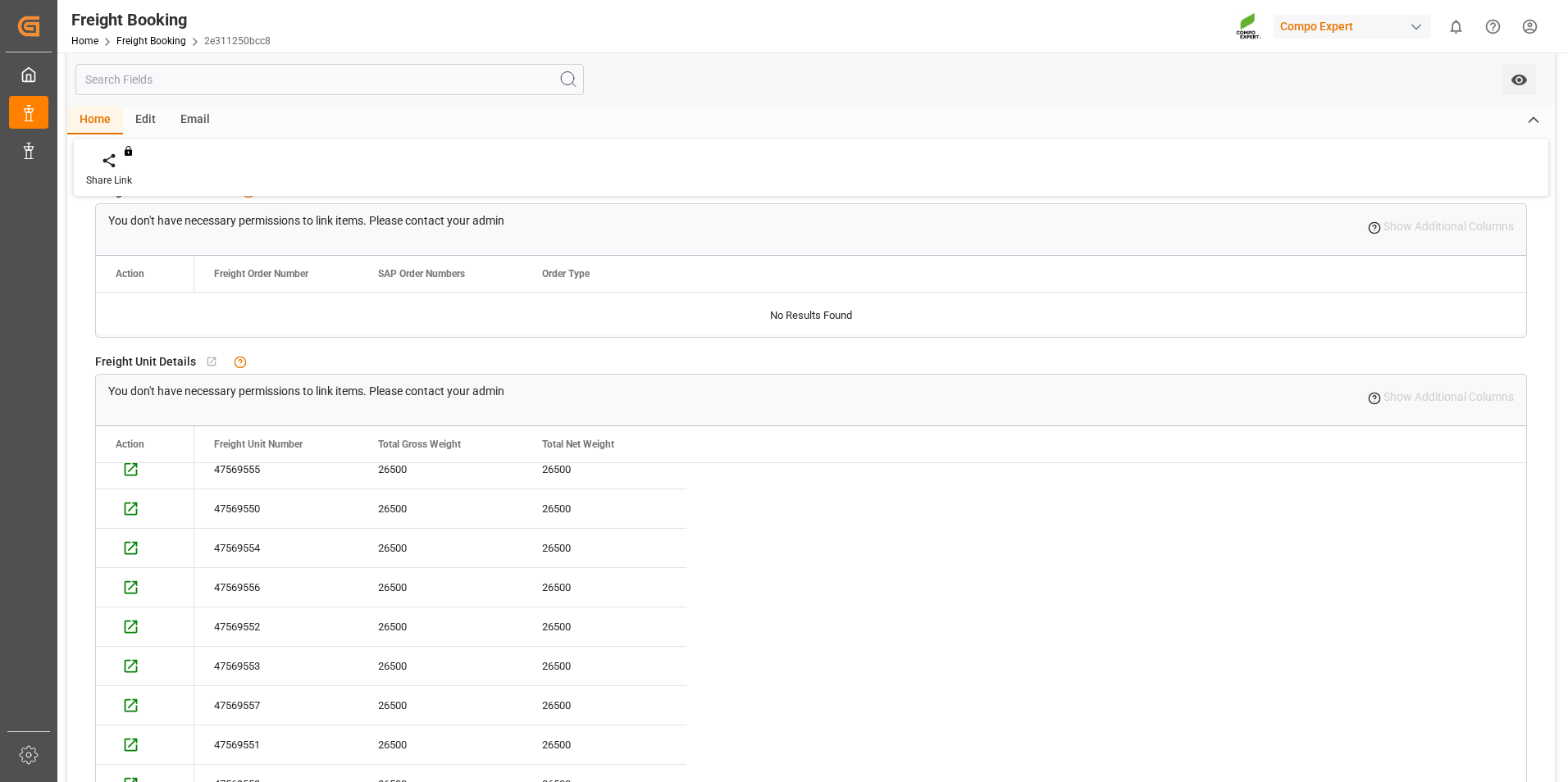
scroll to position [0, 0]
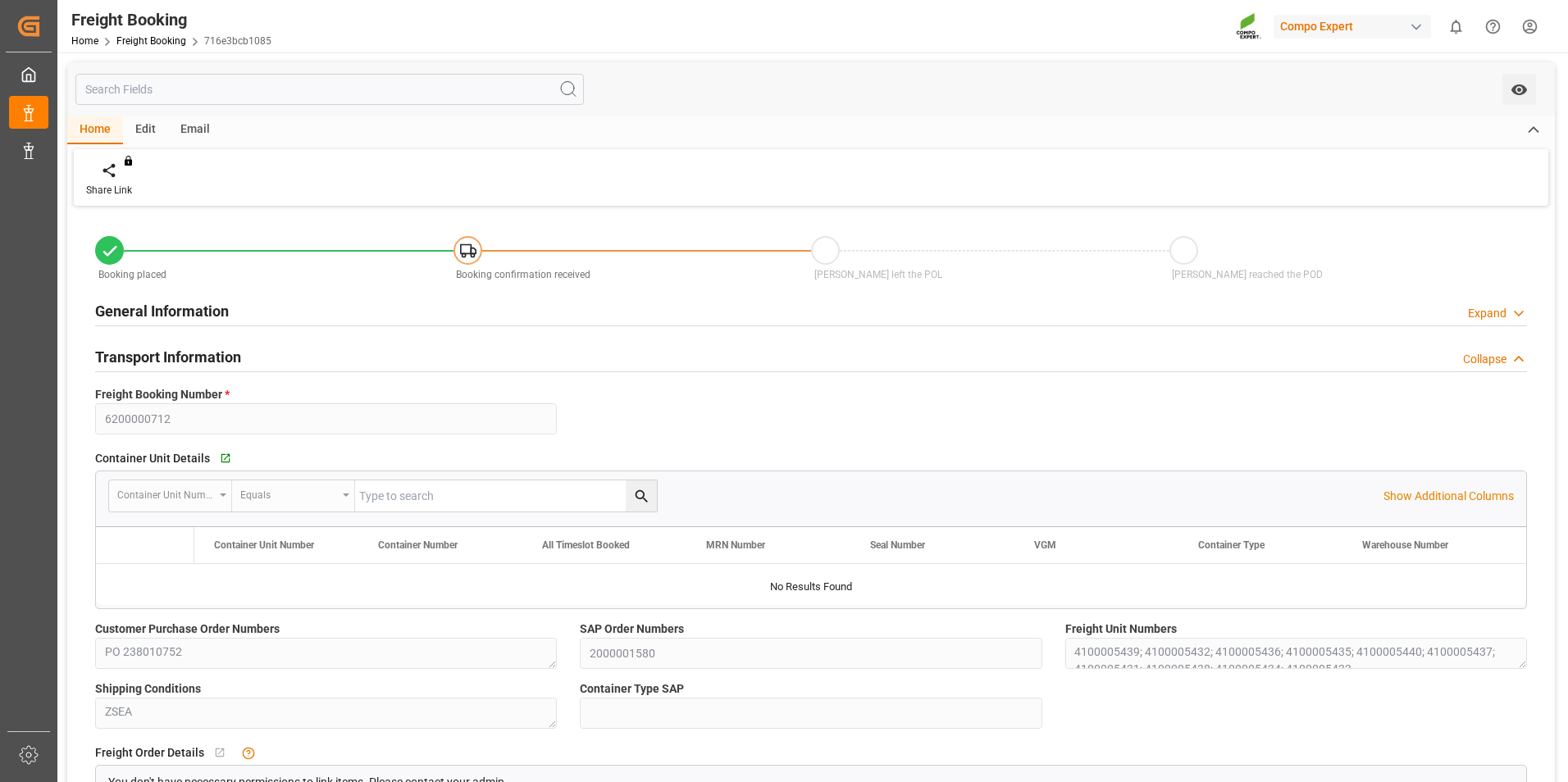
type input "MYPKG"
type input "0"
type input "10.11.2025 02:00"
type input "02.10.2025 15:58"
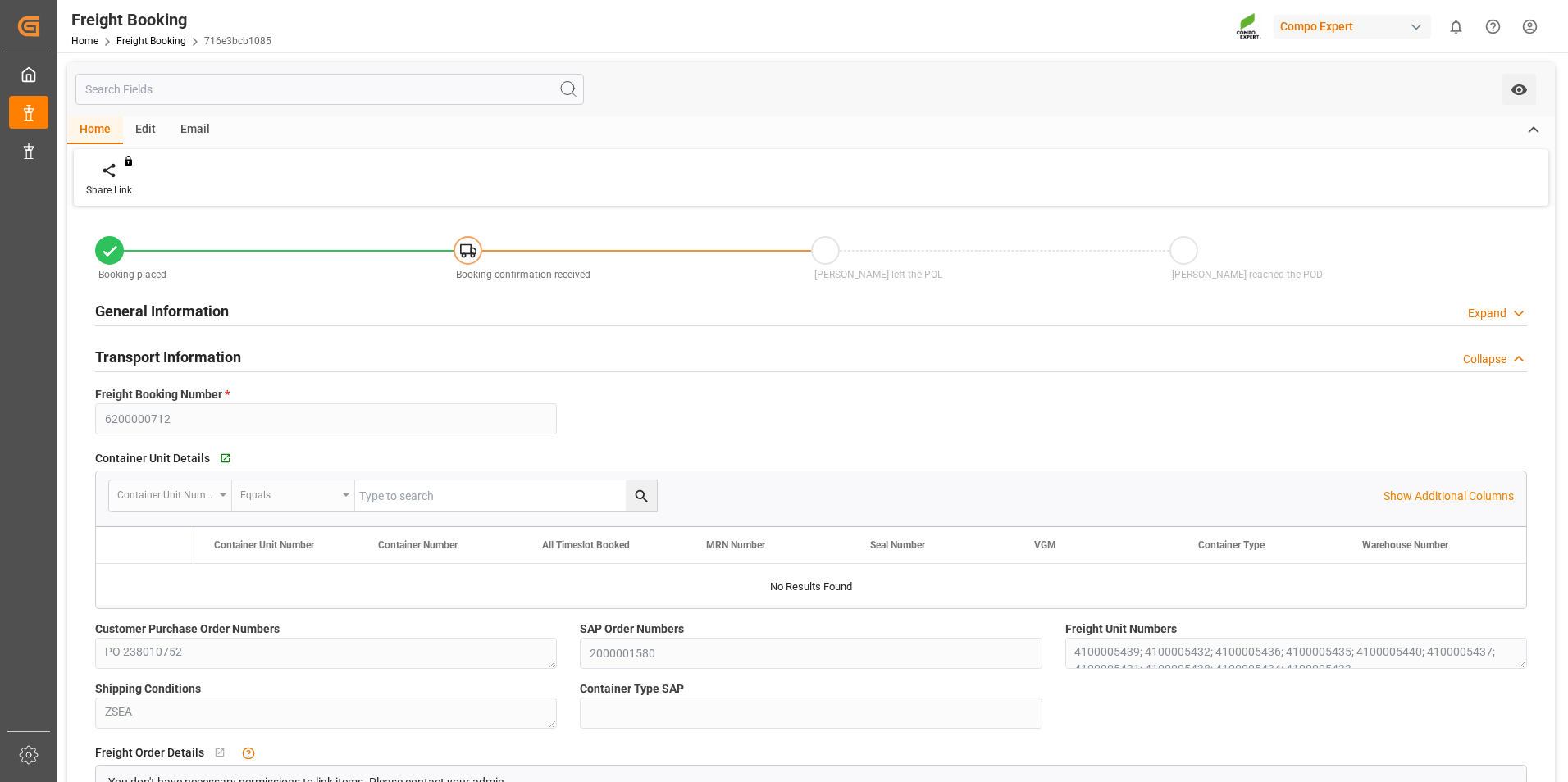
type input "02.10.2025 16:00"
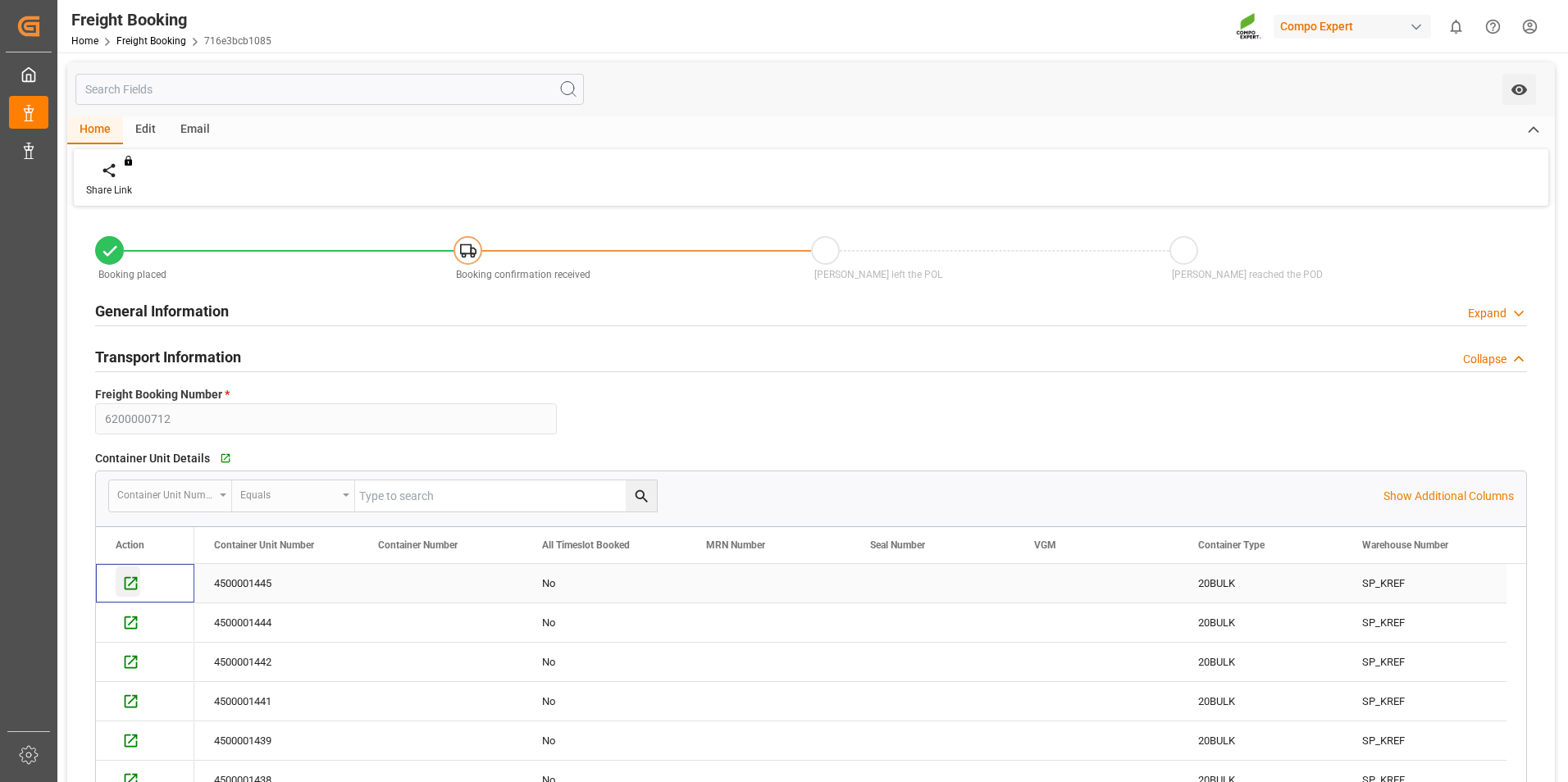
click at [136, 578] on icon "Press SPACE to select this row." at bounding box center [131, 583] width 13 height 13
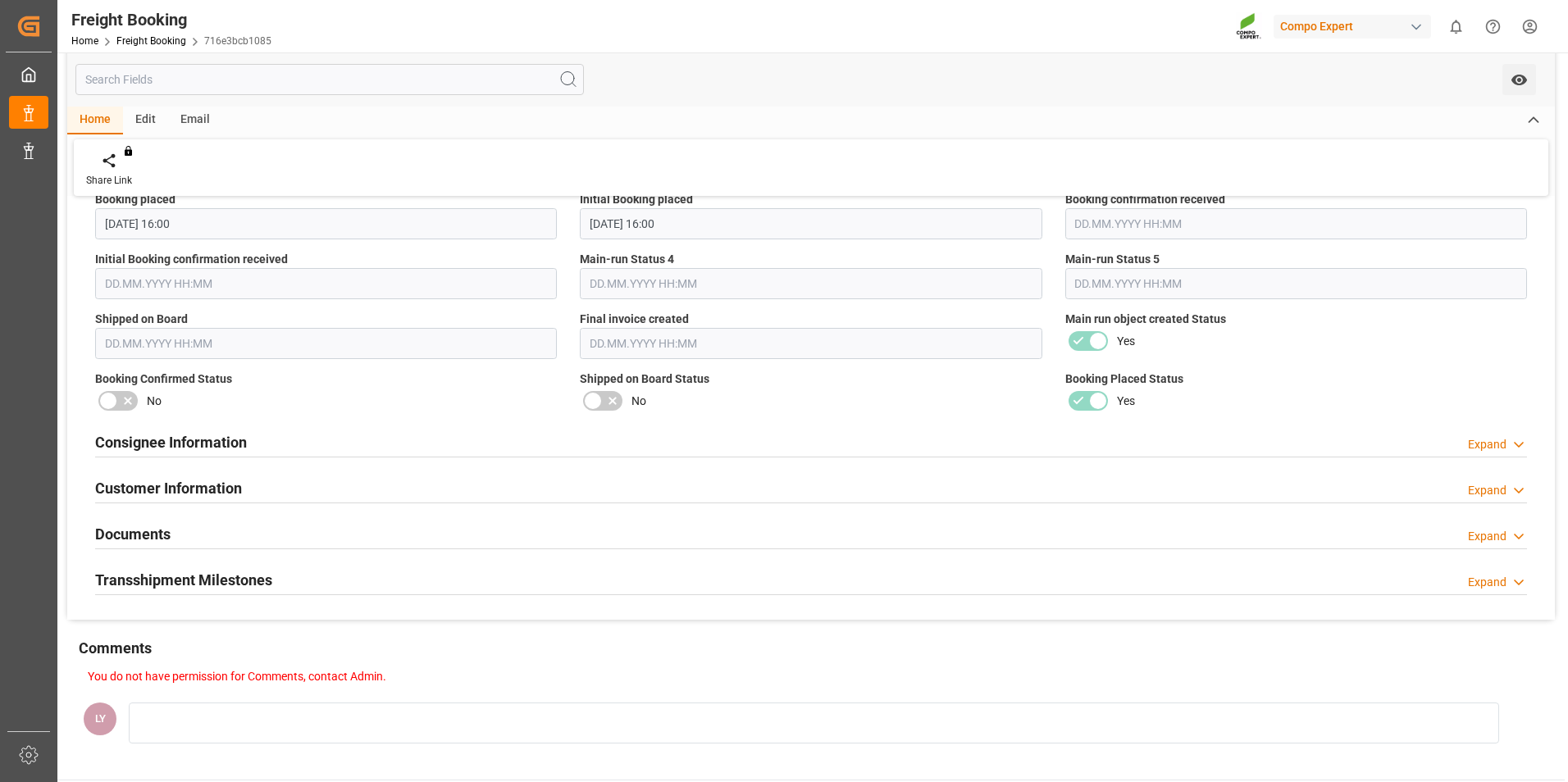
scroll to position [2132, 0]
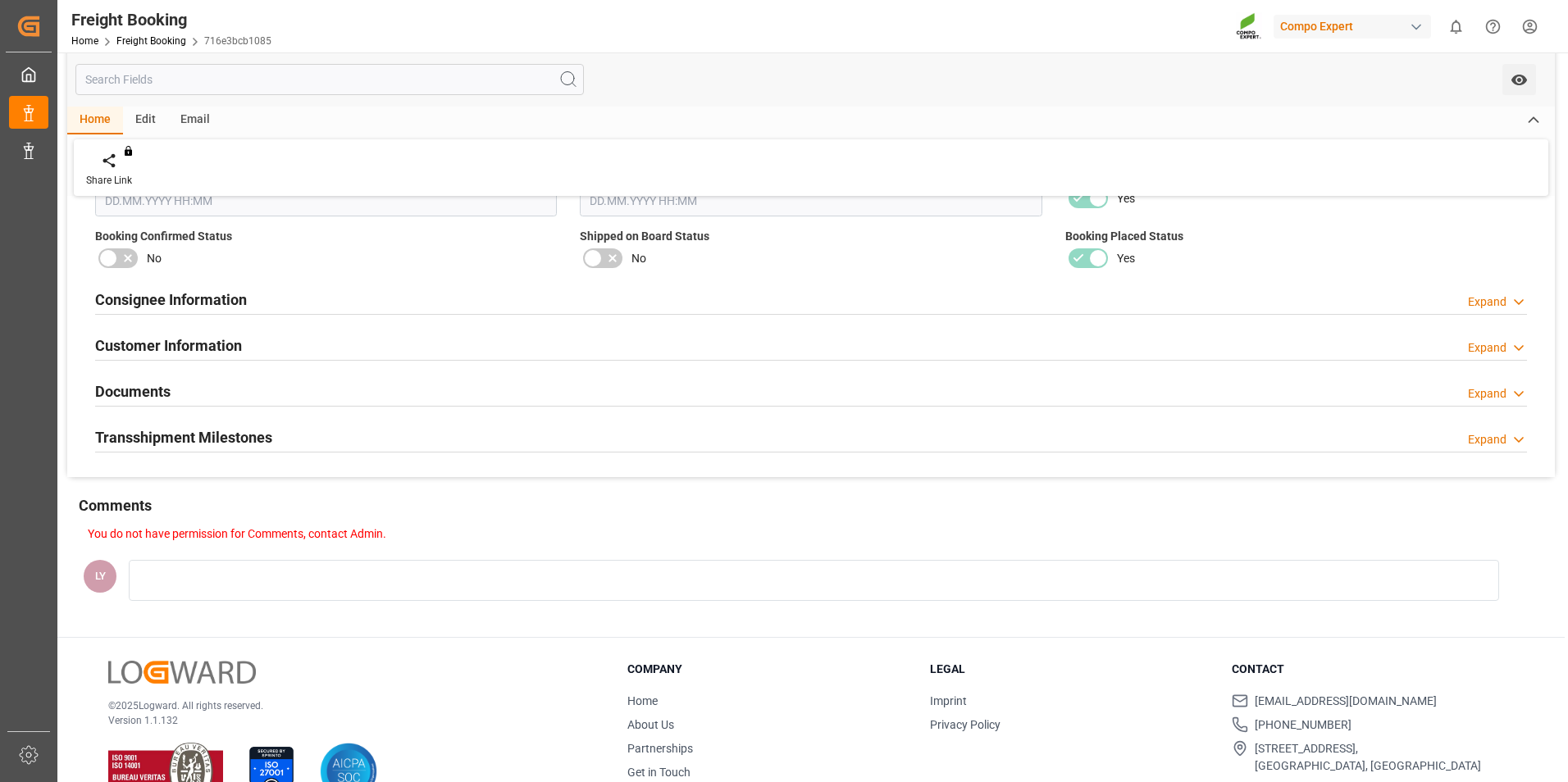
click at [474, 399] on div "Documents Expand" at bounding box center [811, 390] width 1432 height 31
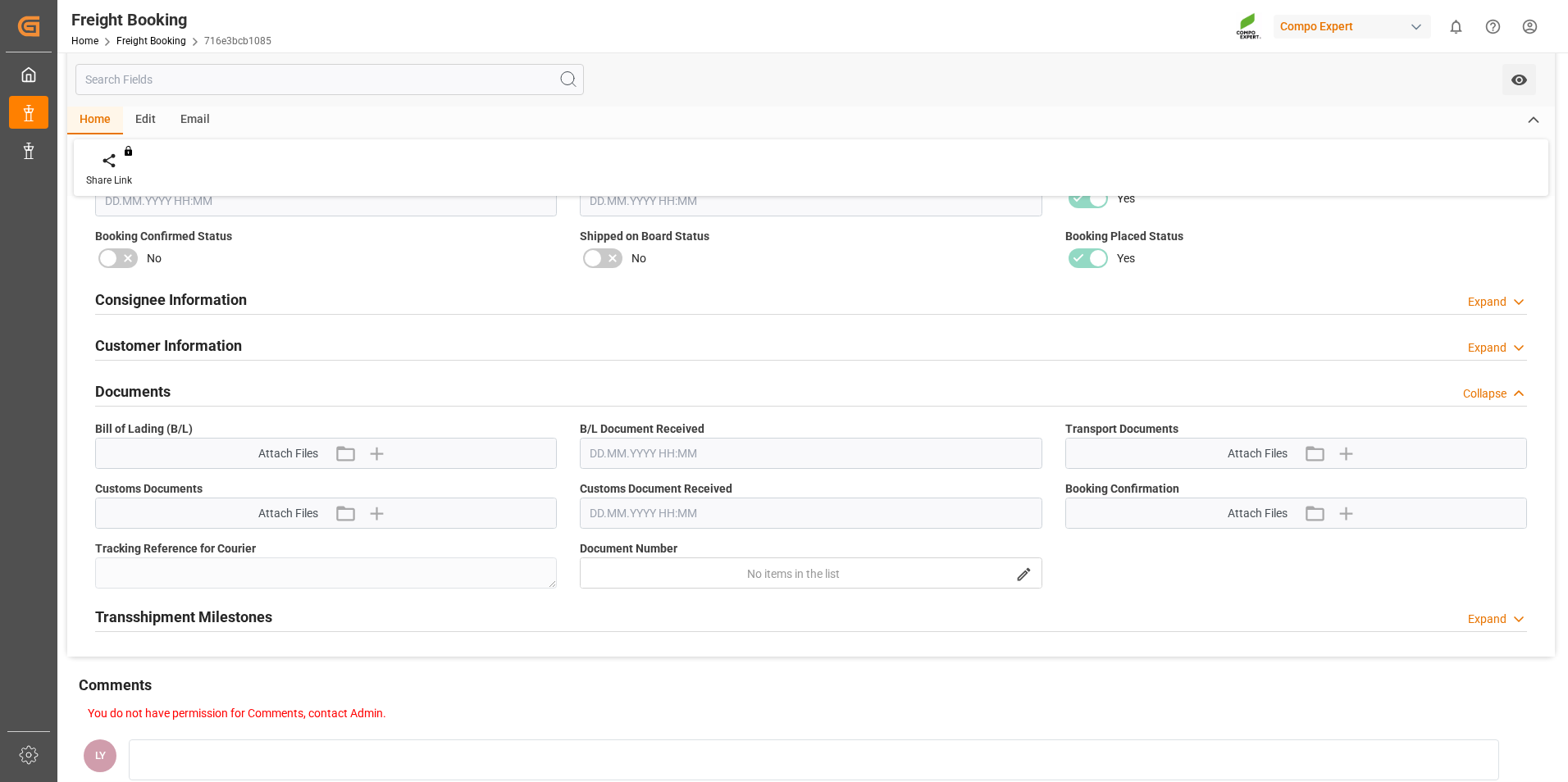
click at [555, 346] on div "Customer Information Expand" at bounding box center [811, 344] width 1432 height 31
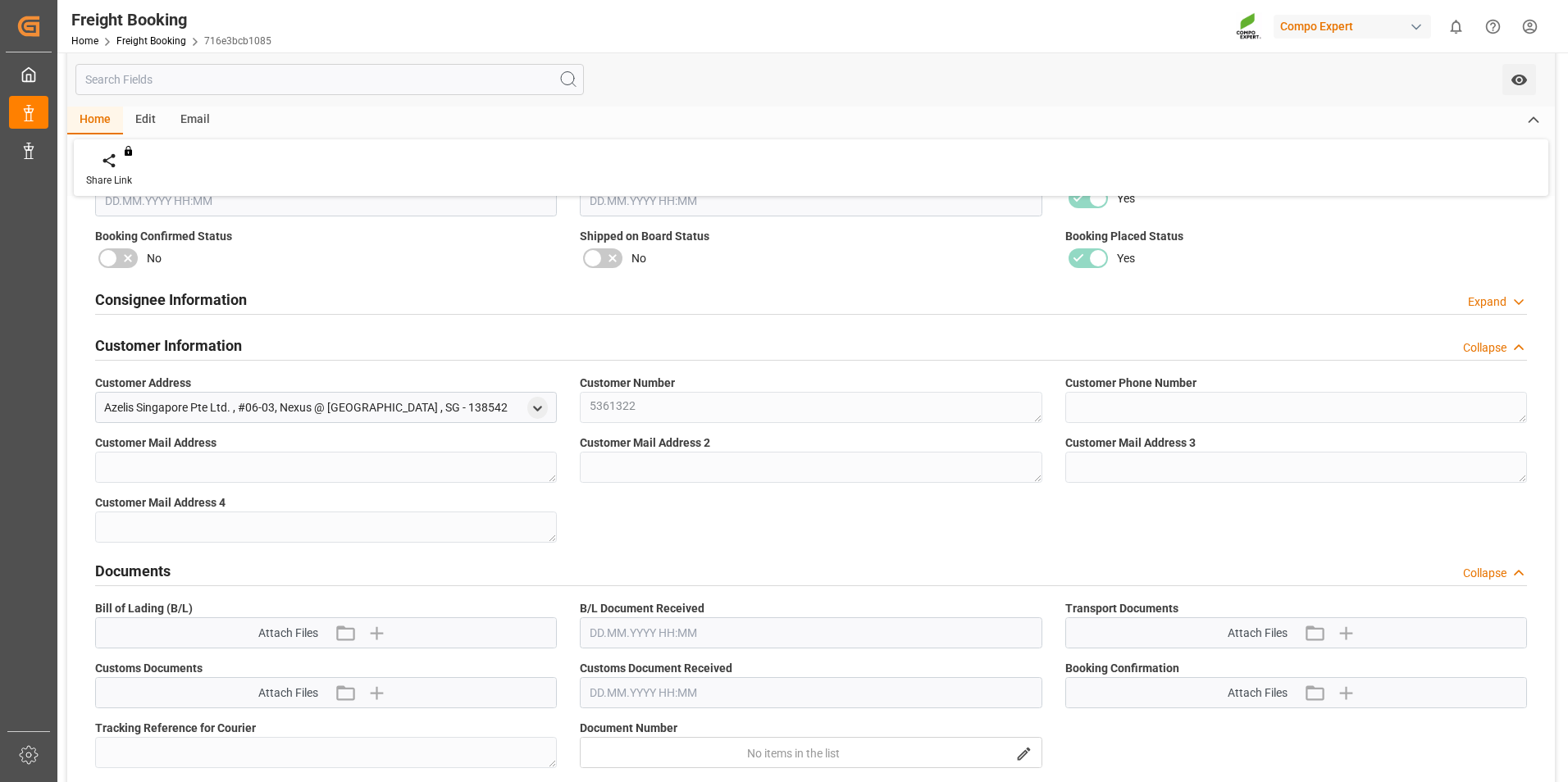
click at [556, 303] on div "Consignee Information Expand" at bounding box center [811, 298] width 1432 height 31
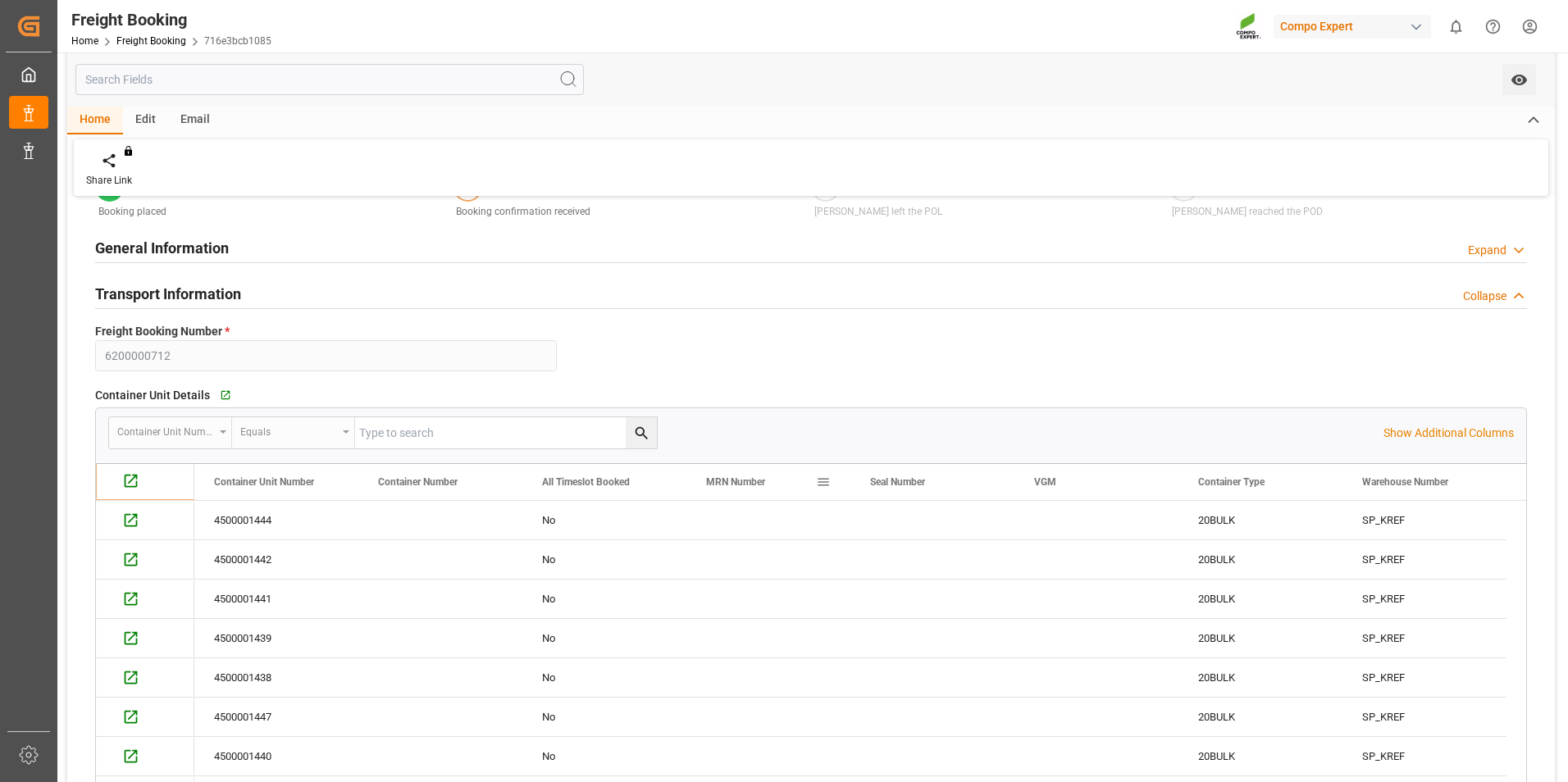
scroll to position [0, 0]
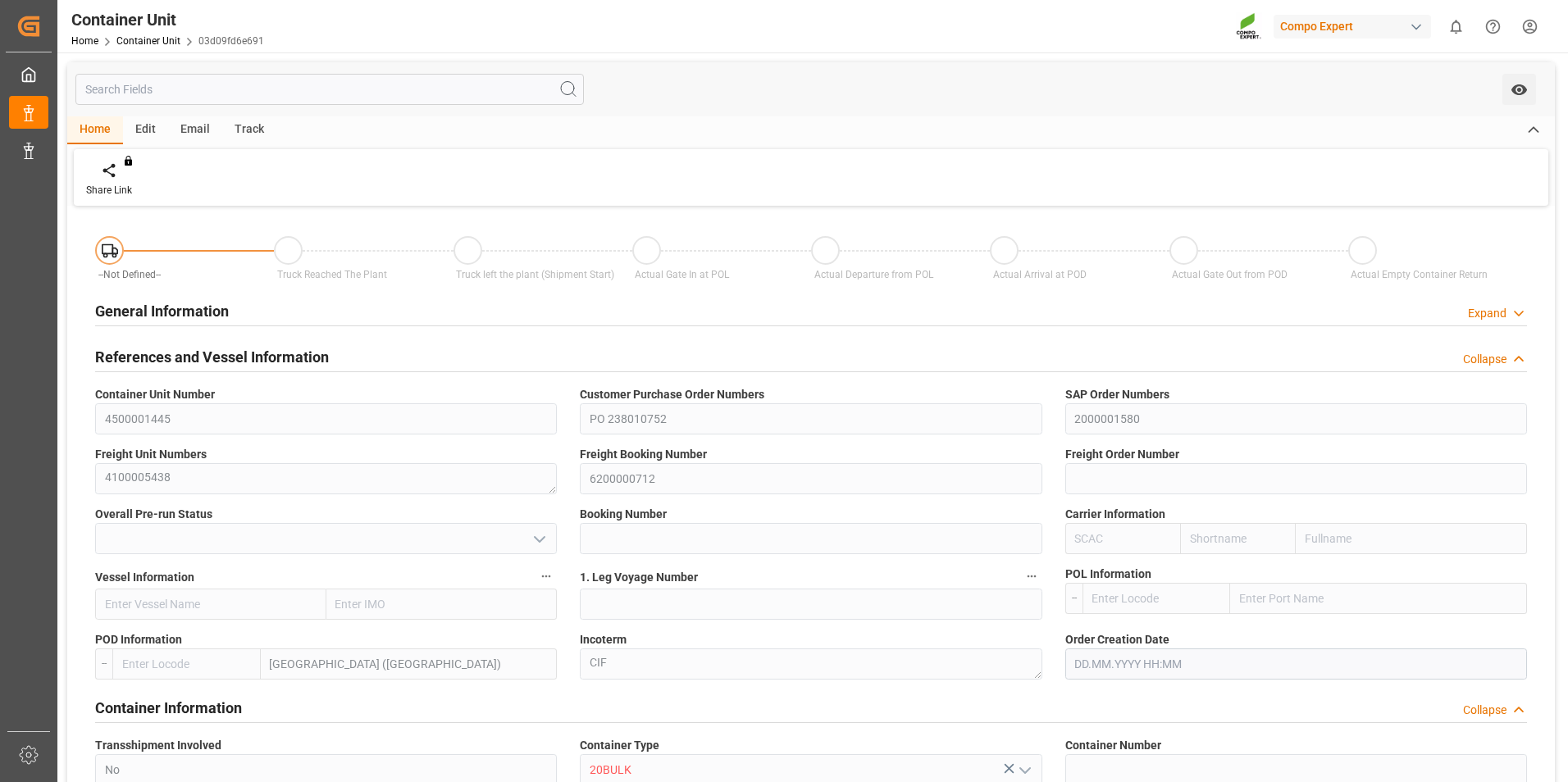
type input "MYPKG"
type input "0"
type input "26500"
type input "10.11.2025"
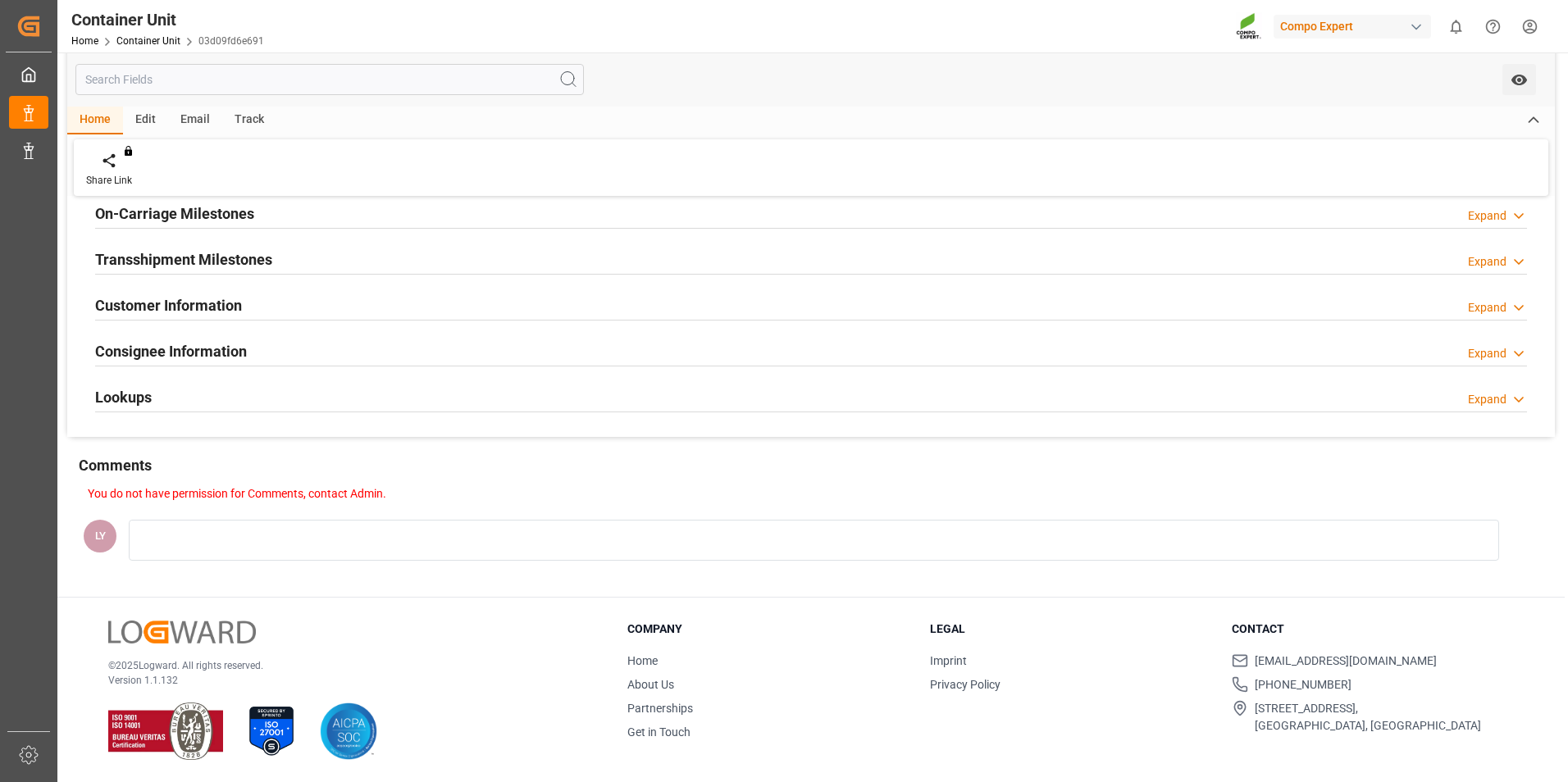
scroll to position [1592, 0]
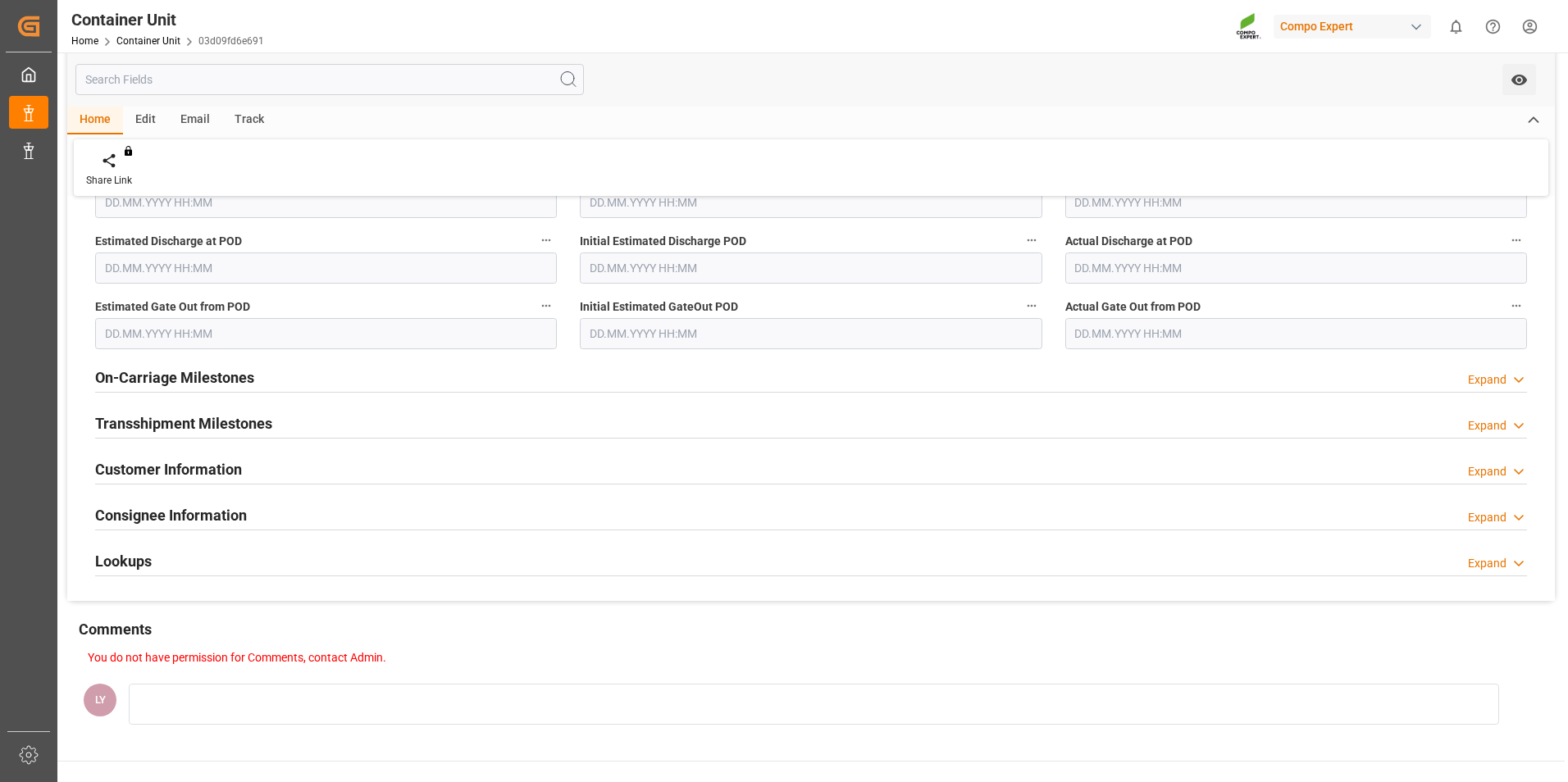
click at [316, 479] on div "Customer Information Expand" at bounding box center [811, 467] width 1432 height 31
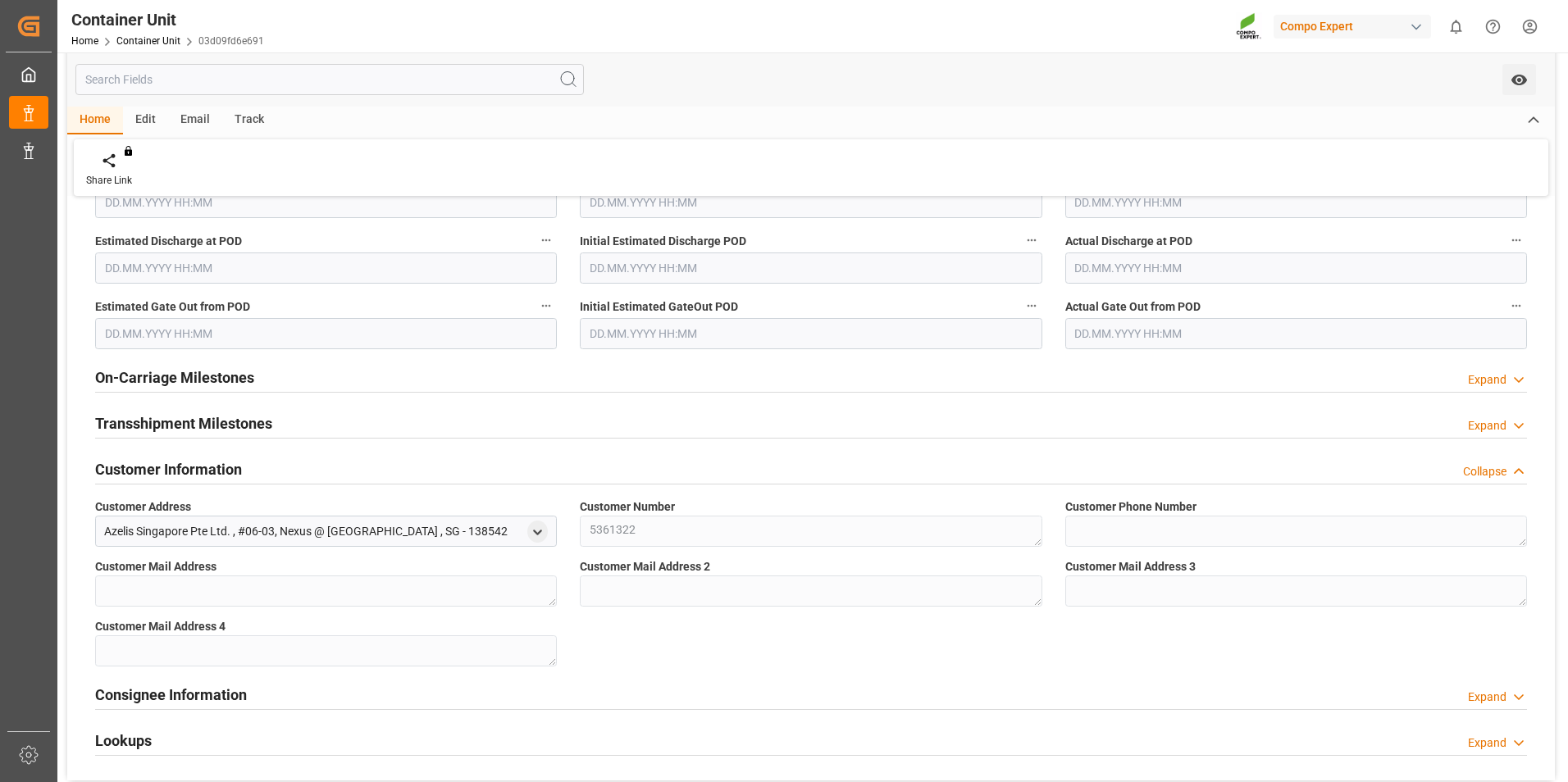
click at [374, 434] on div "Transshipment Milestones Expand" at bounding box center [811, 421] width 1432 height 31
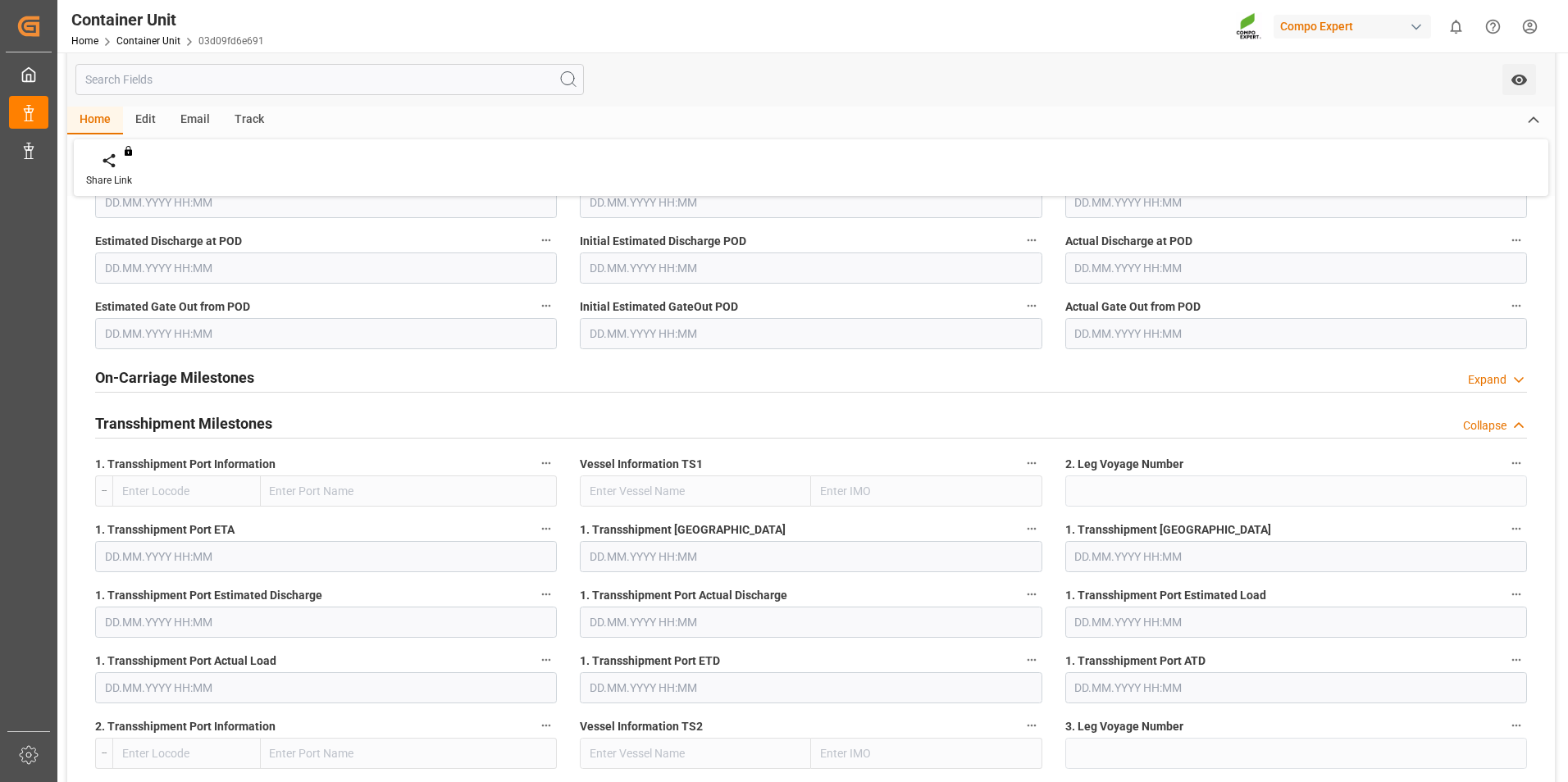
click at [384, 398] on div "On-Carriage Milestones Expand" at bounding box center [810, 377] width 1455 height 46
click at [412, 373] on div "On-Carriage Milestones Expand" at bounding box center [811, 376] width 1432 height 31
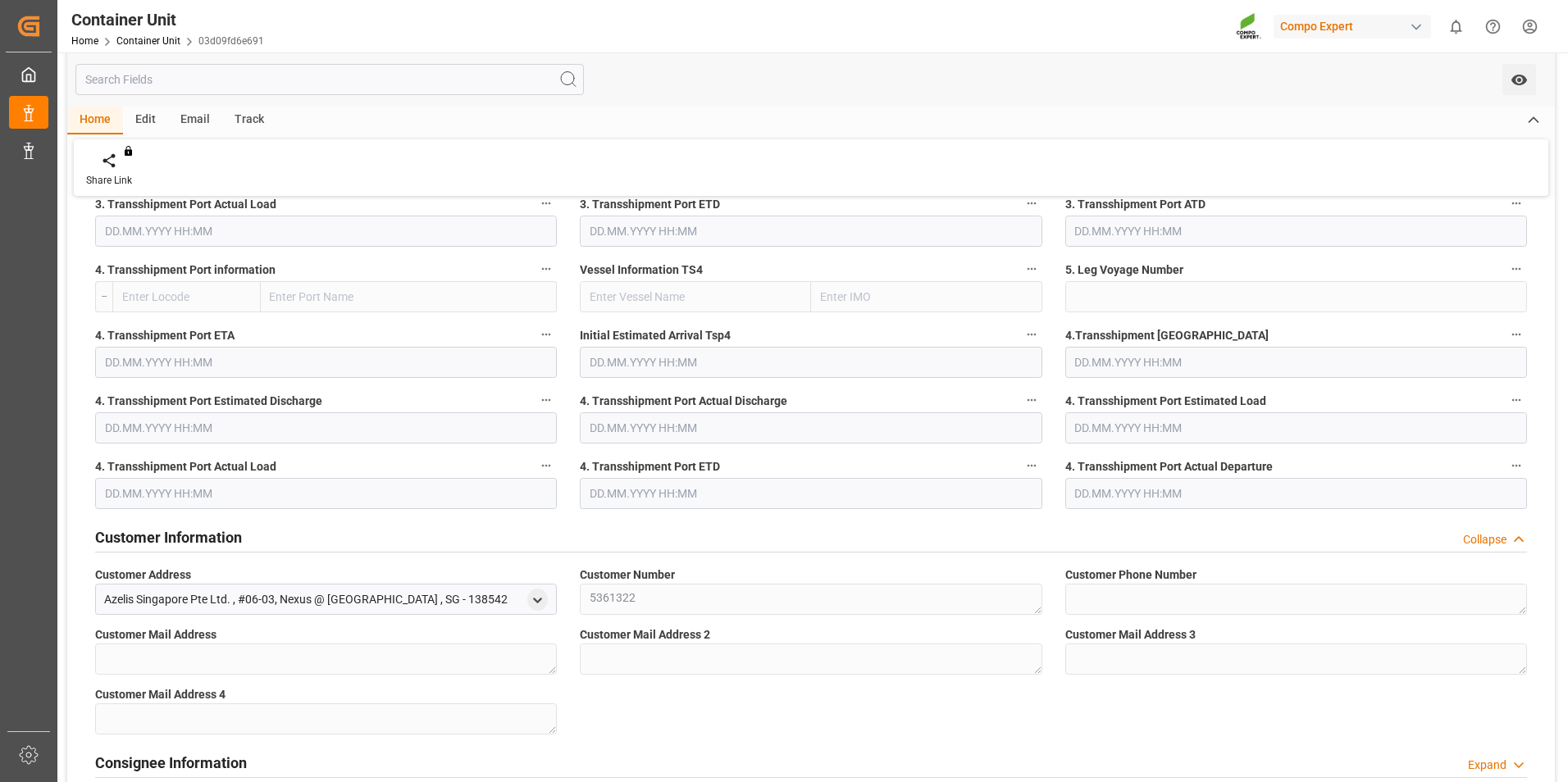
scroll to position [3182, 0]
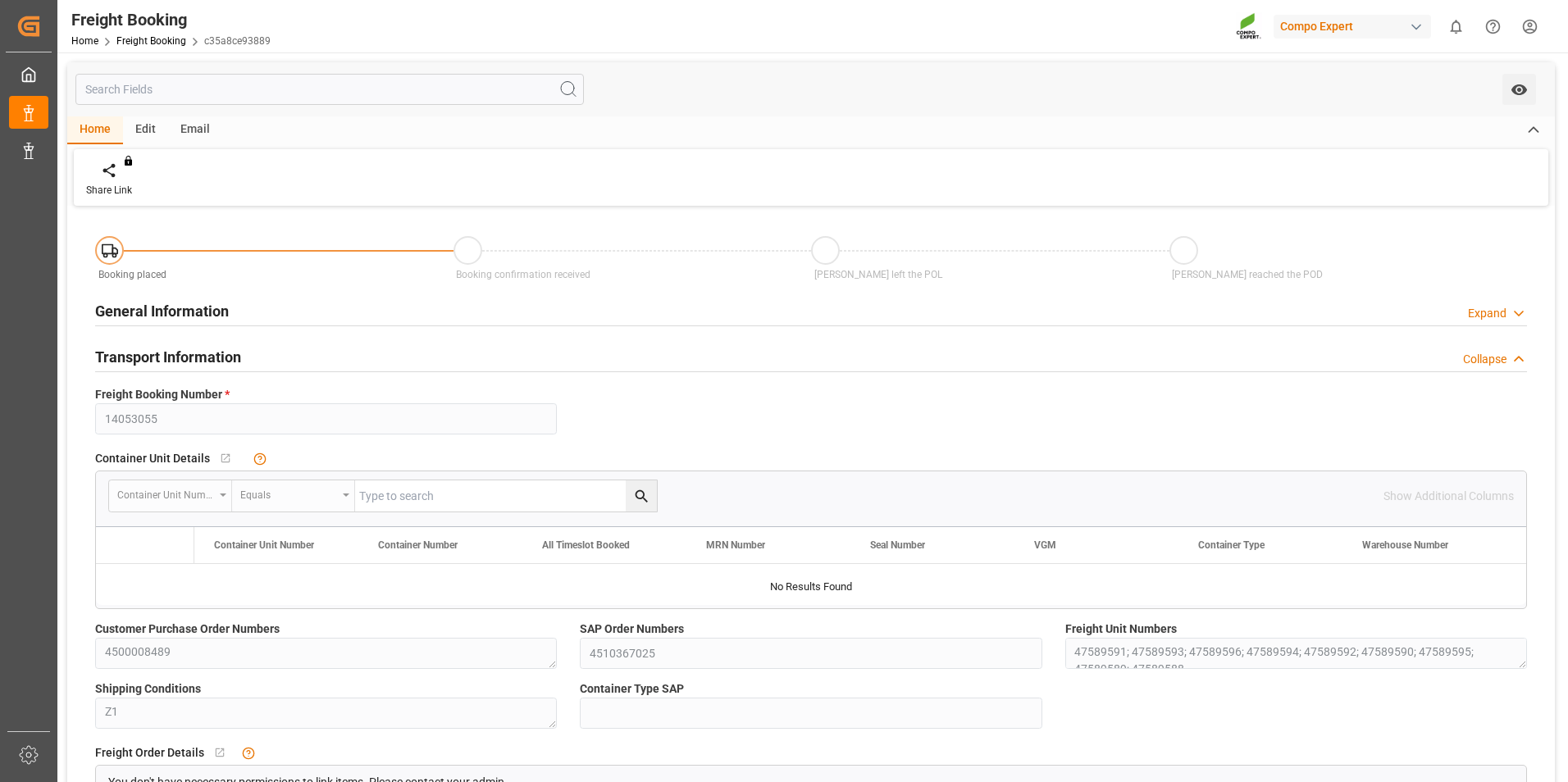
type input "BEANR"
type input "MYPKG"
type input "180"
type input "[DATE] 00:00"
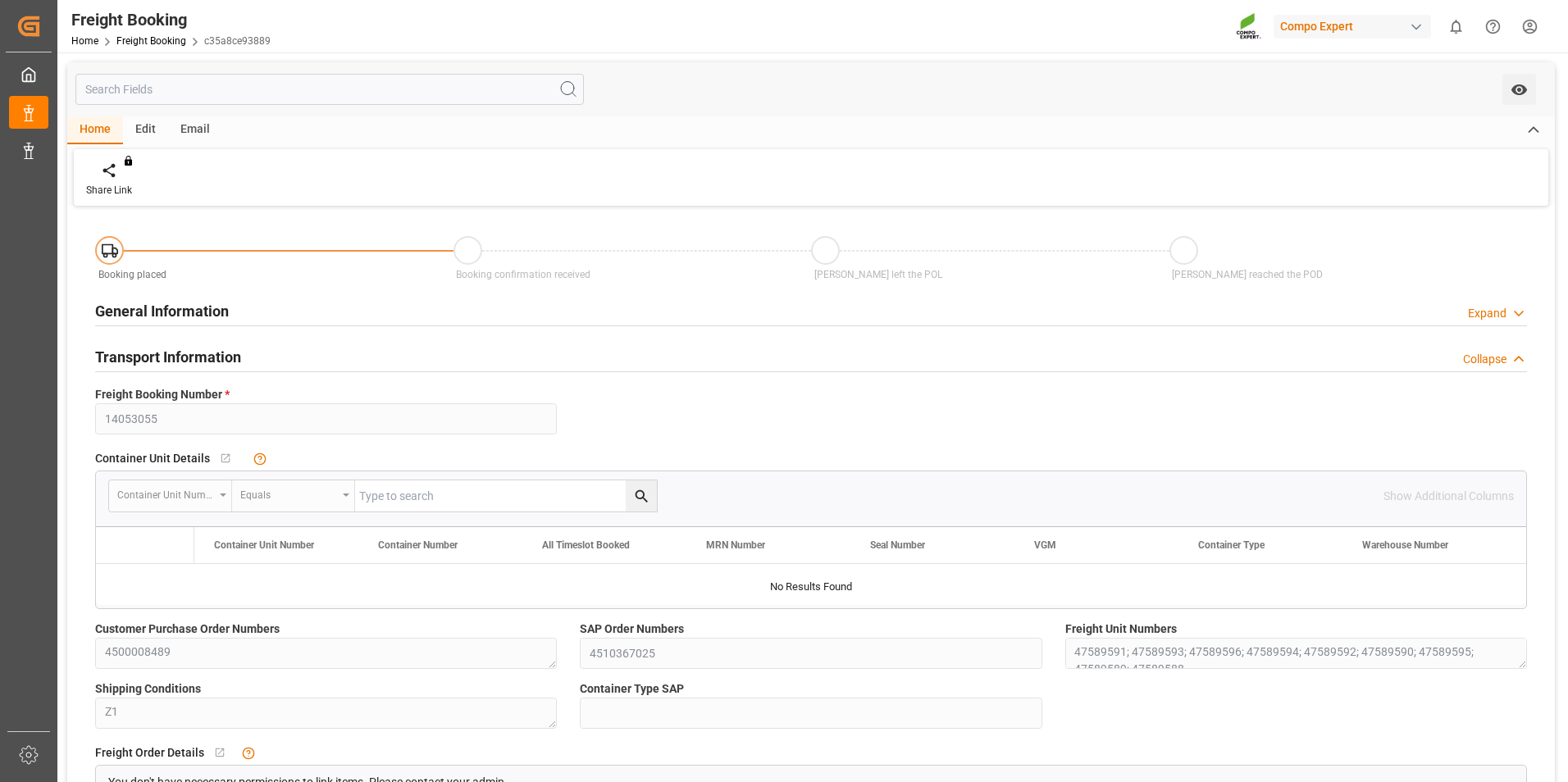
type input "[DATE] 00:00"
type input "[DATE] 15:00"
click at [646, 327] on div "General Information Expand" at bounding box center [810, 311] width 1455 height 46
click at [662, 314] on div "General Information Expand" at bounding box center [811, 309] width 1432 height 31
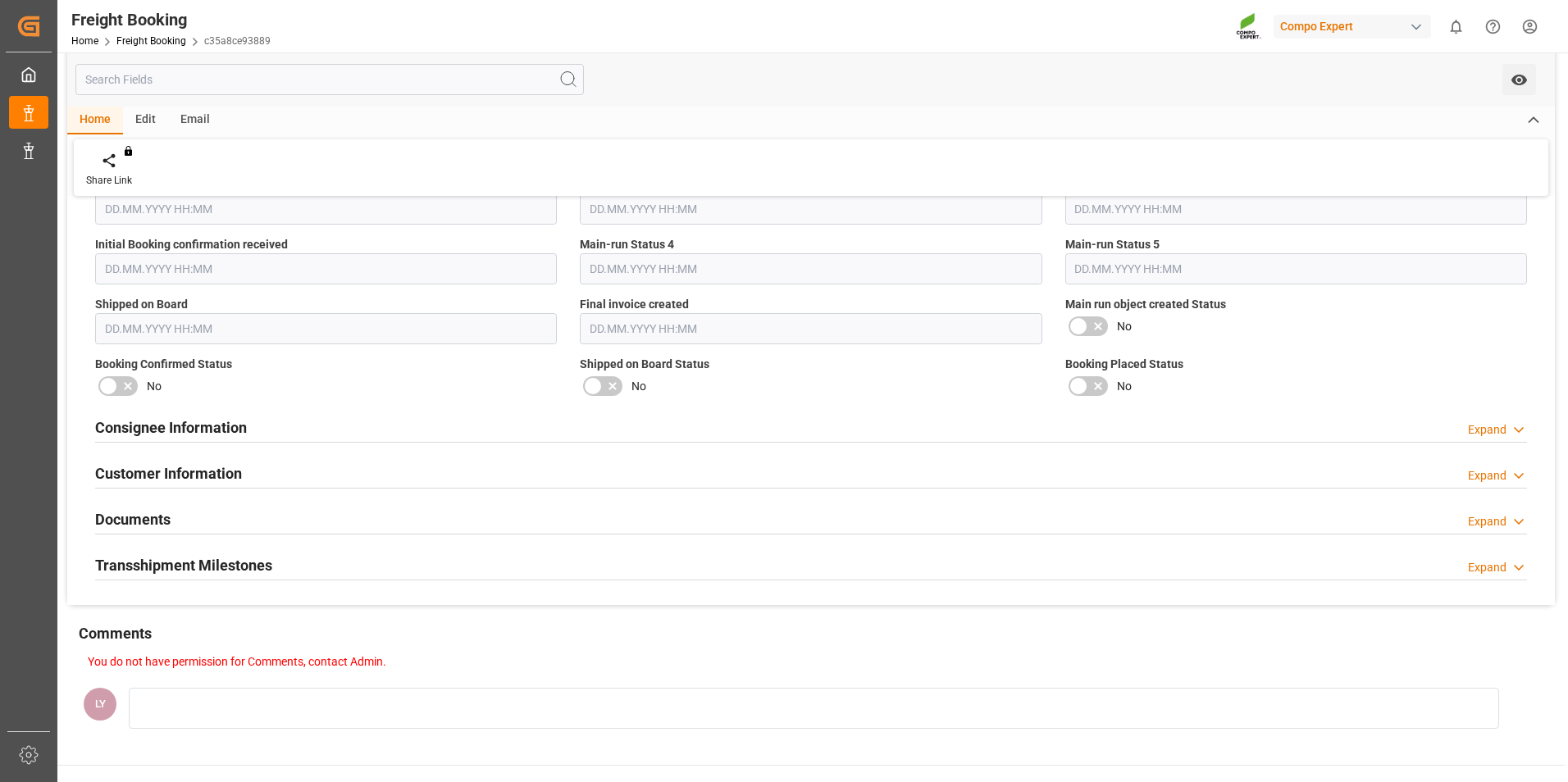
scroll to position [1983, 0]
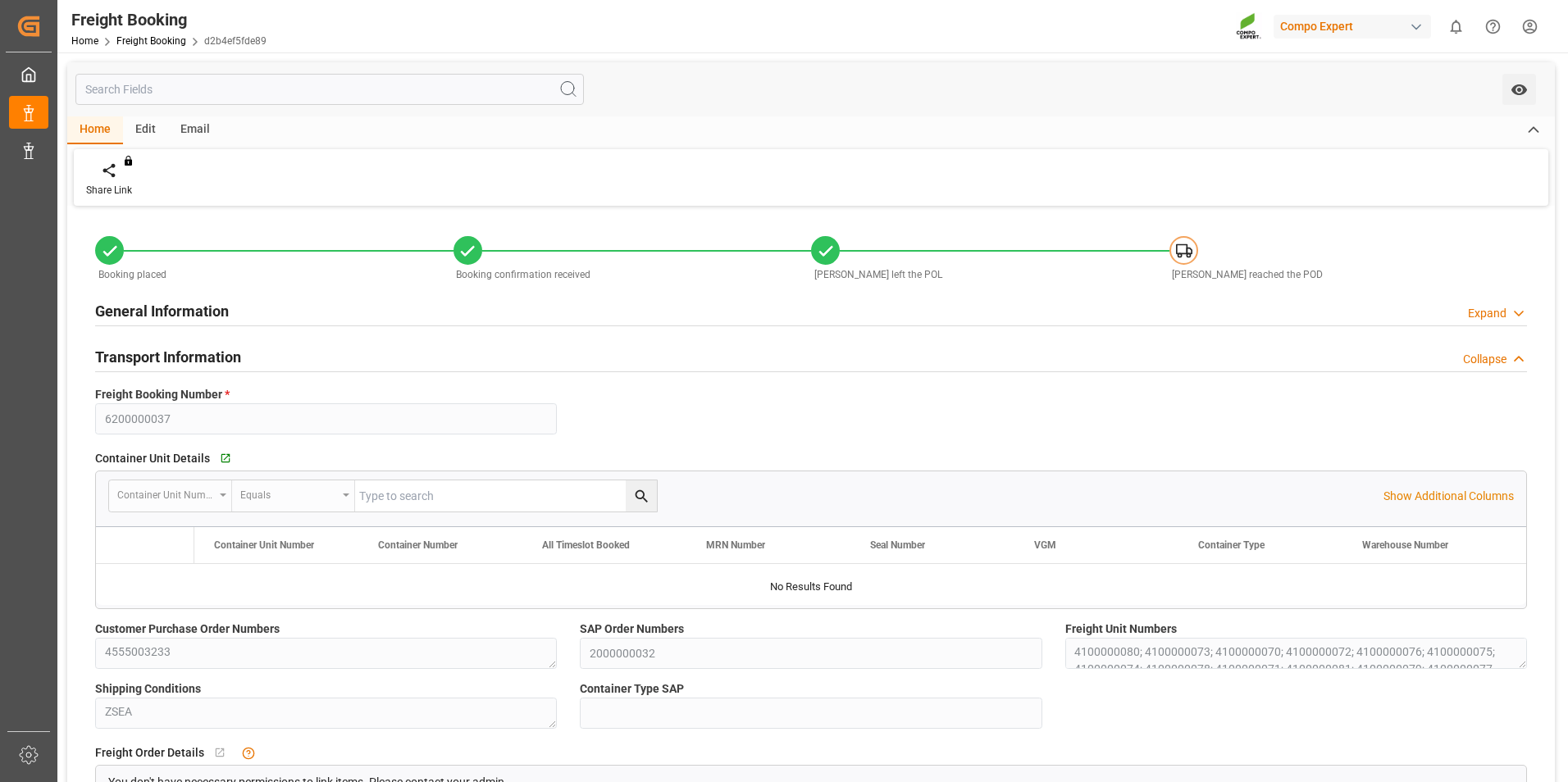
type input "Yang Ming"
type input "Yang Ming Marine Transport Corp."
type input "9769271"
type input "NLRTM"
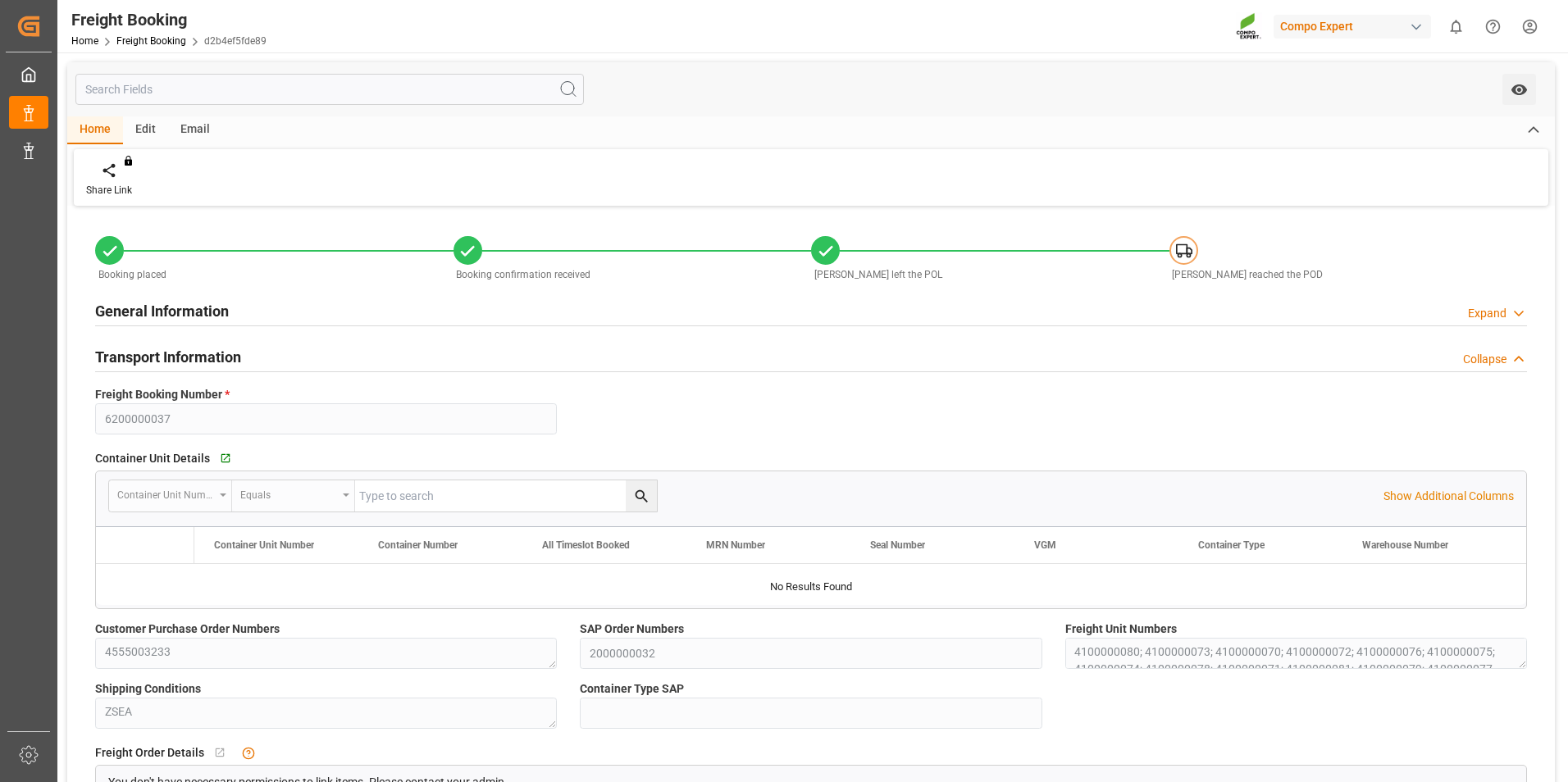
type input "MYPKG"
type input "0"
type input "02.09.2025 01:00"
type input "13.09.2025 01:00"
type input "14.11.2025 01:00"
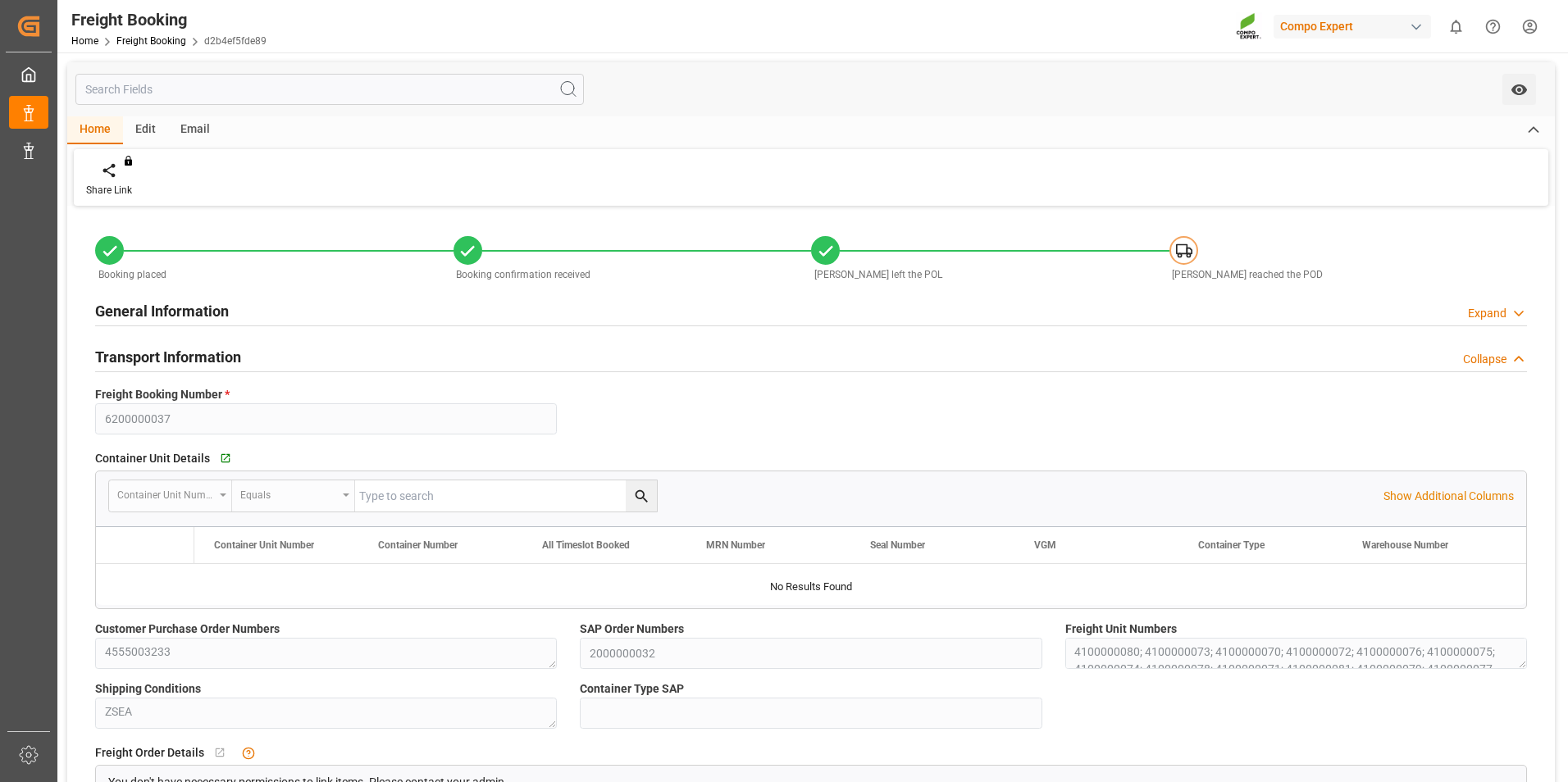
type input "12.09.2025 17:00"
type input "27.11.2025 09:00"
type input "13.09.2025"
type input "21.07.2025 17:49"
type input "21.07.2025 17:50"
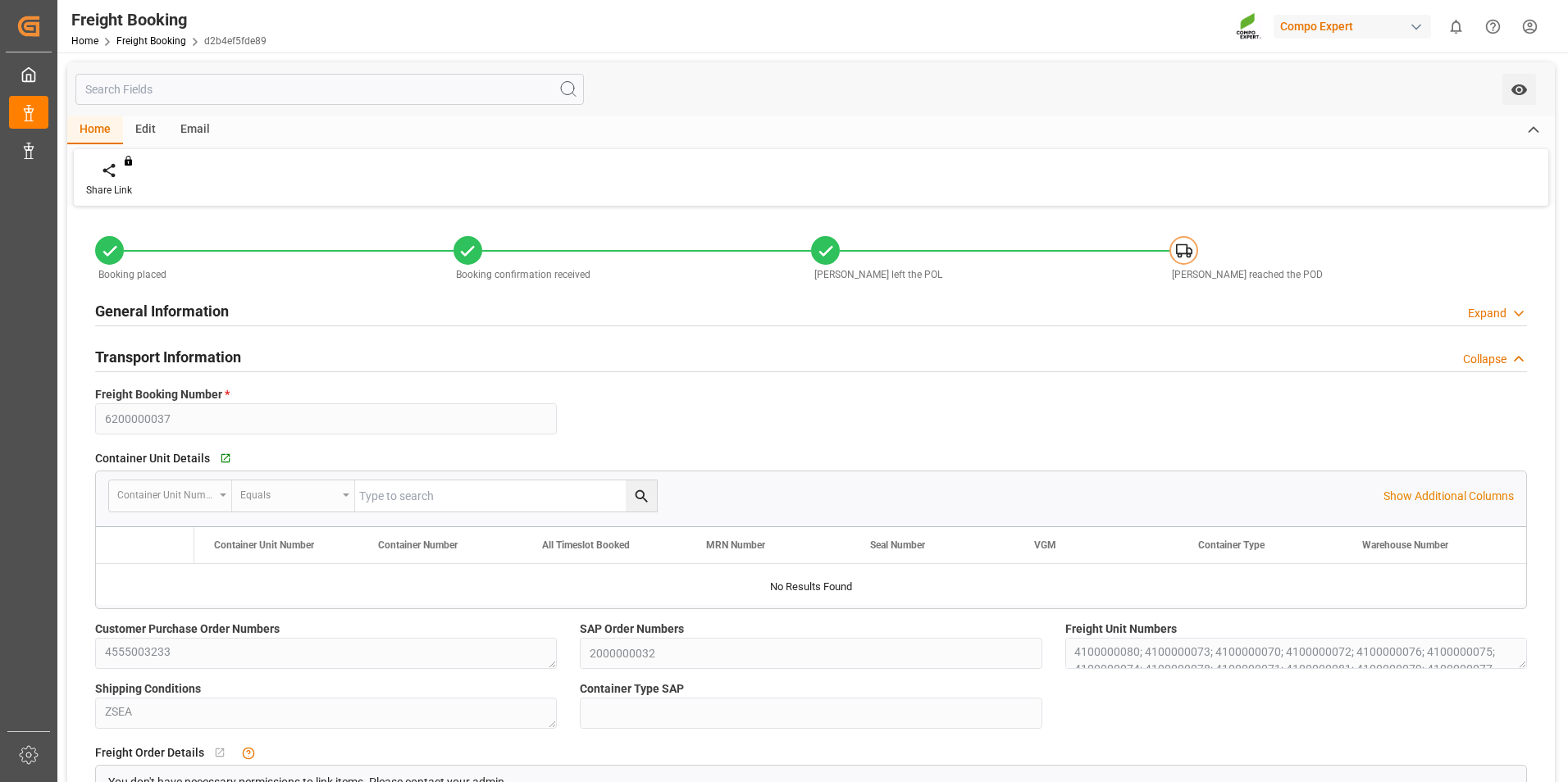
type input "21.07.2025 17:50"
type input "20.08.2025 11:25"
type input "03.09.2025 12:19"
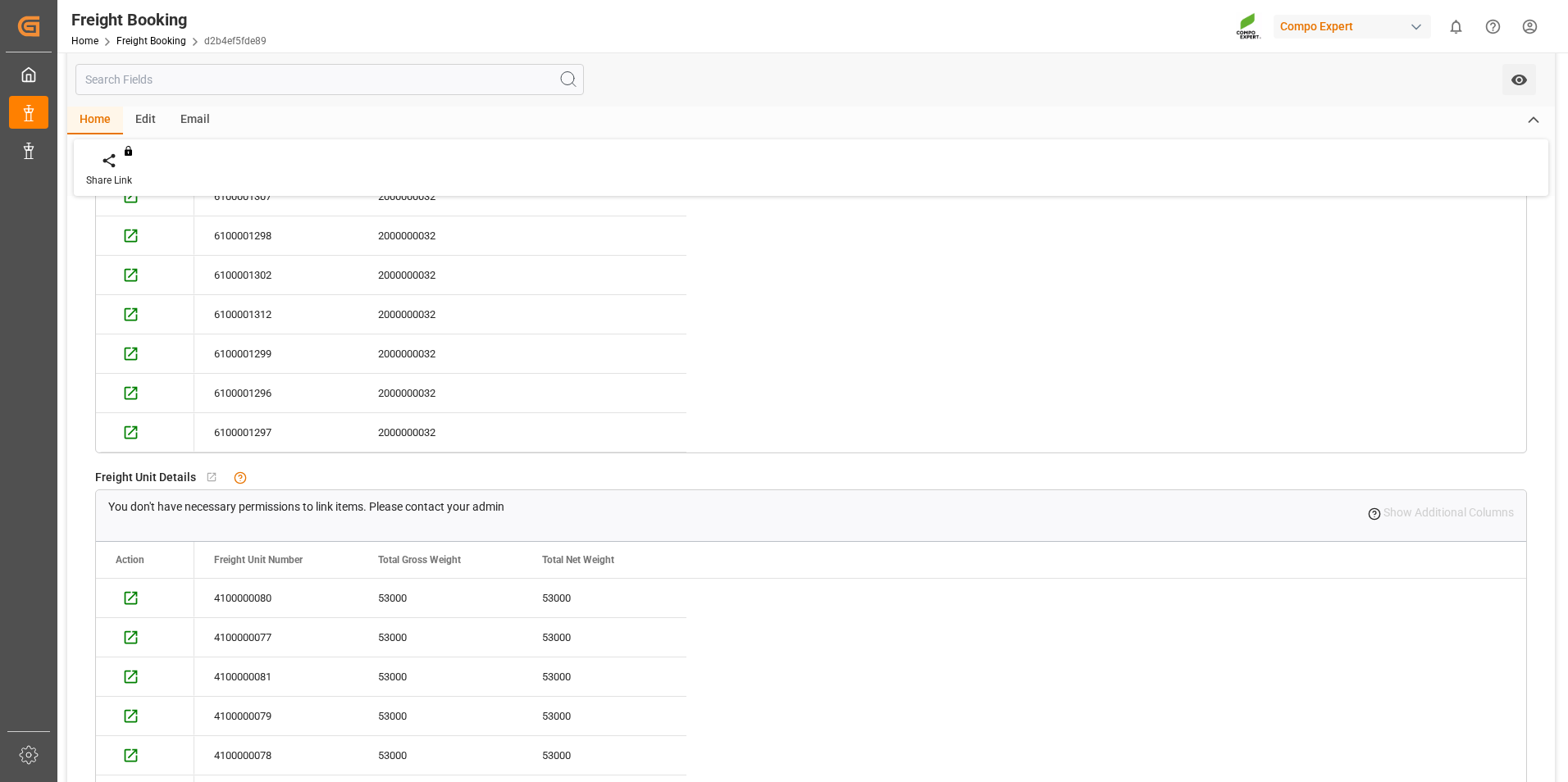
scroll to position [738, 0]
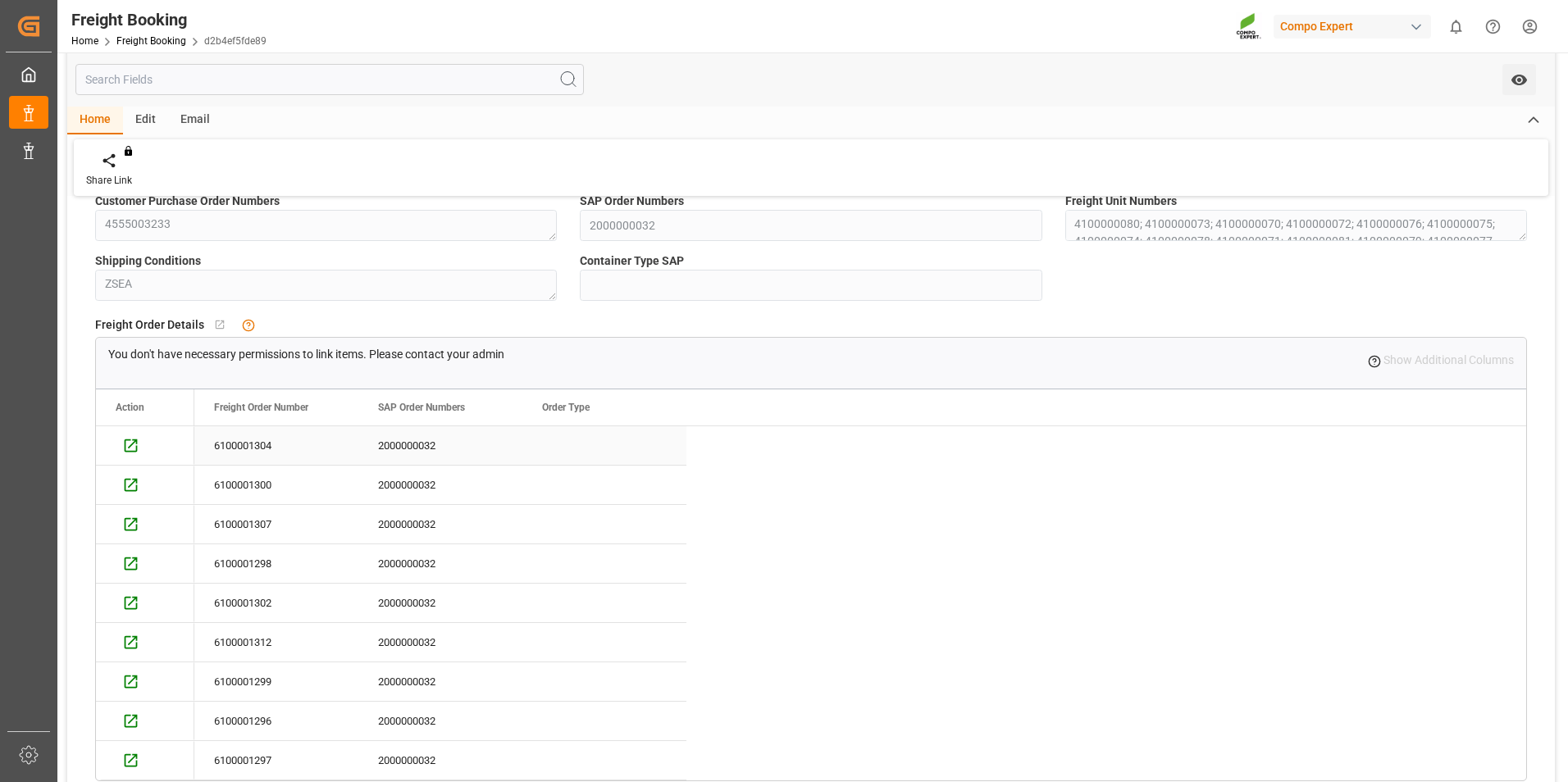
click at [254, 443] on div "6100001304" at bounding box center [276, 445] width 164 height 38
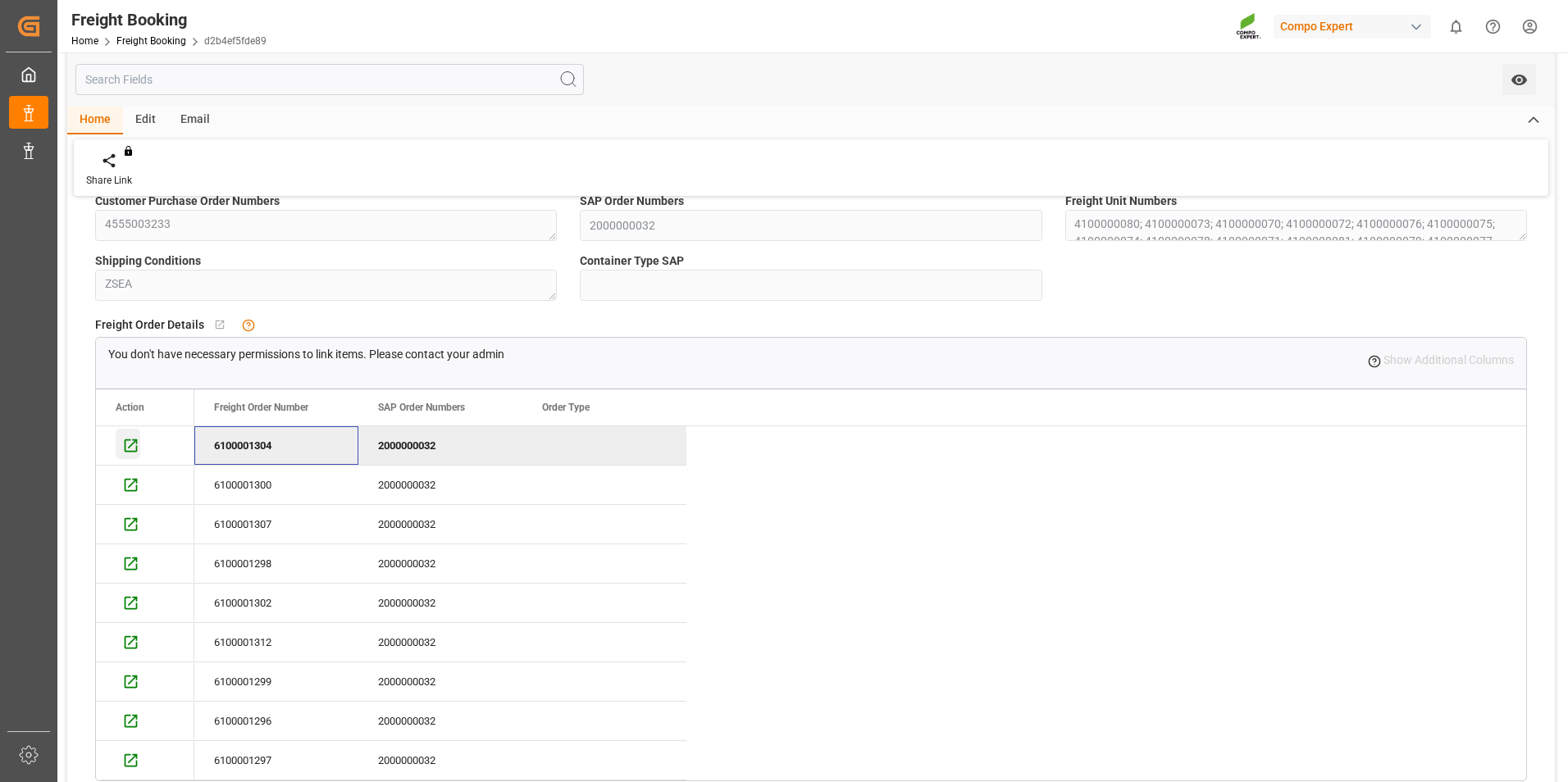
click at [128, 443] on icon "Press SPACE to deselect this row." at bounding box center [130, 446] width 17 height 17
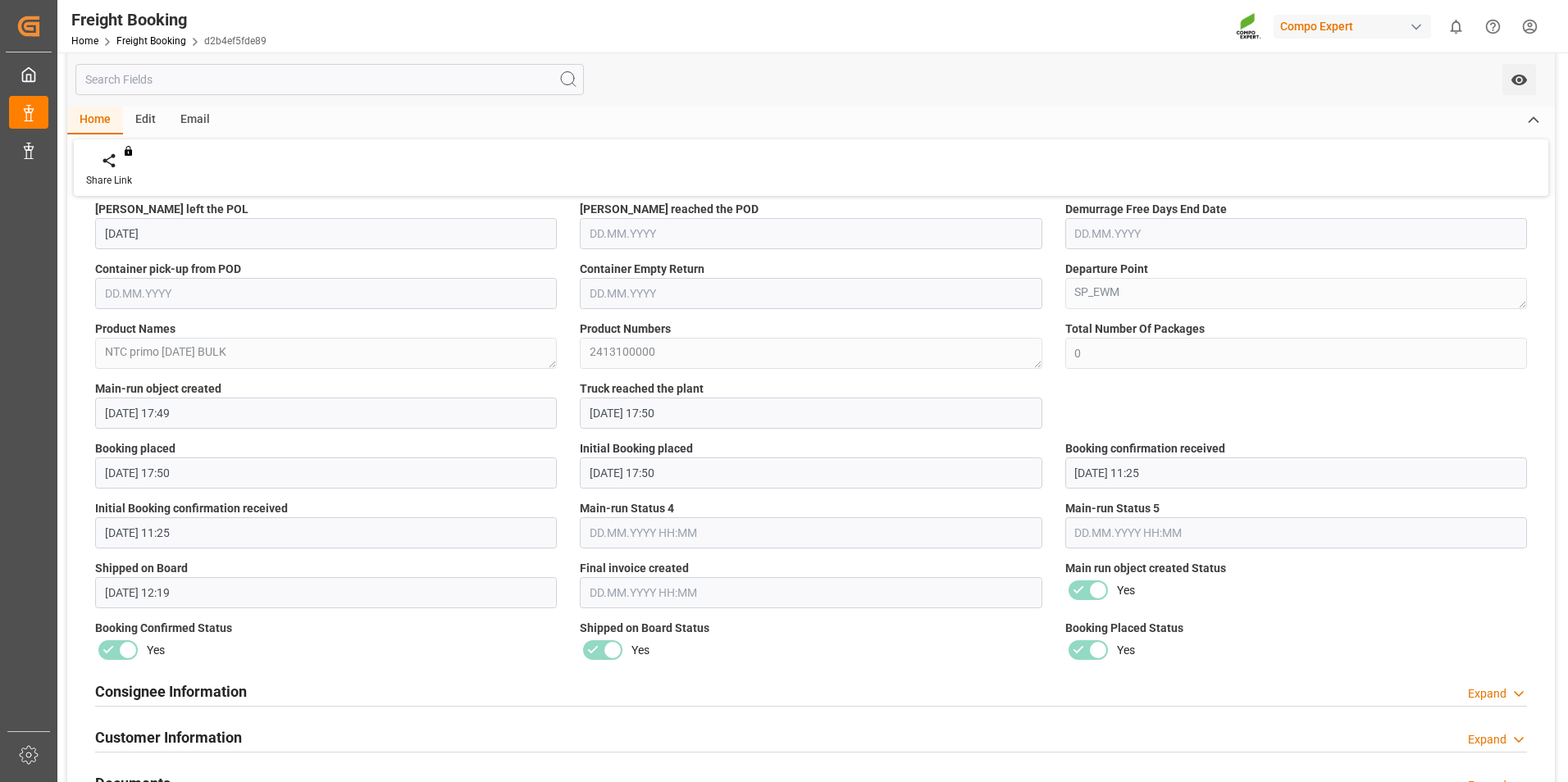
scroll to position [2379, 0]
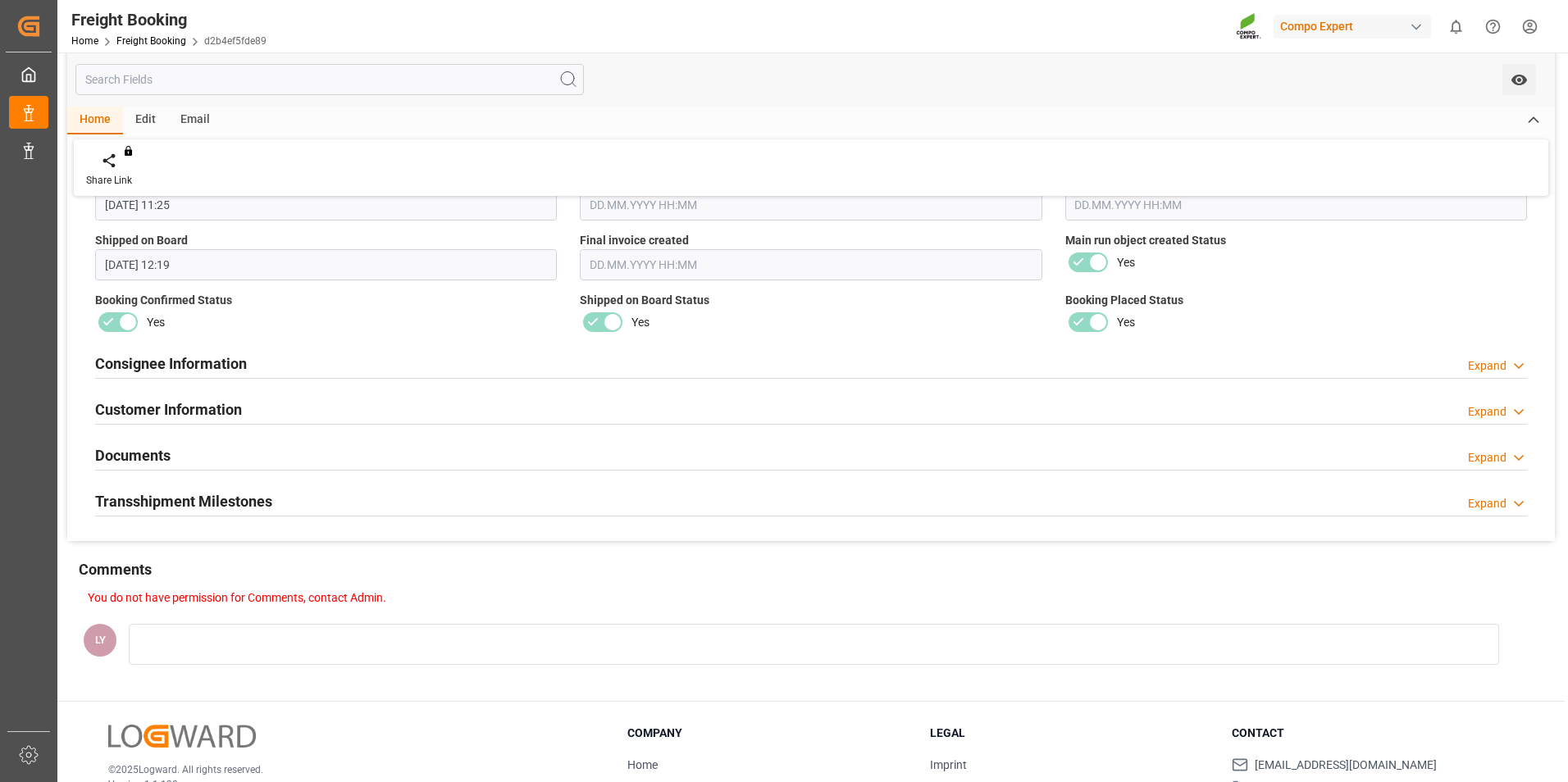
click at [392, 481] on div "Transshipment Milestones Expand" at bounding box center [810, 501] width 1455 height 46
click at [397, 440] on div "Documents Expand" at bounding box center [811, 453] width 1432 height 31
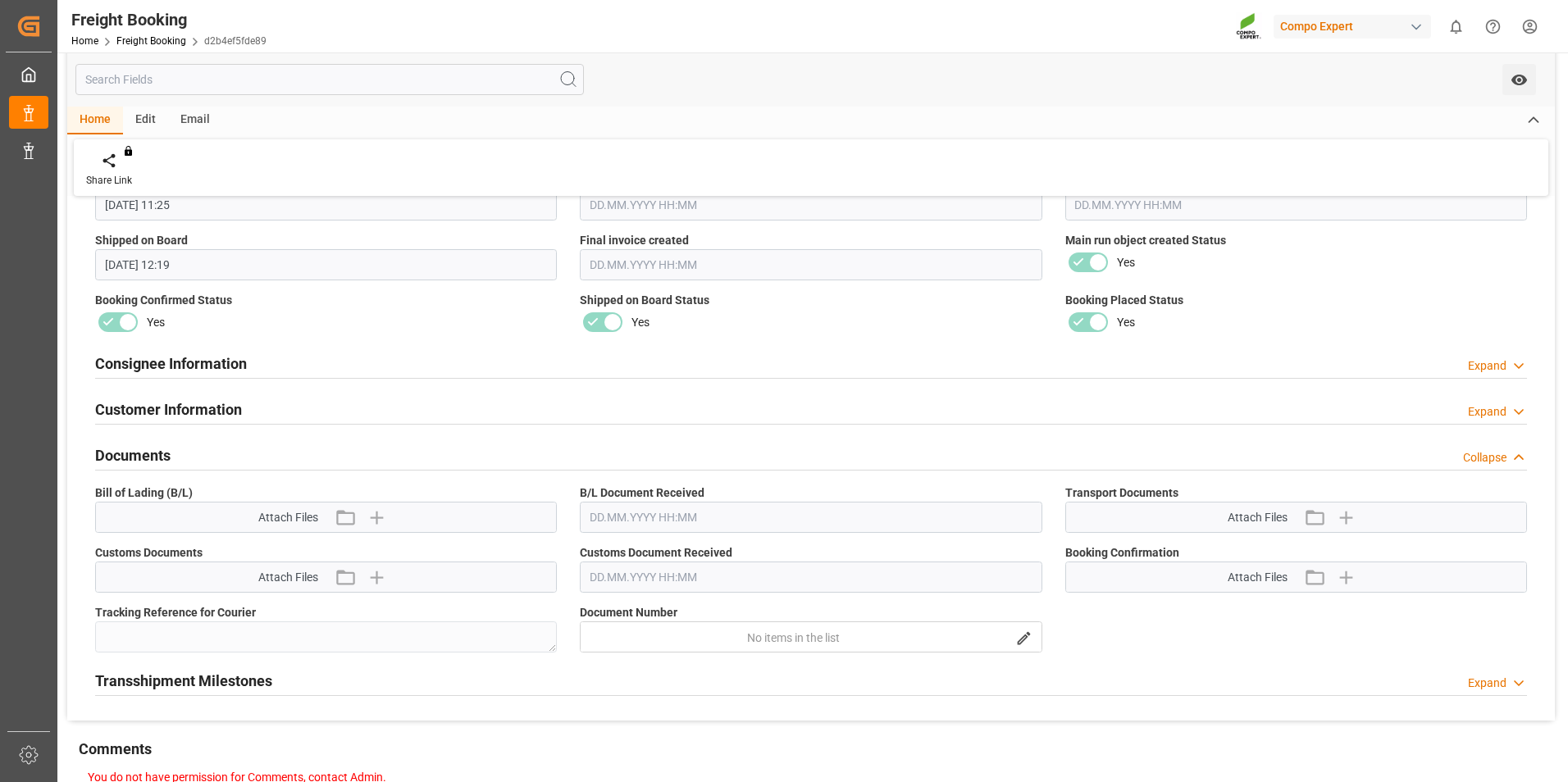
click at [426, 409] on div "Customer Information Expand" at bounding box center [811, 407] width 1432 height 31
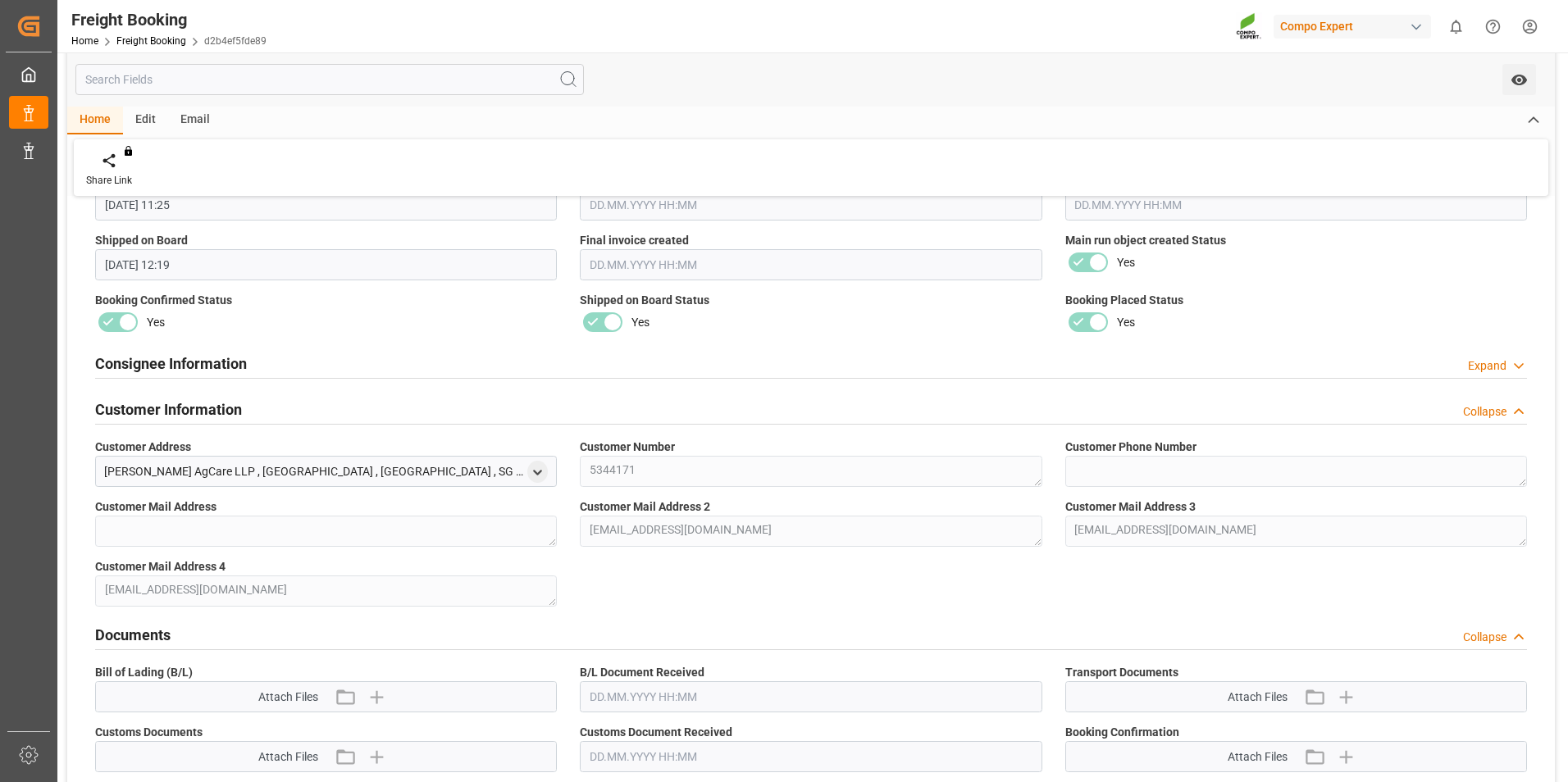
scroll to position [2841, 0]
